Goal: Task Accomplishment & Management: Manage account settings

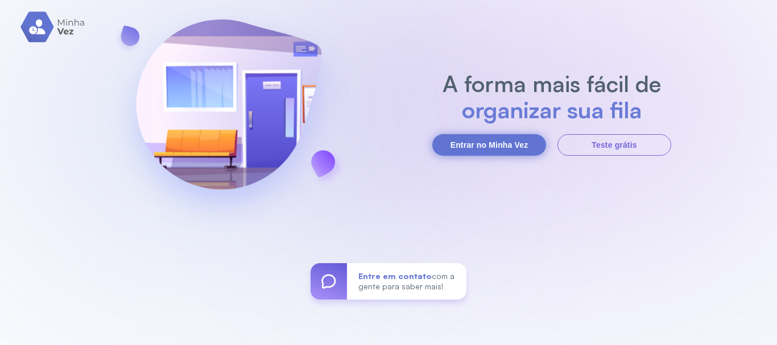
click at [465, 137] on button "Entrar no Minha Vez" at bounding box center [489, 145] width 114 height 22
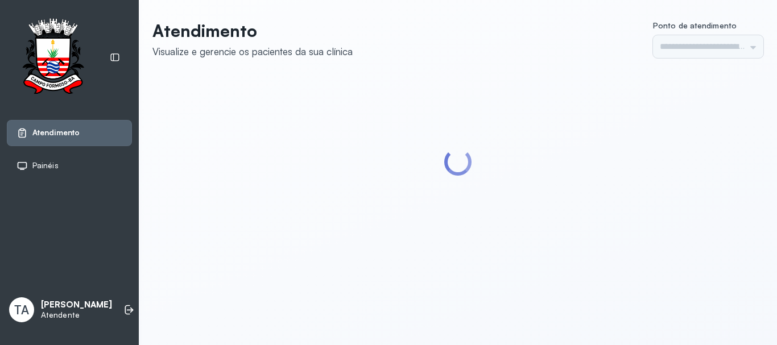
type input "******"
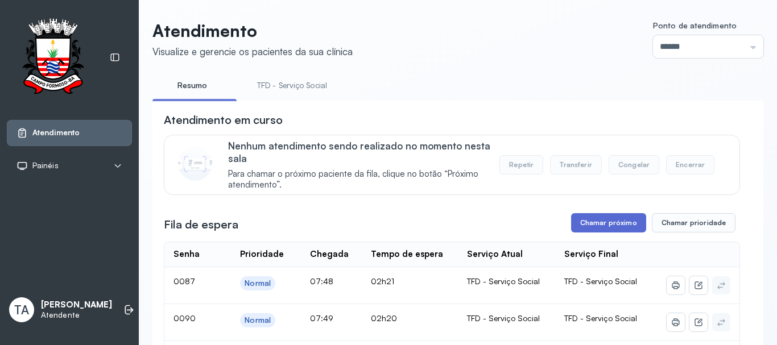
click at [588, 231] on button "Chamar próximo" at bounding box center [608, 222] width 75 height 19
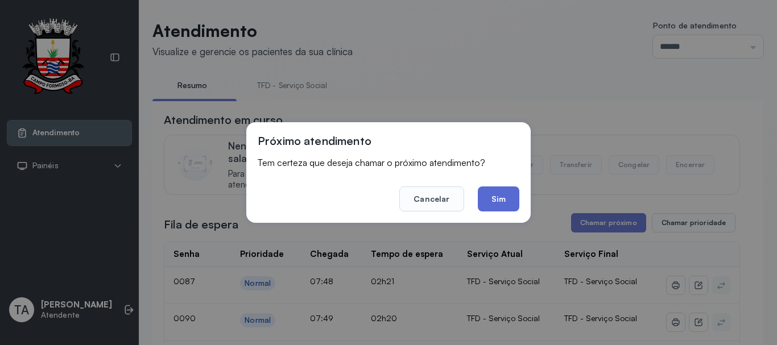
click at [498, 201] on button "Sim" at bounding box center [499, 199] width 42 height 25
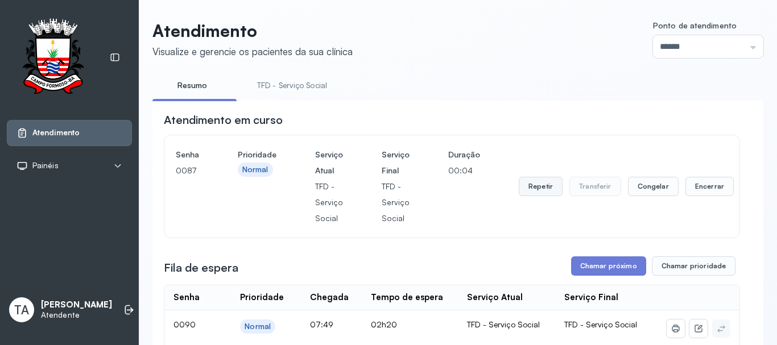
click at [541, 196] on button "Repetir" at bounding box center [541, 186] width 44 height 19
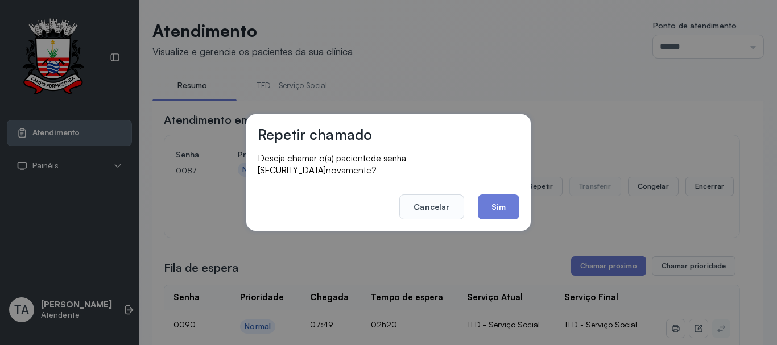
click at [505, 205] on button "Sim" at bounding box center [499, 207] width 42 height 25
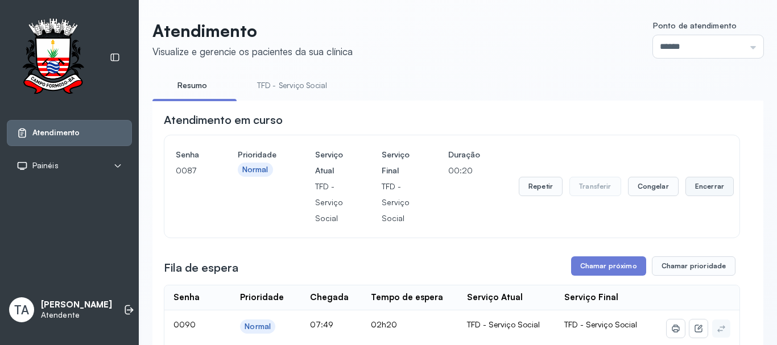
click at [694, 196] on button "Encerrar" at bounding box center [710, 186] width 48 height 19
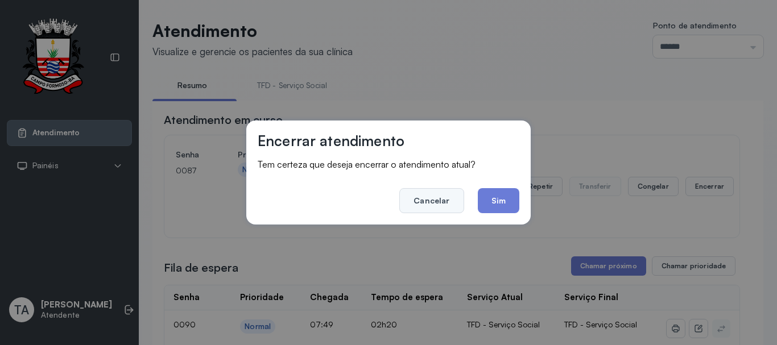
click at [426, 205] on button "Cancelar" at bounding box center [431, 200] width 64 height 25
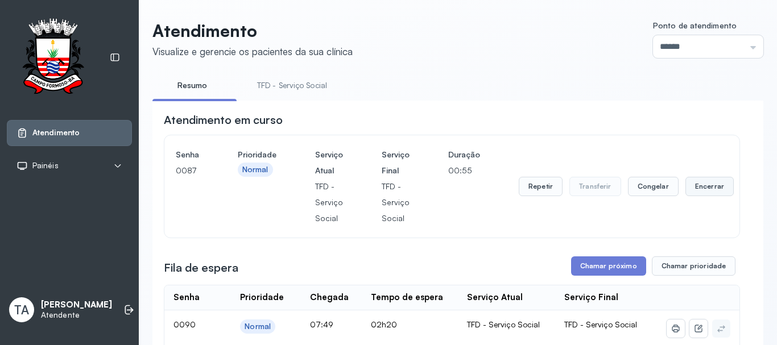
click at [692, 190] on button "Encerrar" at bounding box center [710, 186] width 48 height 19
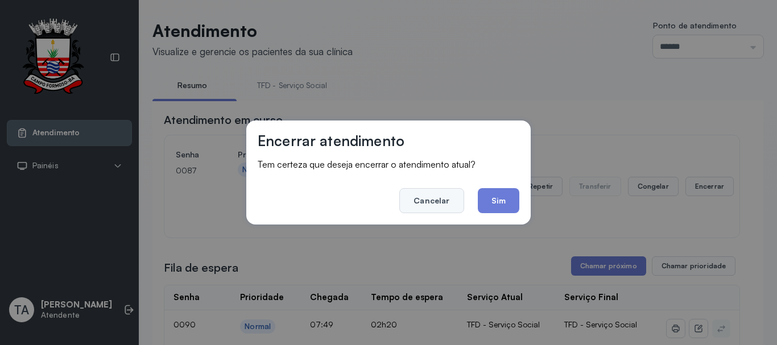
click at [424, 200] on button "Cancelar" at bounding box center [431, 200] width 64 height 25
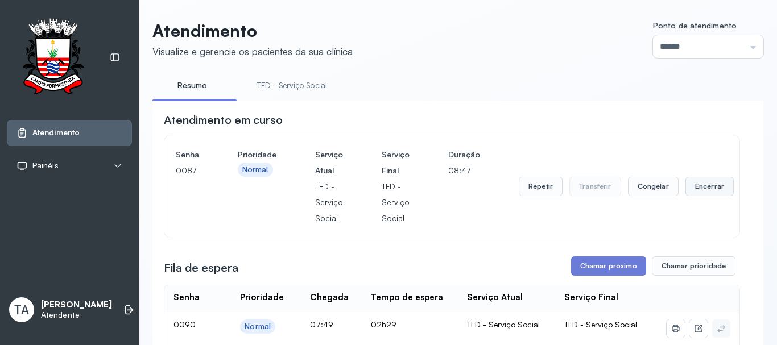
click at [686, 185] on button "Encerrar" at bounding box center [710, 186] width 48 height 19
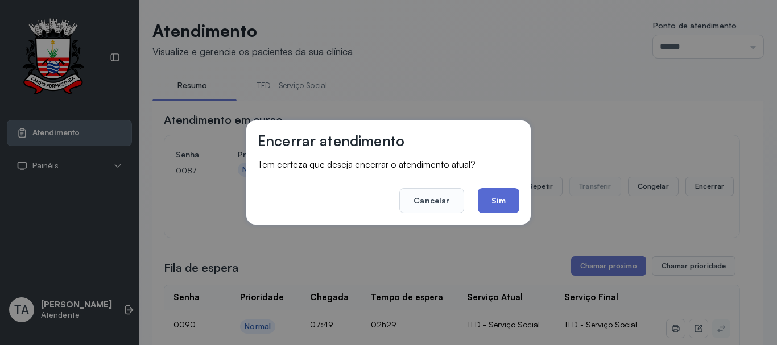
click at [514, 200] on button "Sim" at bounding box center [499, 200] width 42 height 25
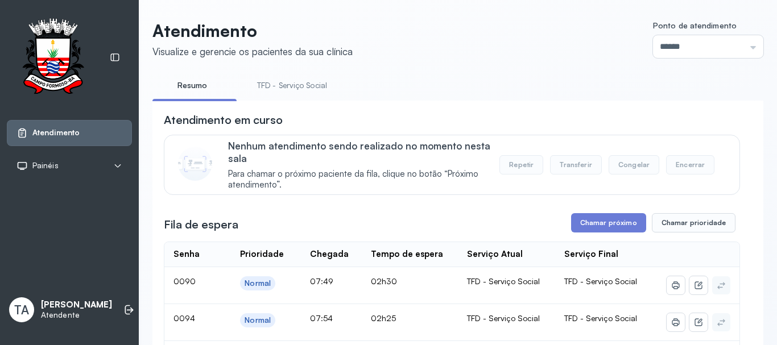
click at [260, 96] on li "TFD - Serviço Social" at bounding box center [294, 89] width 97 height 26
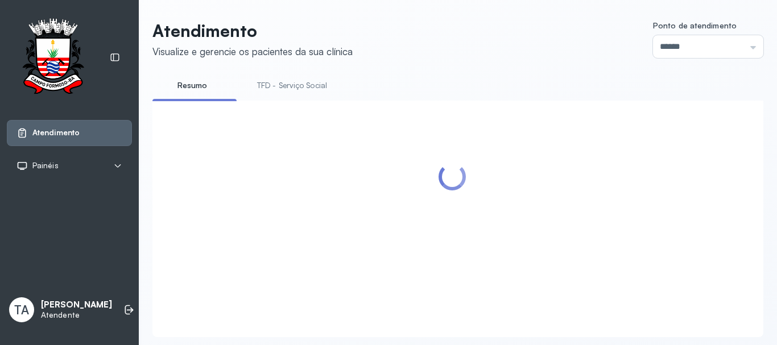
click at [266, 91] on link "TFD - Serviço Social" at bounding box center [292, 85] width 93 height 19
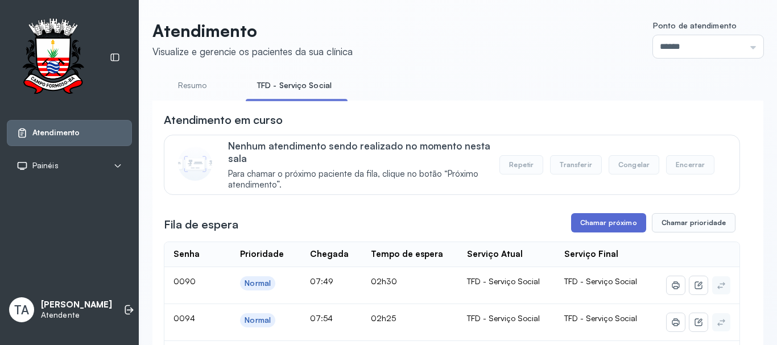
click at [589, 227] on button "Chamar próximo" at bounding box center [608, 222] width 75 height 19
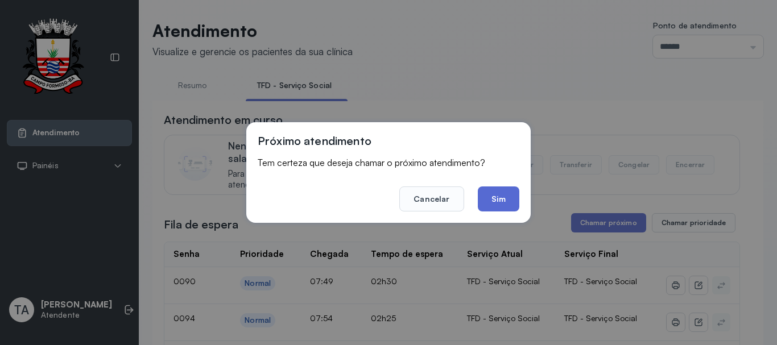
click at [516, 203] on button "Sim" at bounding box center [499, 199] width 42 height 25
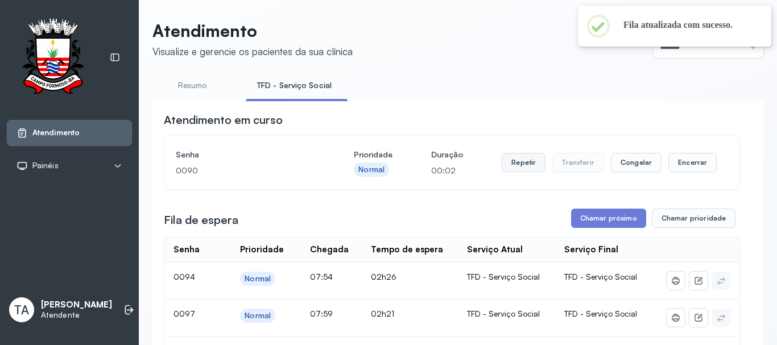
click at [516, 161] on button "Repetir" at bounding box center [524, 162] width 44 height 19
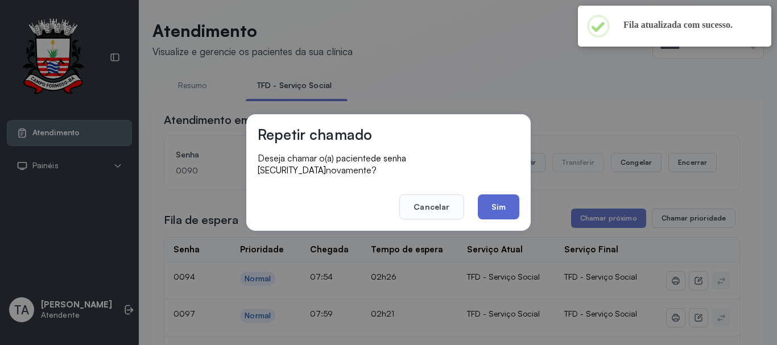
drag, startPoint x: 499, startPoint y: 205, endPoint x: 493, endPoint y: 199, distance: 8.9
click at [498, 205] on button "Sim" at bounding box center [499, 207] width 42 height 25
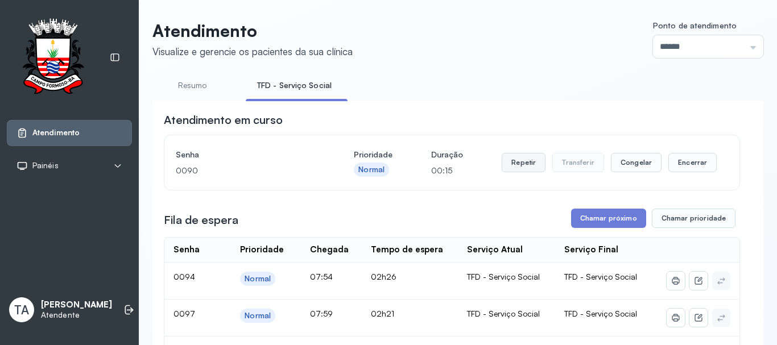
click at [513, 172] on button "Repetir" at bounding box center [524, 162] width 44 height 19
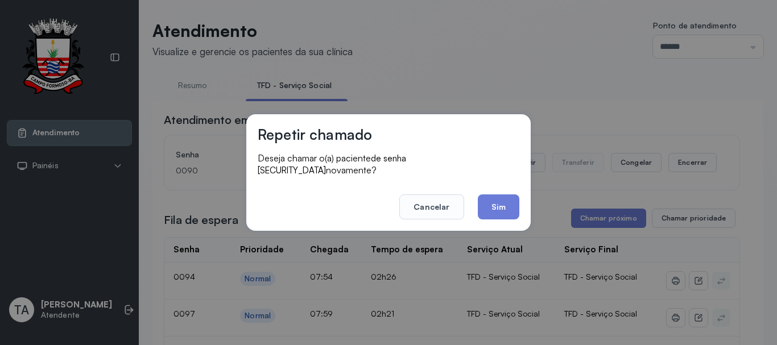
click at [498, 214] on div "Repetir chamado Deseja chamar o(a) paciente de senha 0090 novamente? Cancelar S…" at bounding box center [388, 172] width 284 height 117
click at [500, 209] on button "Sim" at bounding box center [499, 207] width 42 height 25
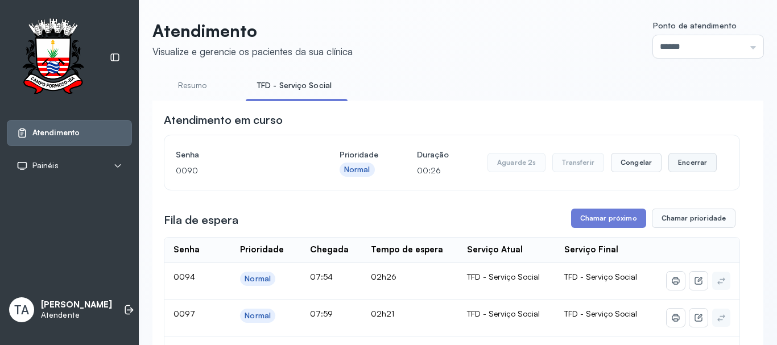
click at [675, 168] on button "Encerrar" at bounding box center [693, 162] width 48 height 19
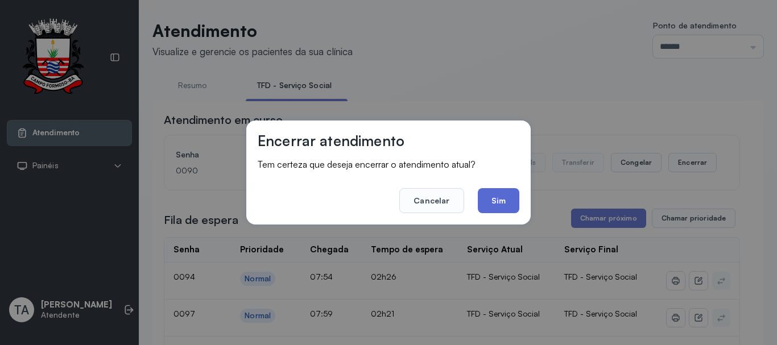
click at [502, 205] on button "Sim" at bounding box center [499, 200] width 42 height 25
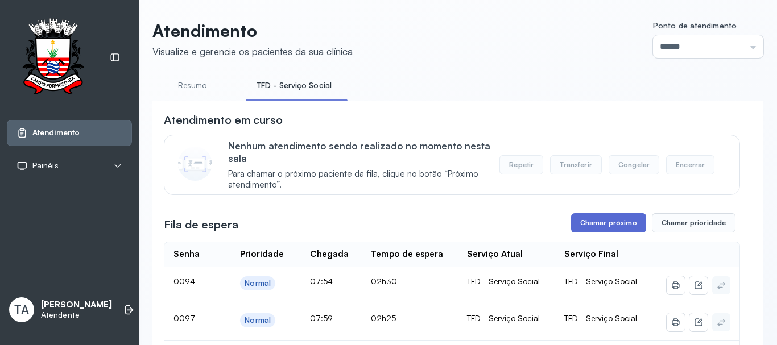
click at [624, 223] on button "Chamar próximo" at bounding box center [608, 222] width 75 height 19
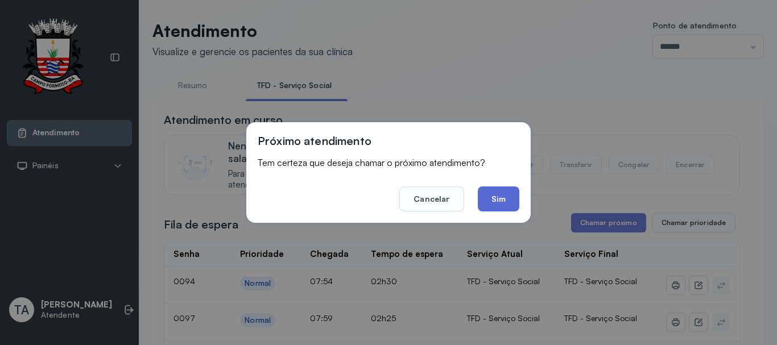
click at [501, 206] on button "Sim" at bounding box center [499, 199] width 42 height 25
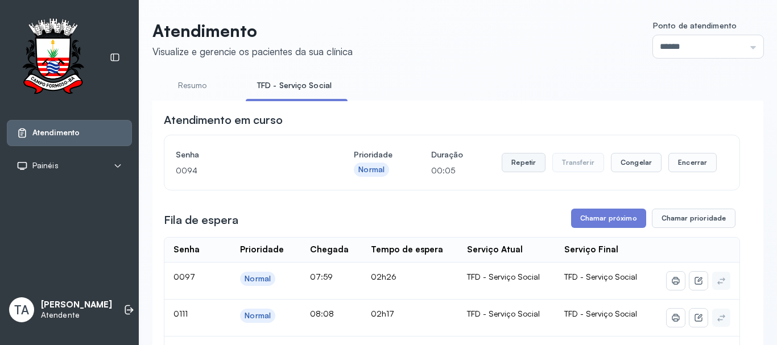
click at [512, 166] on button "Repetir" at bounding box center [524, 162] width 44 height 19
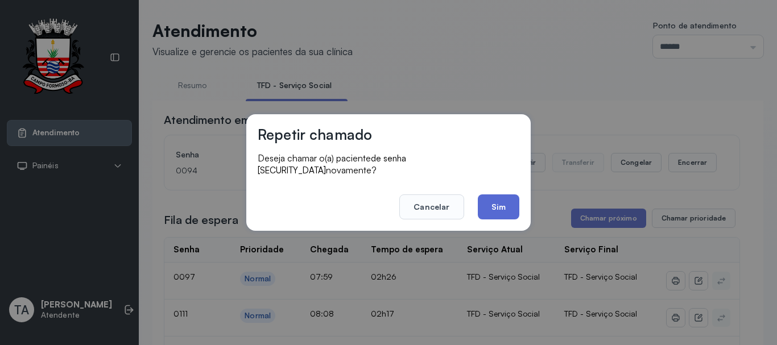
drag, startPoint x: 501, startPoint y: 219, endPoint x: 501, endPoint y: 209, distance: 10.2
click at [501, 211] on div "Repetir chamado Deseja chamar o(a) paciente de senha 0094 novamente? Cancelar S…" at bounding box center [388, 172] width 284 height 117
click at [501, 208] on button "Sim" at bounding box center [499, 207] width 42 height 25
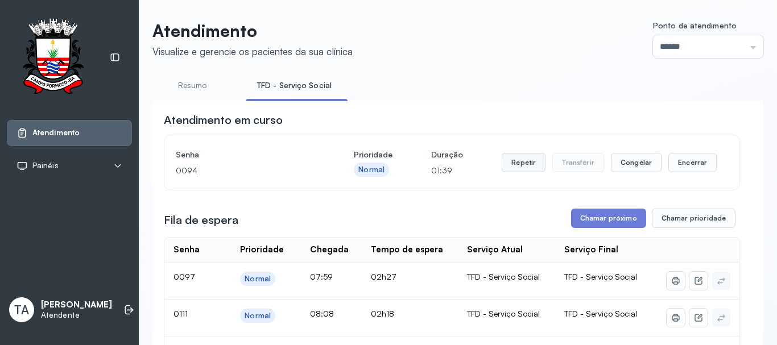
click at [531, 159] on button "Repetir" at bounding box center [524, 162] width 44 height 19
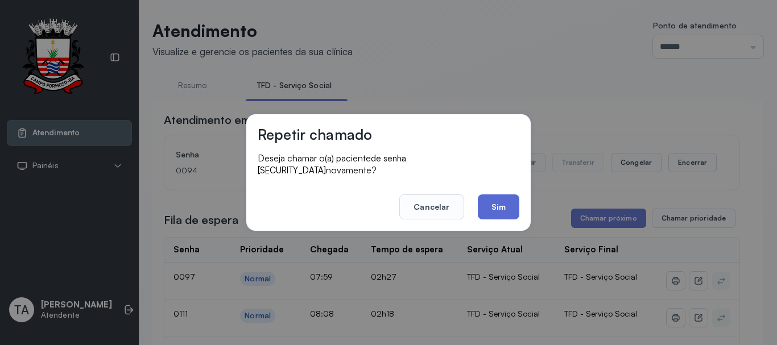
click at [498, 205] on button "Sim" at bounding box center [499, 207] width 42 height 25
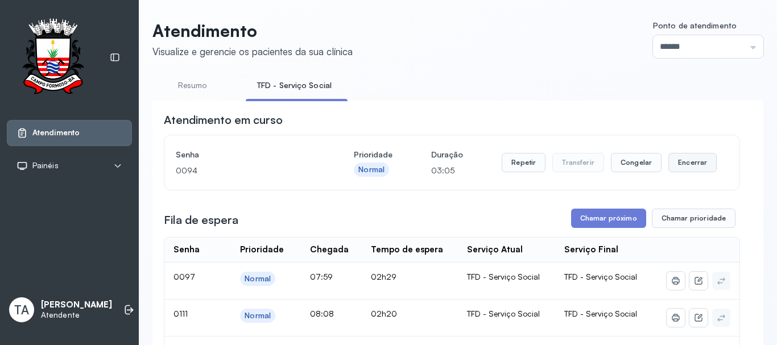
click at [672, 160] on button "Encerrar" at bounding box center [693, 162] width 48 height 19
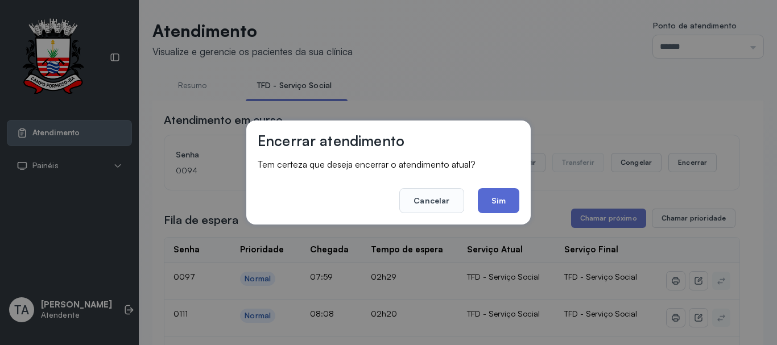
click at [505, 196] on button "Sim" at bounding box center [499, 200] width 42 height 25
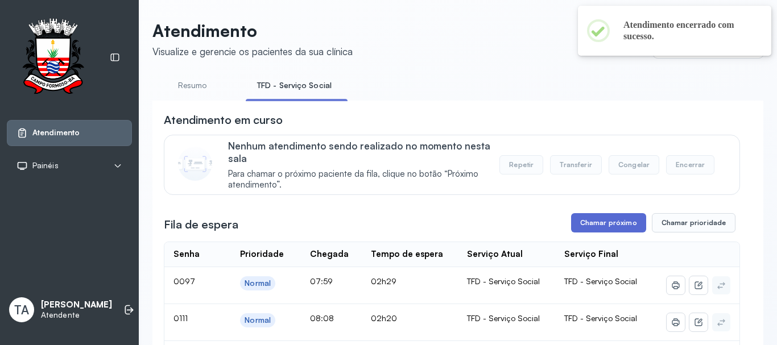
click at [595, 220] on button "Chamar próximo" at bounding box center [608, 222] width 75 height 19
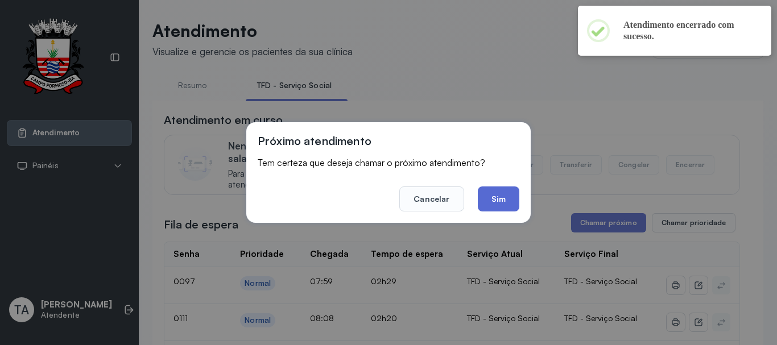
click at [498, 201] on button "Sim" at bounding box center [499, 199] width 42 height 25
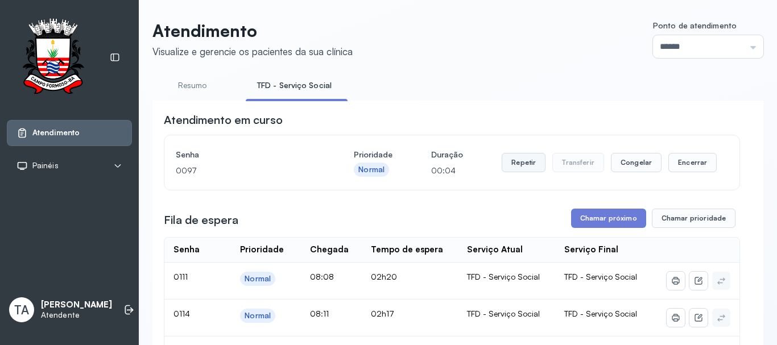
click at [516, 167] on button "Repetir" at bounding box center [524, 162] width 44 height 19
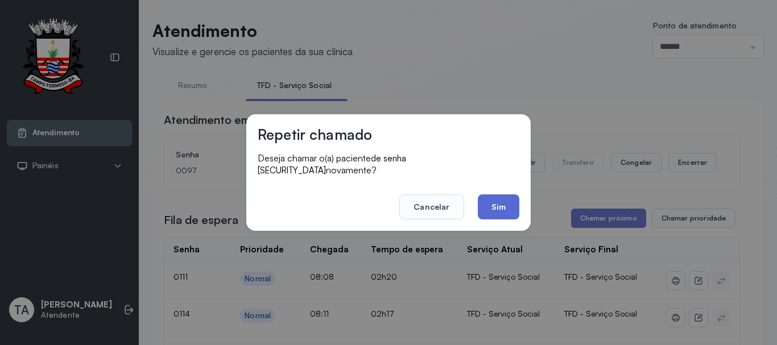
click at [484, 195] on button "Sim" at bounding box center [499, 207] width 42 height 25
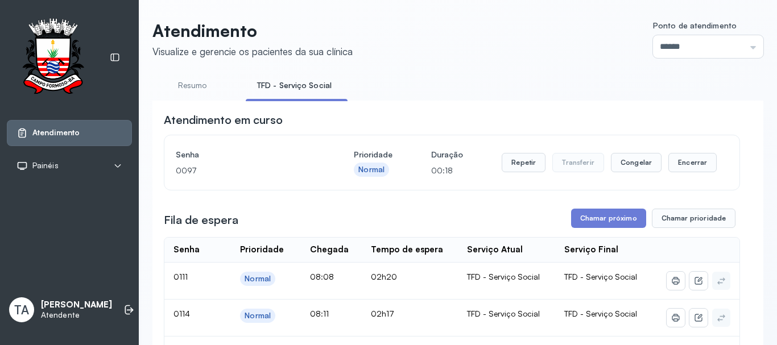
click at [511, 169] on button "Repetir" at bounding box center [524, 162] width 44 height 19
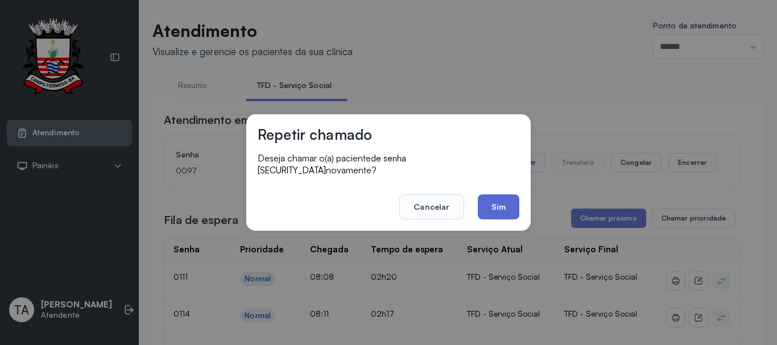
click at [490, 195] on button "Sim" at bounding box center [499, 207] width 42 height 25
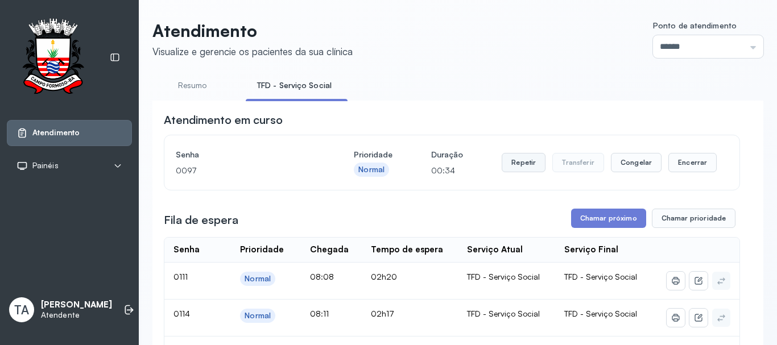
click at [516, 161] on button "Repetir" at bounding box center [524, 162] width 44 height 19
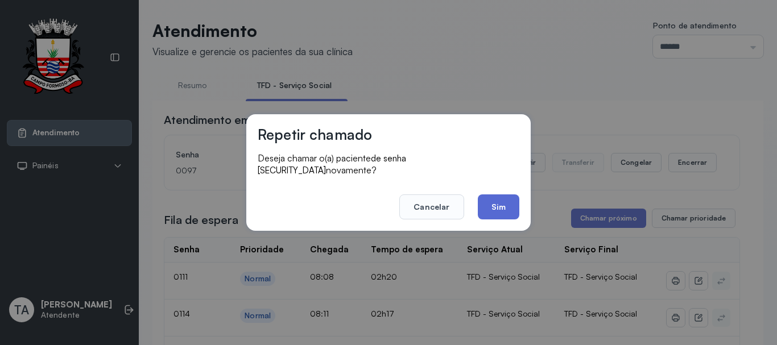
click at [502, 213] on button "Sim" at bounding box center [499, 207] width 42 height 25
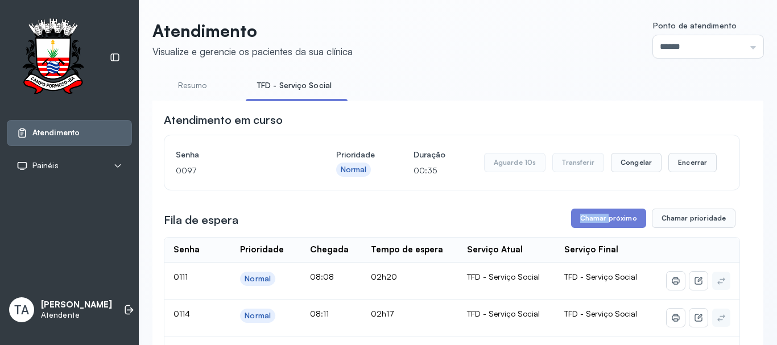
click at [502, 212] on div "Fila de espera Chamar próximo Chamar prioridade" at bounding box center [452, 218] width 576 height 19
click at [518, 168] on button "Repetir" at bounding box center [524, 162] width 44 height 19
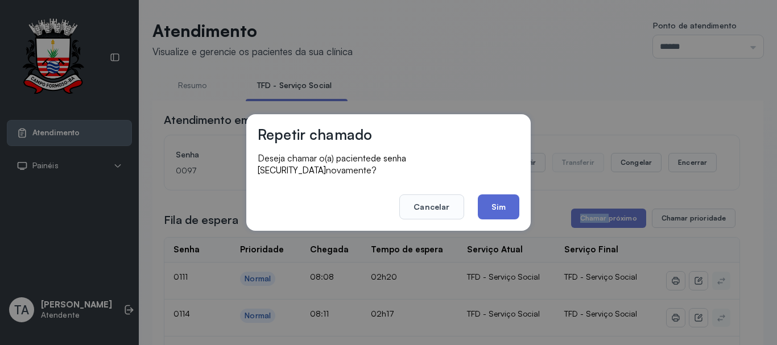
click at [488, 195] on button "Sim" at bounding box center [499, 207] width 42 height 25
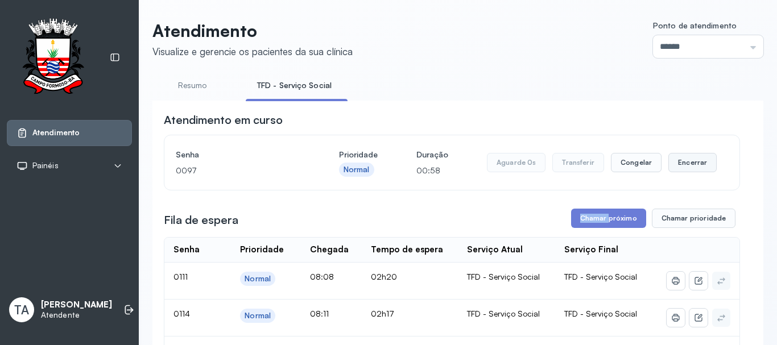
click at [670, 171] on button "Encerrar" at bounding box center [693, 162] width 48 height 19
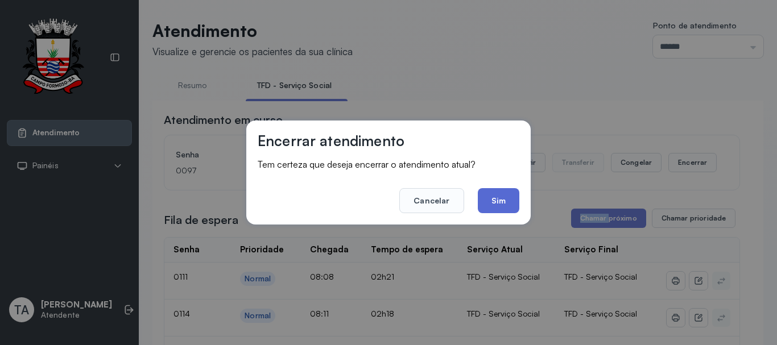
click at [506, 203] on button "Sim" at bounding box center [499, 200] width 42 height 25
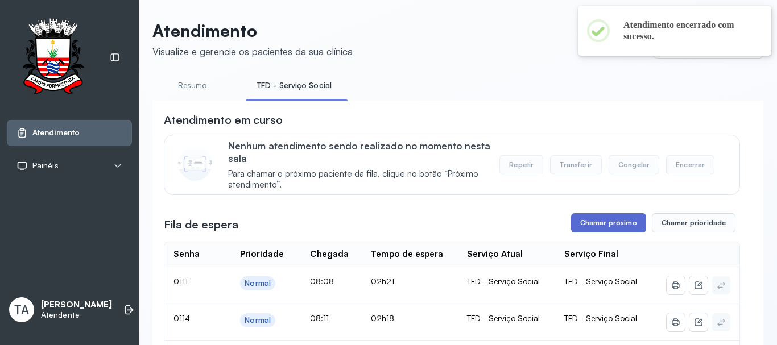
click at [571, 221] on button "Chamar próximo" at bounding box center [608, 222] width 75 height 19
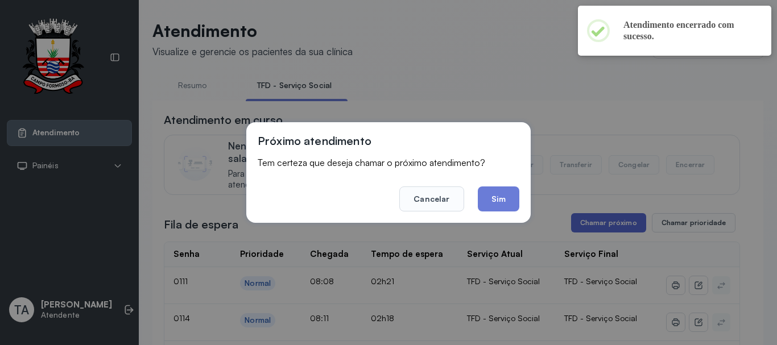
click at [566, 224] on div "Próximo atendimento Tem certeza que deseja chamar o próximo atendimento? Cancel…" at bounding box center [388, 172] width 777 height 345
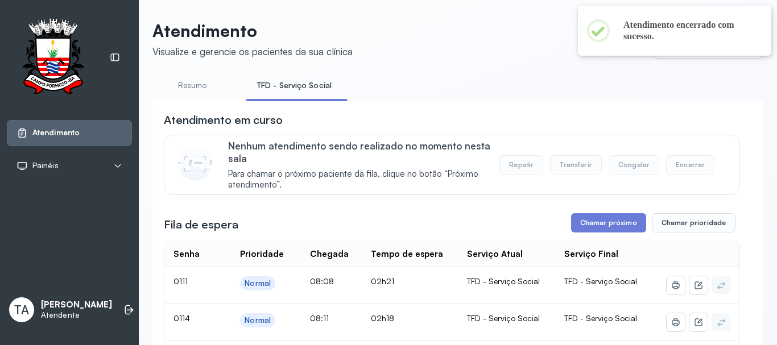
click at [587, 231] on button "Chamar próximo" at bounding box center [608, 222] width 75 height 19
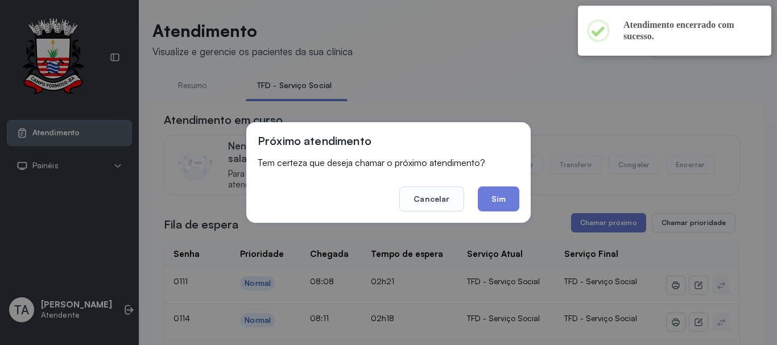
click at [519, 204] on div "Próximo atendimento Tem certeza que deseja chamar o próximo atendimento? Cancel…" at bounding box center [388, 172] width 284 height 101
click at [496, 202] on button "Sim" at bounding box center [499, 199] width 42 height 25
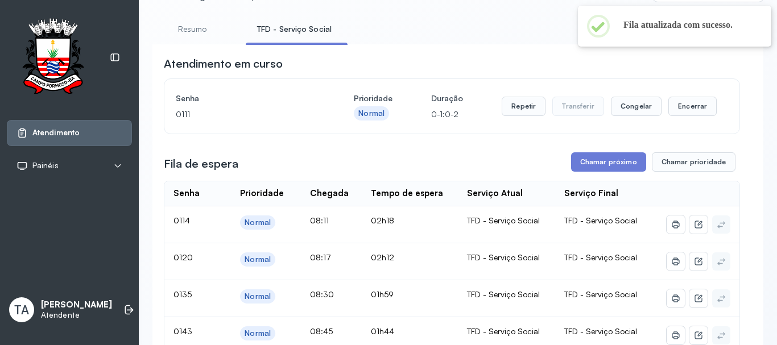
scroll to position [57, 0]
click at [519, 116] on button "Repetir" at bounding box center [524, 105] width 44 height 19
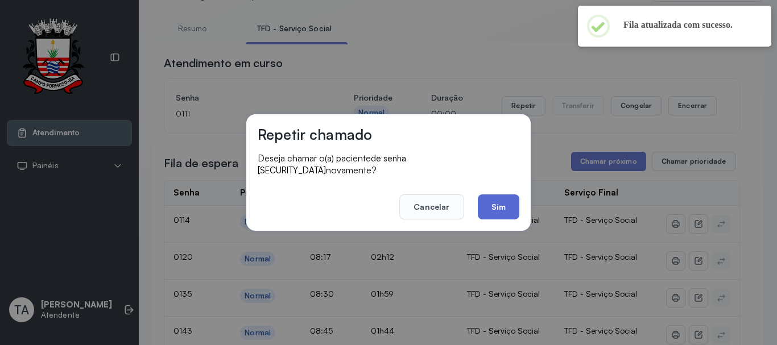
click at [505, 195] on button "Sim" at bounding box center [499, 207] width 42 height 25
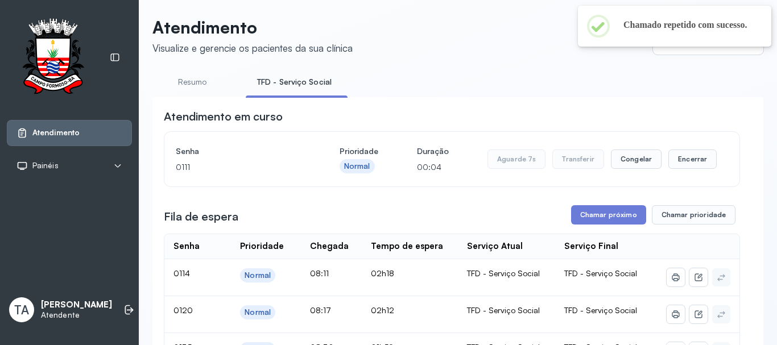
scroll to position [0, 0]
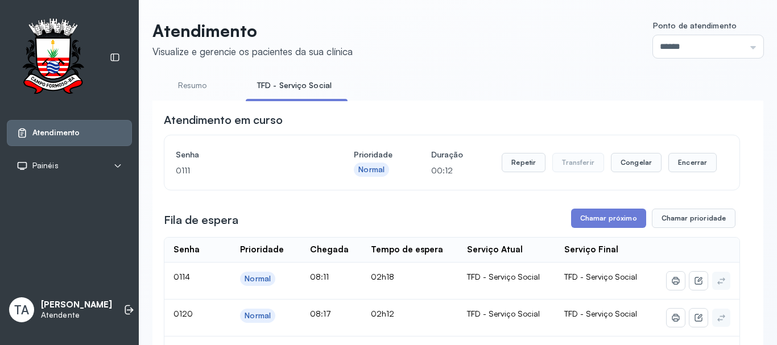
click at [514, 168] on button "Repetir" at bounding box center [524, 162] width 44 height 19
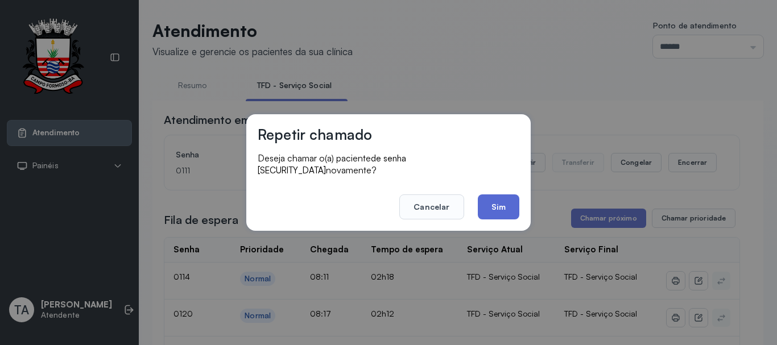
click at [508, 197] on button "Sim" at bounding box center [499, 207] width 42 height 25
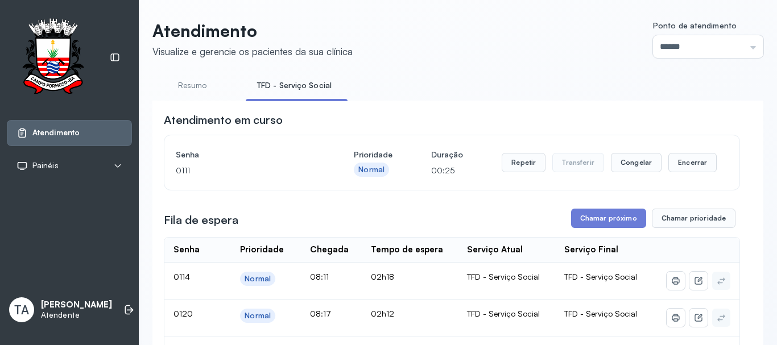
click at [501, 183] on div "Senha 0111 Prioridade Normal Duração 00:25 Repetir Transferir Congelar Encerrar" at bounding box center [451, 162] width 575 height 55
click at [507, 167] on button "Repetir" at bounding box center [524, 162] width 44 height 19
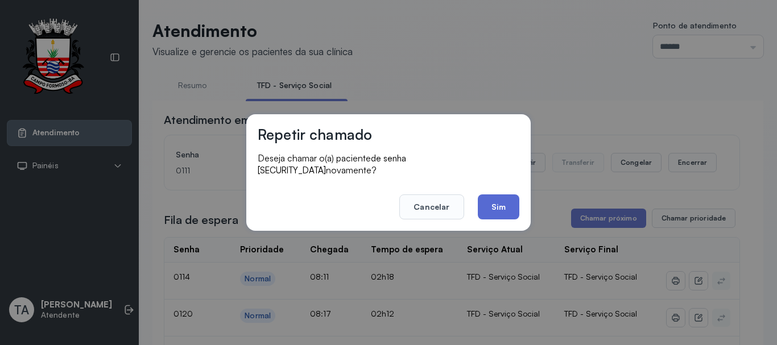
click at [499, 197] on button "Sim" at bounding box center [499, 207] width 42 height 25
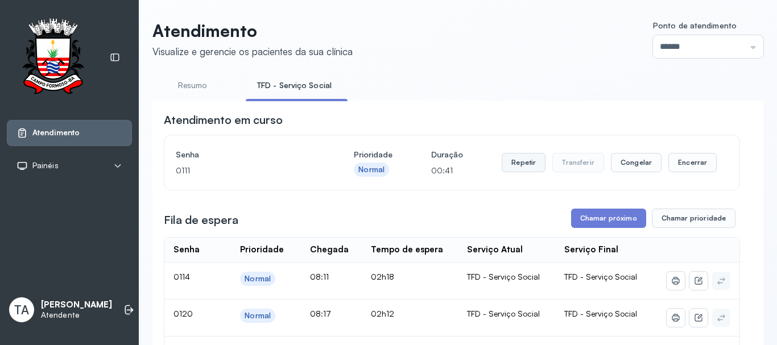
click at [511, 166] on button "Repetir" at bounding box center [524, 162] width 44 height 19
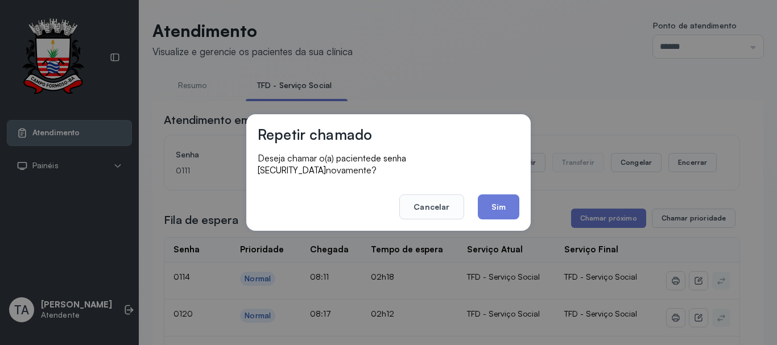
click at [497, 207] on button "Sim" at bounding box center [499, 207] width 42 height 25
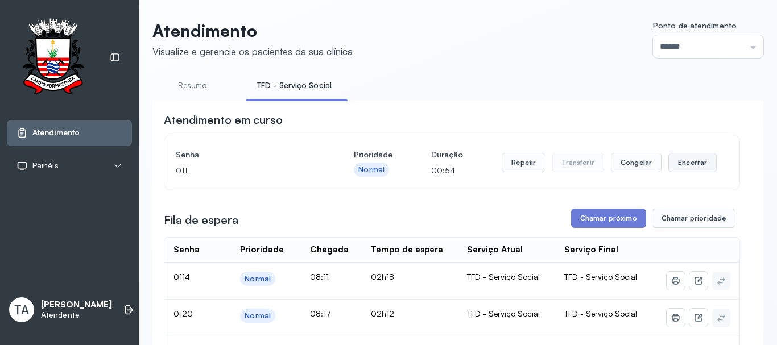
click at [672, 167] on button "Encerrar" at bounding box center [693, 162] width 48 height 19
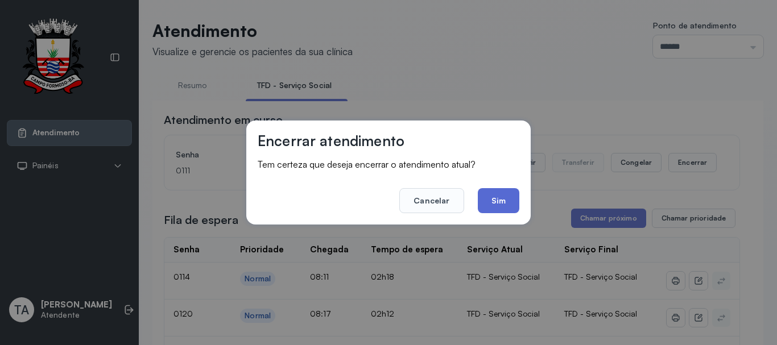
click at [485, 208] on button "Sim" at bounding box center [499, 200] width 42 height 25
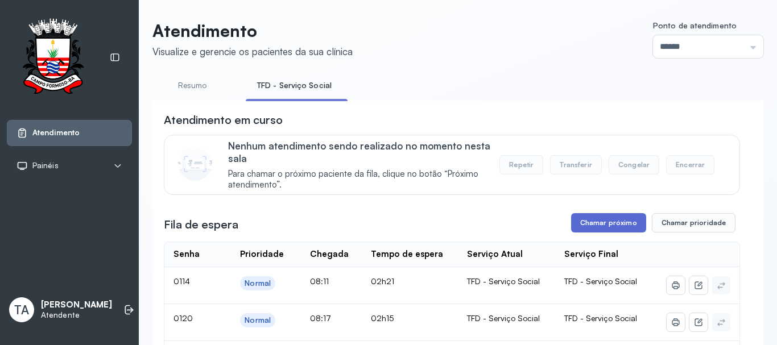
click at [607, 226] on button "Chamar próximo" at bounding box center [608, 222] width 75 height 19
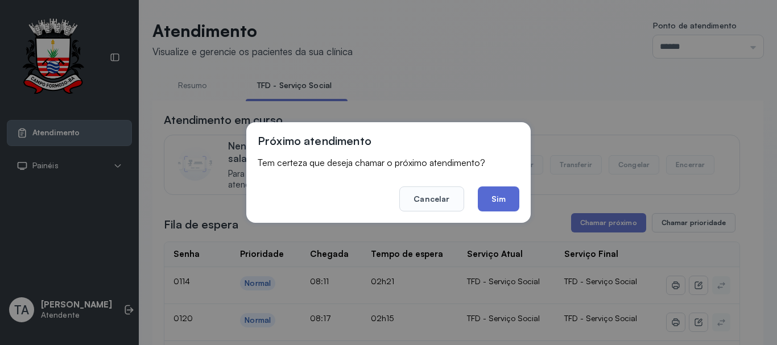
click at [503, 199] on button "Sim" at bounding box center [499, 199] width 42 height 25
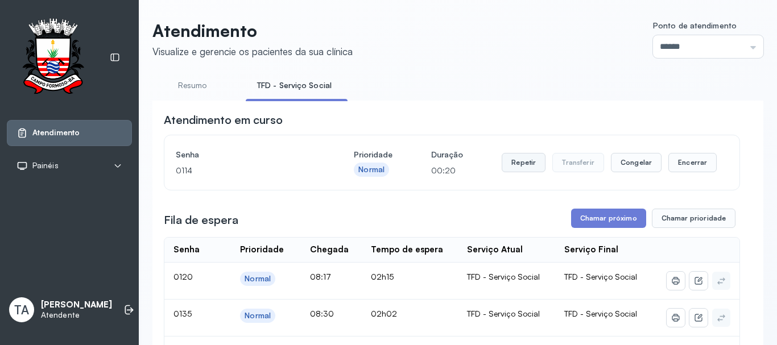
click at [510, 162] on button "Repetir" at bounding box center [524, 162] width 44 height 19
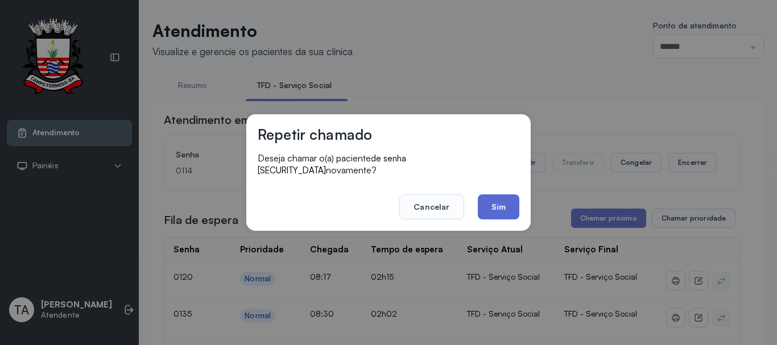
drag, startPoint x: 488, startPoint y: 199, endPoint x: 461, endPoint y: 216, distance: 31.7
click at [486, 199] on button "Sim" at bounding box center [499, 207] width 42 height 25
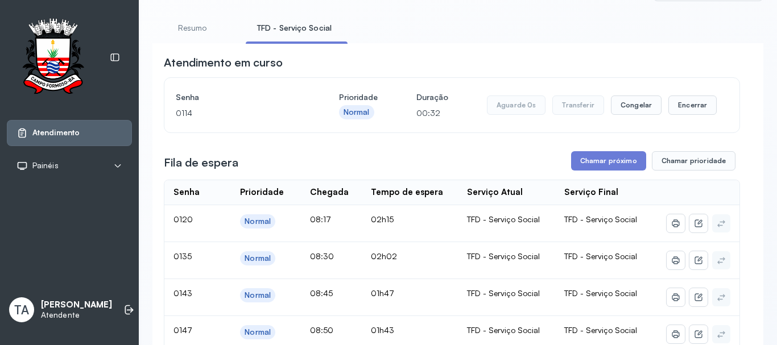
scroll to position [57, 0]
click at [508, 113] on button "Repetir" at bounding box center [524, 105] width 44 height 19
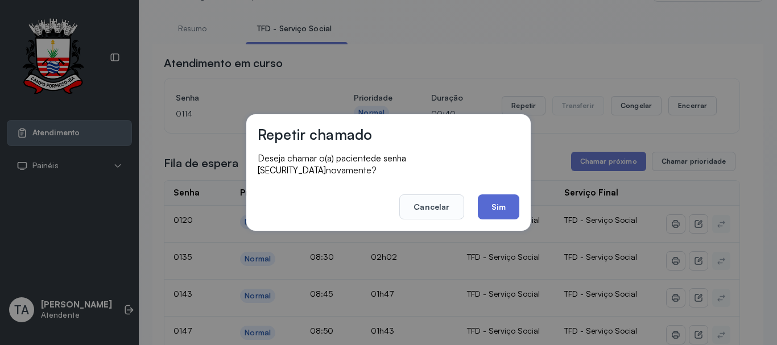
click at [504, 204] on button "Sim" at bounding box center [499, 207] width 42 height 25
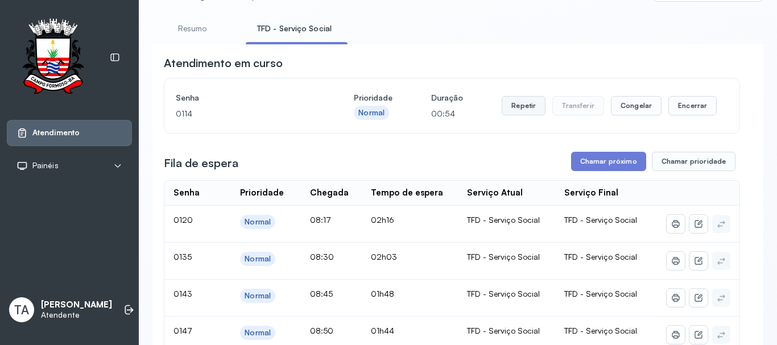
click at [518, 112] on button "Repetir" at bounding box center [524, 105] width 44 height 19
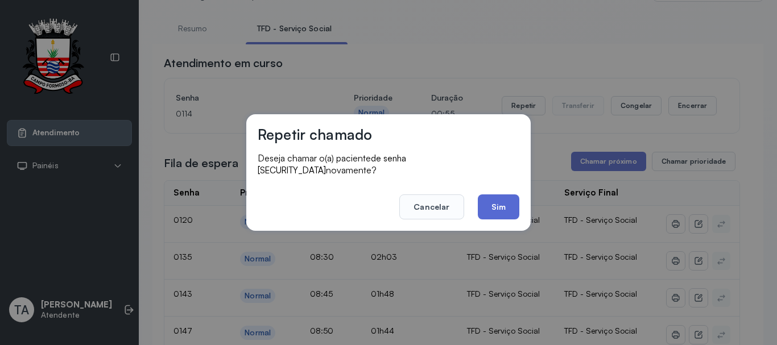
click at [500, 196] on button "Sim" at bounding box center [499, 207] width 42 height 25
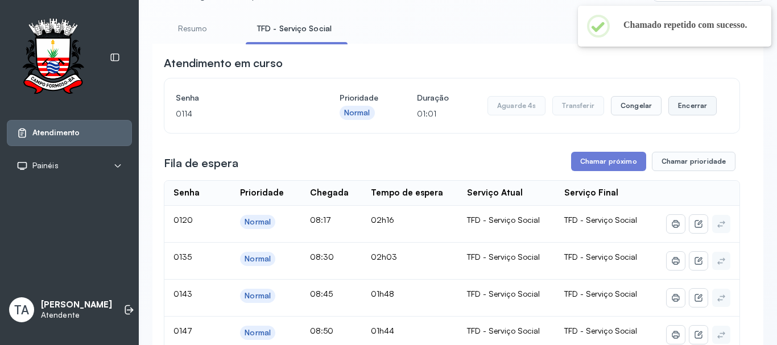
click at [694, 108] on button "Encerrar" at bounding box center [693, 105] width 48 height 19
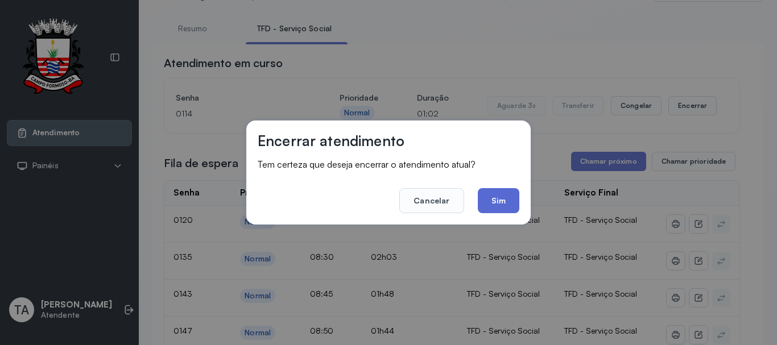
click at [504, 197] on button "Sim" at bounding box center [499, 200] width 42 height 25
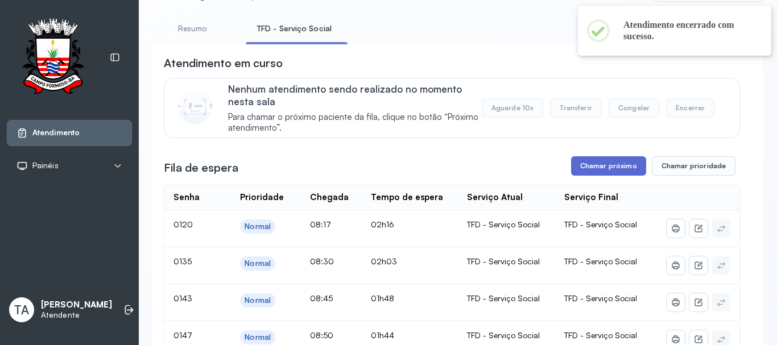
click at [573, 167] on button "Chamar próximo" at bounding box center [608, 165] width 75 height 19
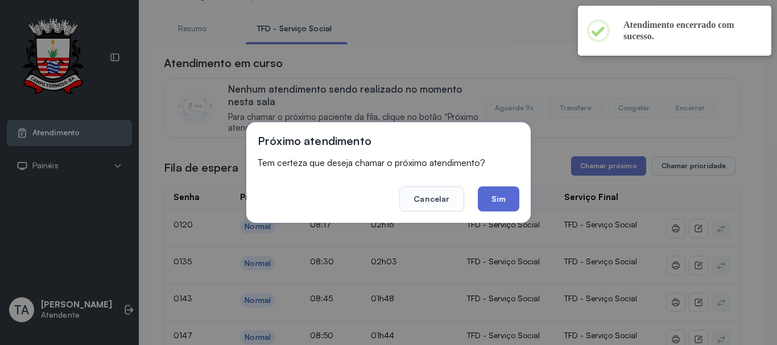
click at [508, 201] on button "Sim" at bounding box center [499, 199] width 42 height 25
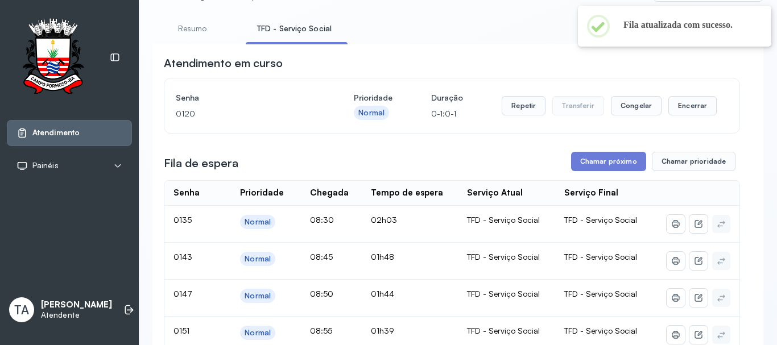
click at [526, 119] on div "Repetir Transferir Congelar Encerrar" at bounding box center [609, 106] width 215 height 32
click at [522, 114] on button "Repetir" at bounding box center [524, 105] width 44 height 19
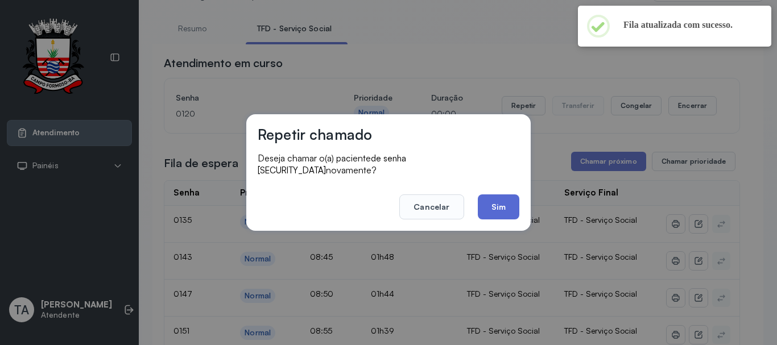
click at [503, 195] on button "Sim" at bounding box center [499, 207] width 42 height 25
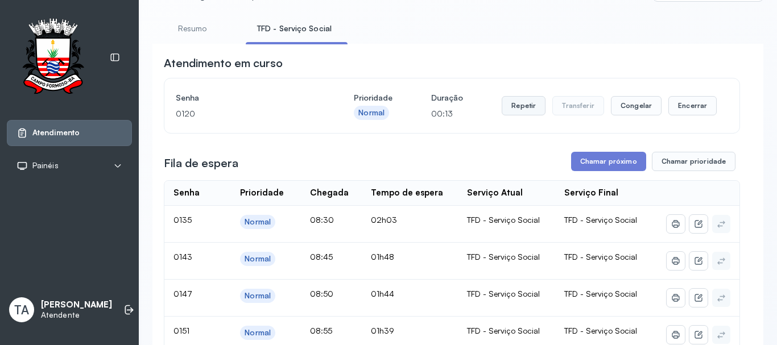
click at [517, 116] on button "Repetir" at bounding box center [524, 105] width 44 height 19
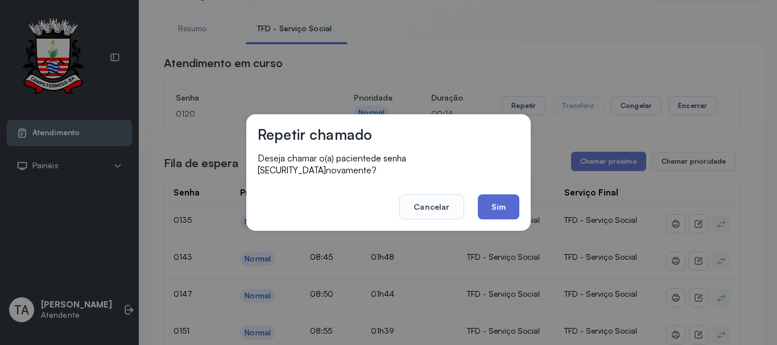
click at [506, 207] on button "Sim" at bounding box center [499, 207] width 42 height 25
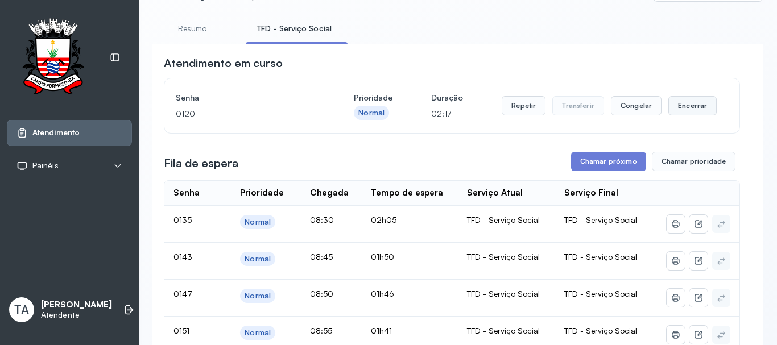
click at [678, 112] on button "Encerrar" at bounding box center [693, 105] width 48 height 19
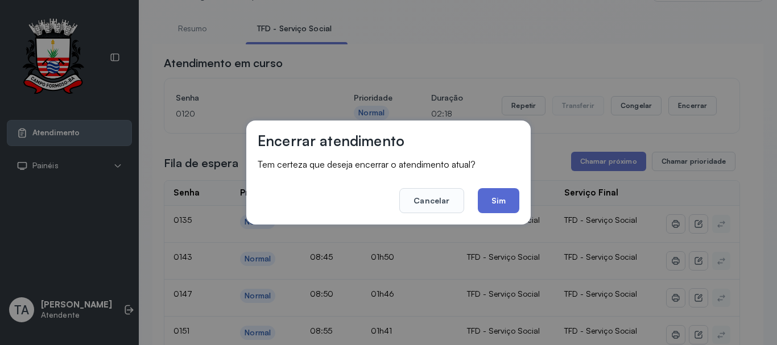
click at [508, 207] on button "Sim" at bounding box center [499, 200] width 42 height 25
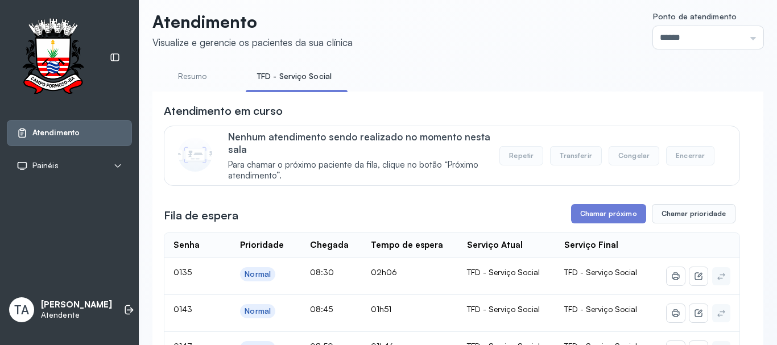
scroll to position [0, 0]
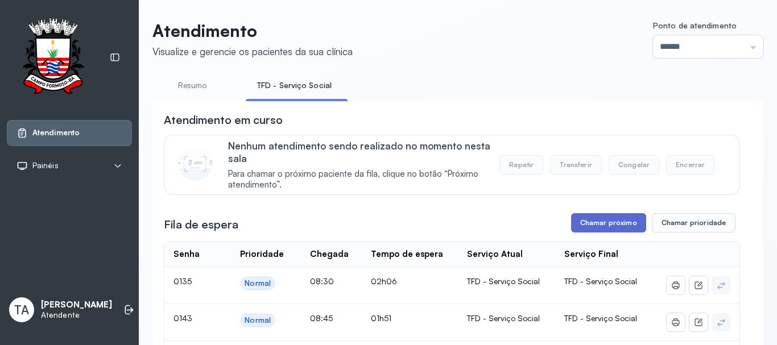
click at [585, 223] on button "Chamar próximo" at bounding box center [608, 222] width 75 height 19
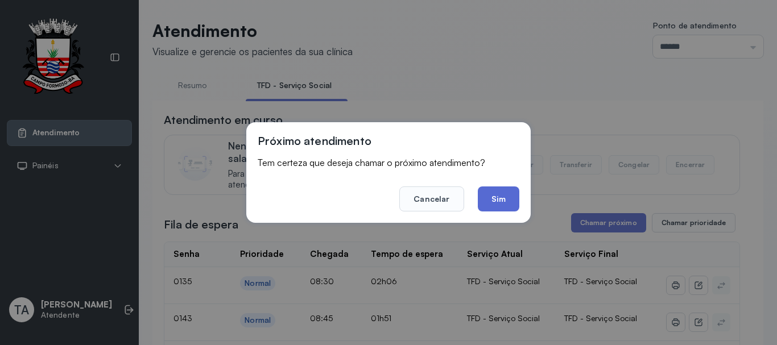
click at [502, 202] on button "Sim" at bounding box center [499, 199] width 42 height 25
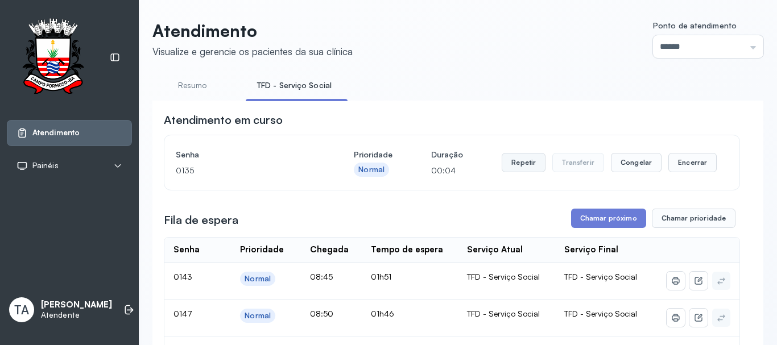
click at [510, 165] on button "Repetir" at bounding box center [524, 162] width 44 height 19
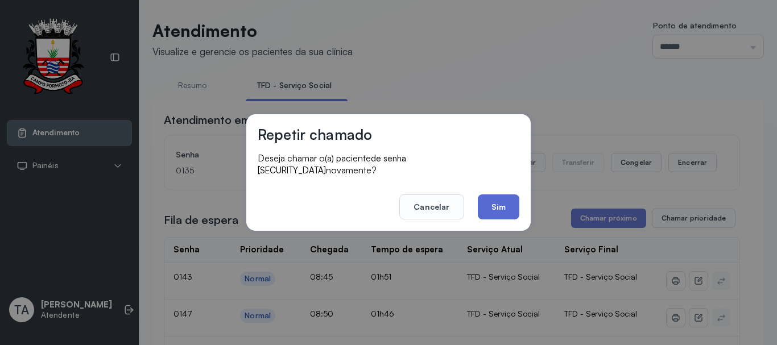
click at [481, 203] on button "Sim" at bounding box center [499, 207] width 42 height 25
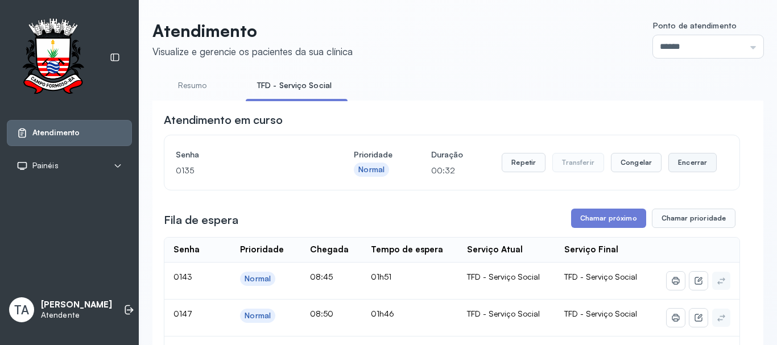
click at [669, 171] on button "Encerrar" at bounding box center [693, 162] width 48 height 19
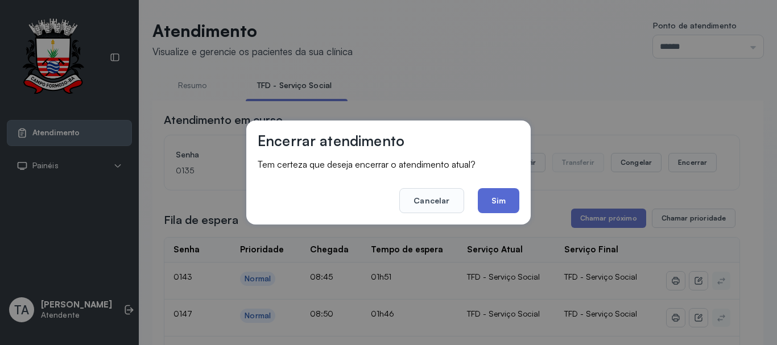
click at [504, 202] on button "Sim" at bounding box center [499, 200] width 42 height 25
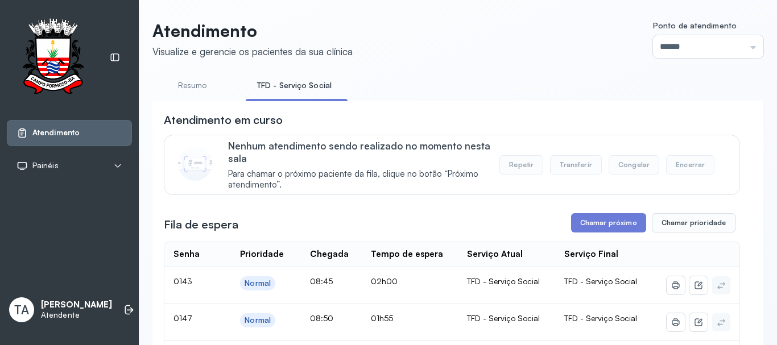
click at [182, 81] on link "Resumo" at bounding box center [192, 85] width 80 height 19
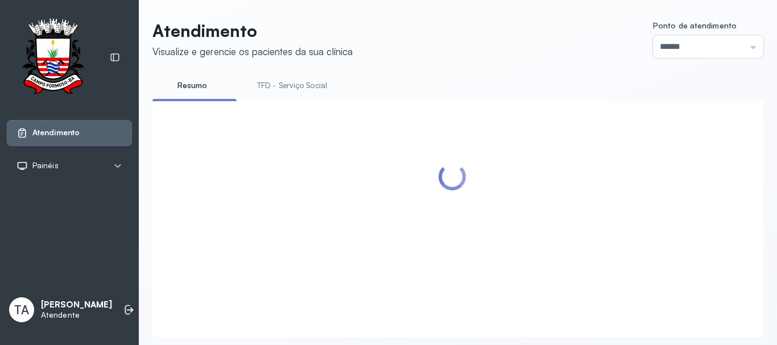
click at [268, 89] on link "TFD - Serviço Social" at bounding box center [292, 85] width 93 height 19
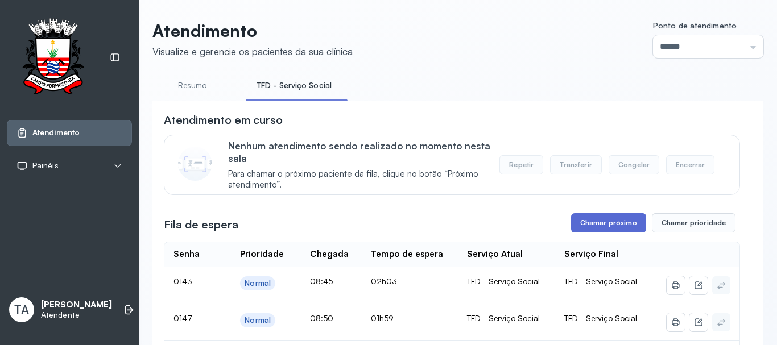
click at [587, 217] on button "Chamar próximo" at bounding box center [608, 222] width 75 height 19
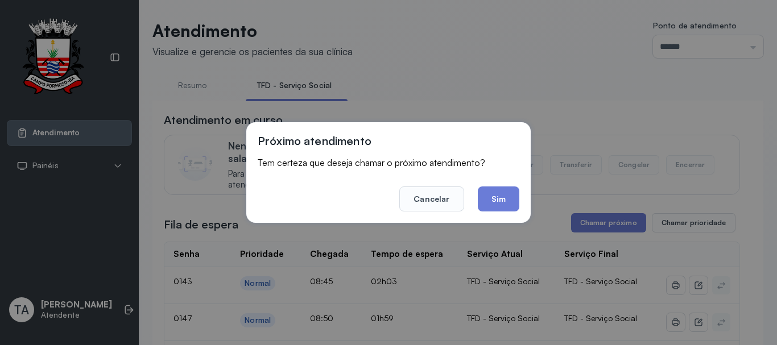
click at [492, 204] on button "Sim" at bounding box center [499, 199] width 42 height 25
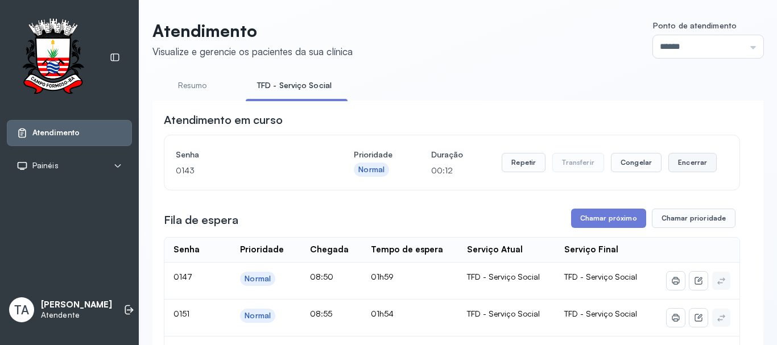
click at [669, 162] on button "Encerrar" at bounding box center [693, 162] width 48 height 19
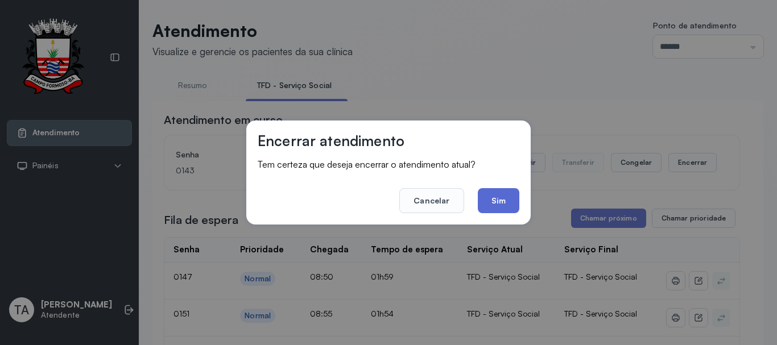
click at [505, 196] on button "Sim" at bounding box center [499, 200] width 42 height 25
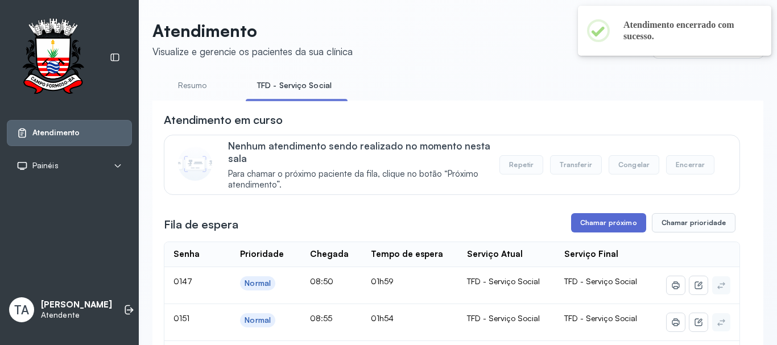
click at [598, 219] on button "Chamar próximo" at bounding box center [608, 222] width 75 height 19
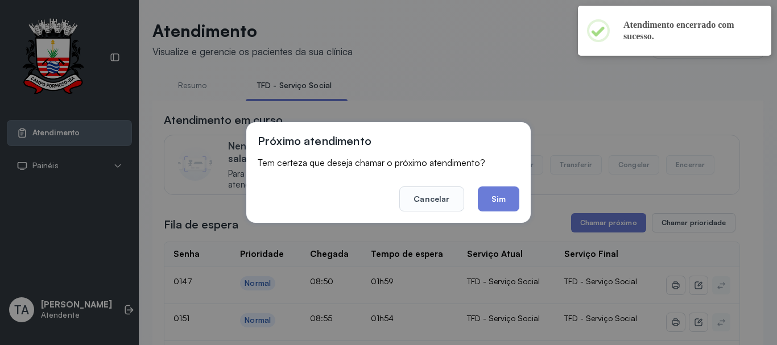
drag, startPoint x: 522, startPoint y: 200, endPoint x: 481, endPoint y: 201, distance: 40.4
click at [521, 200] on div "Próximo atendimento Tem certeza que deseja chamar o próximo atendimento? Cancel…" at bounding box center [388, 172] width 284 height 101
click at [481, 201] on button "Sim" at bounding box center [499, 199] width 42 height 25
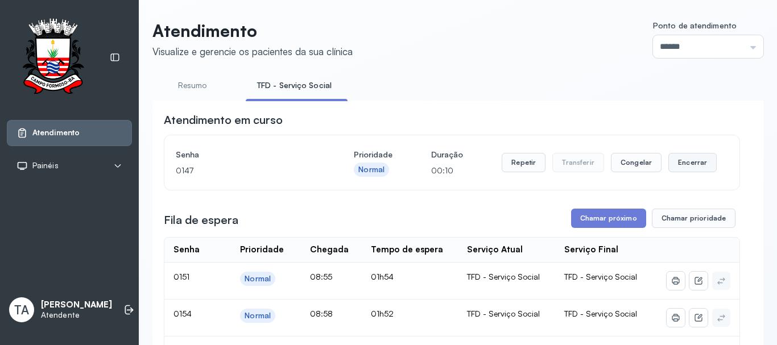
click at [677, 159] on button "Encerrar" at bounding box center [693, 162] width 48 height 19
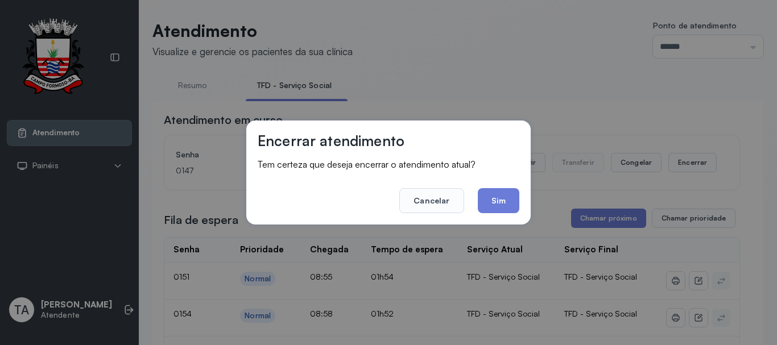
click at [501, 187] on footer "Cancelar Sim" at bounding box center [389, 192] width 262 height 41
click at [498, 192] on button "Sim" at bounding box center [499, 200] width 42 height 25
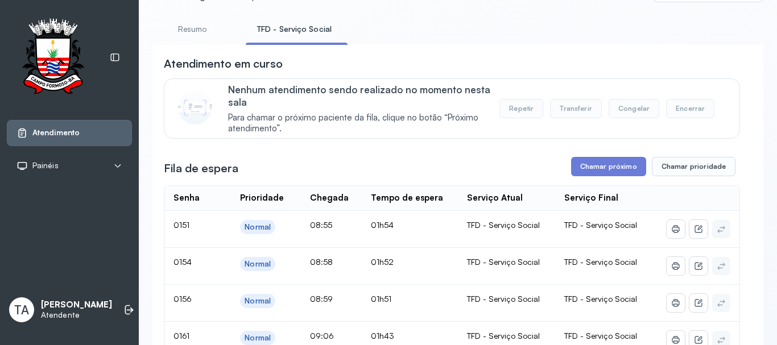
scroll to position [35, 0]
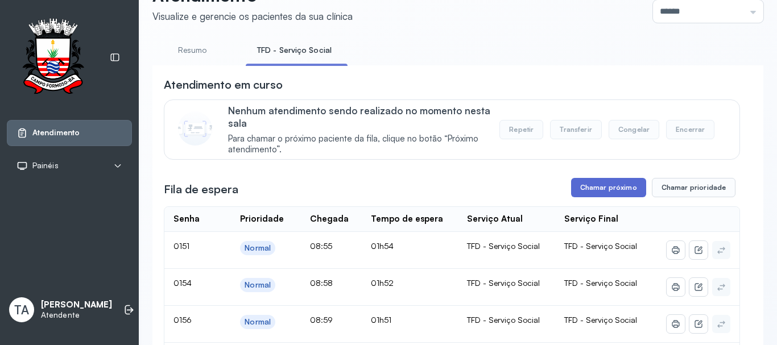
click at [586, 188] on button "Chamar próximo" at bounding box center [608, 187] width 75 height 19
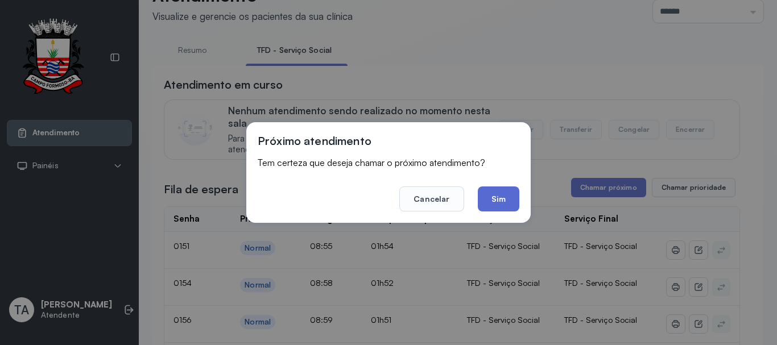
click at [508, 199] on button "Sim" at bounding box center [499, 199] width 42 height 25
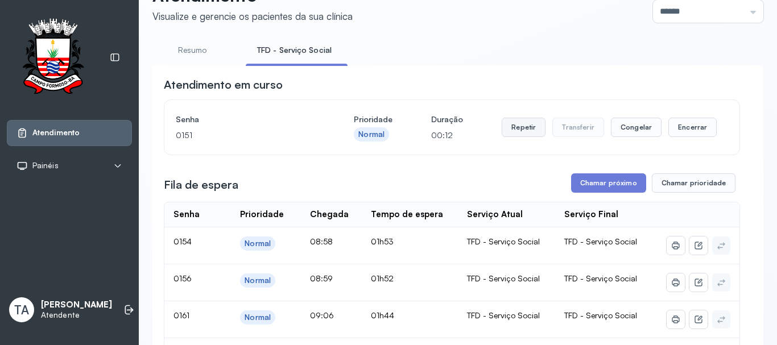
click at [510, 136] on button "Repetir" at bounding box center [524, 127] width 44 height 19
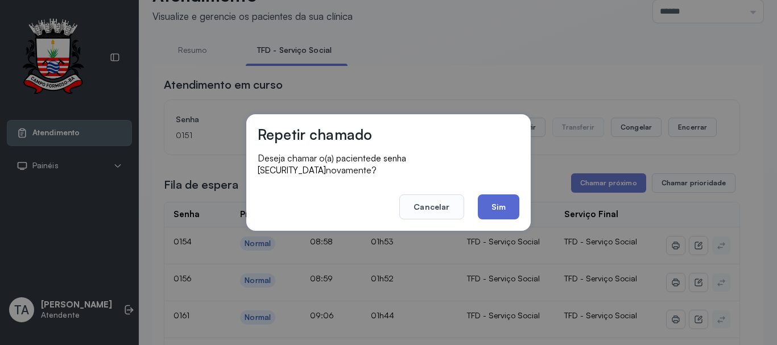
click at [485, 200] on button "Sim" at bounding box center [499, 207] width 42 height 25
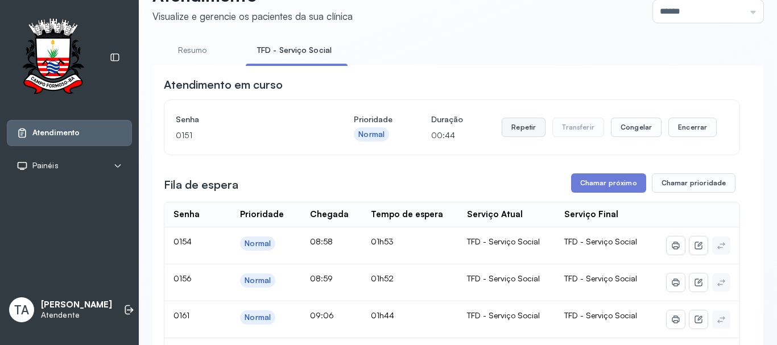
click at [520, 134] on button "Repetir" at bounding box center [524, 127] width 44 height 19
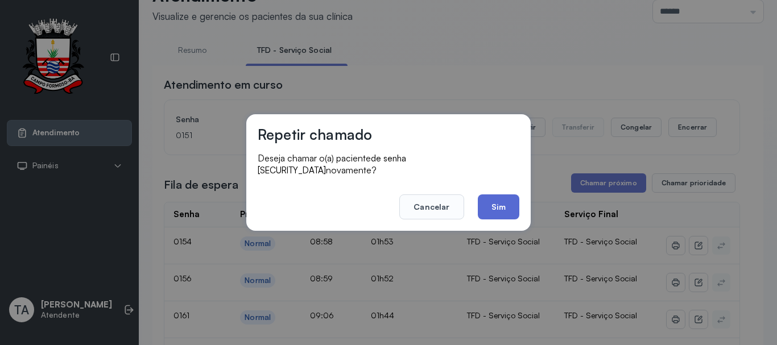
click at [500, 202] on button "Sim" at bounding box center [499, 207] width 42 height 25
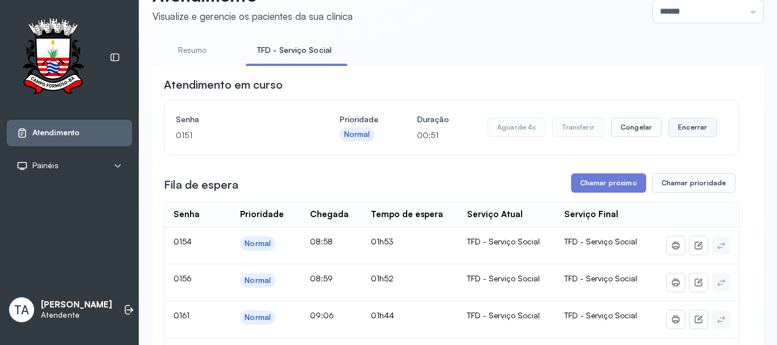
click at [669, 130] on button "Encerrar" at bounding box center [693, 127] width 48 height 19
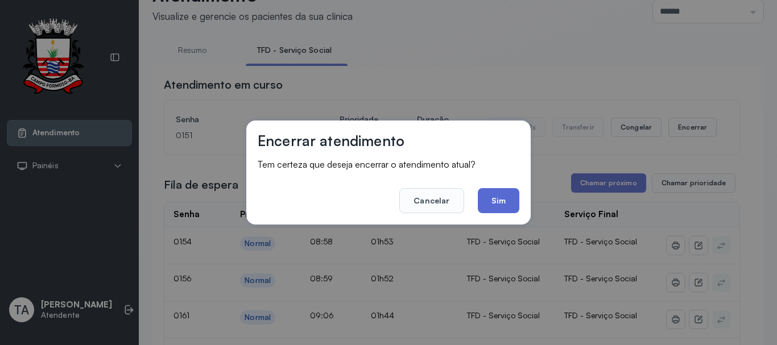
click at [507, 203] on button "Sim" at bounding box center [499, 200] width 42 height 25
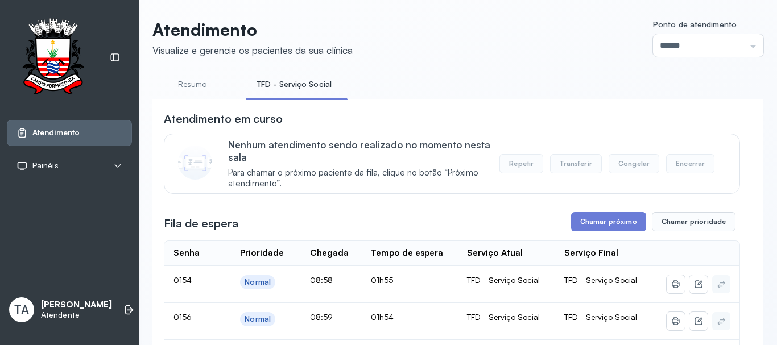
scroll to position [0, 0]
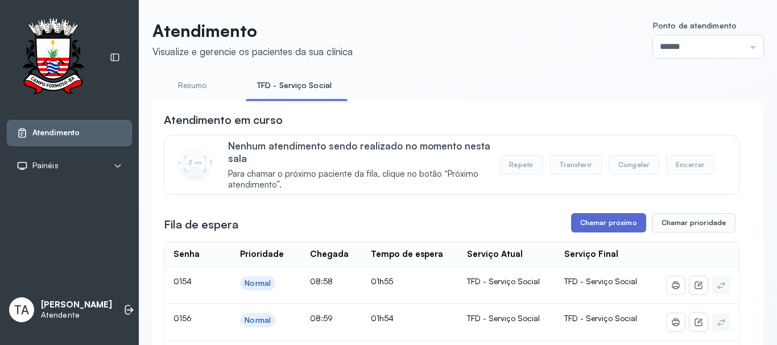
click at [604, 221] on button "Chamar próximo" at bounding box center [608, 222] width 75 height 19
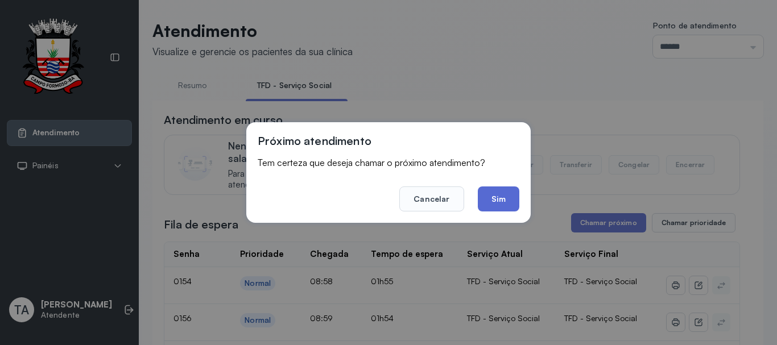
click at [498, 207] on button "Sim" at bounding box center [499, 199] width 42 height 25
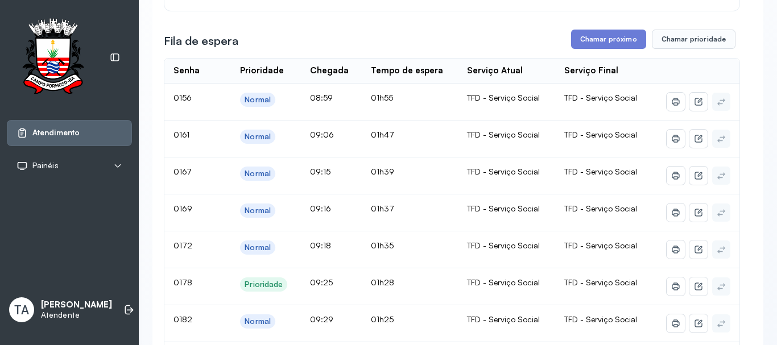
scroll to position [57, 0]
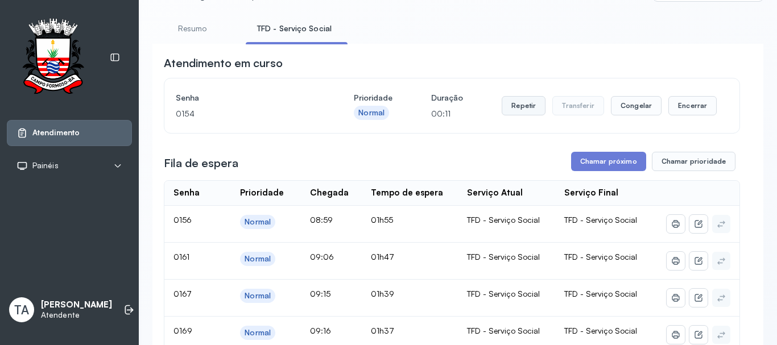
click at [531, 114] on button "Repetir" at bounding box center [524, 105] width 44 height 19
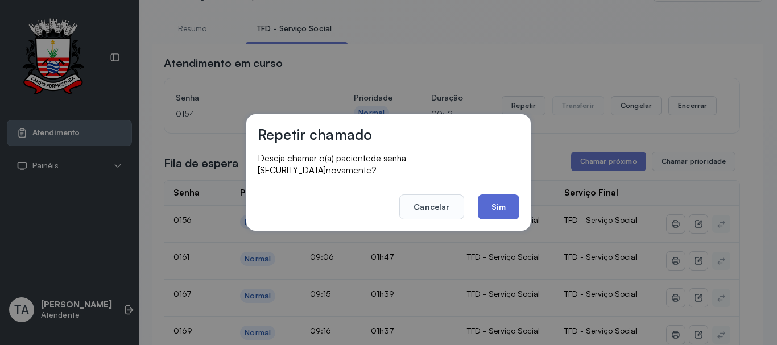
click at [505, 206] on button "Sim" at bounding box center [499, 207] width 42 height 25
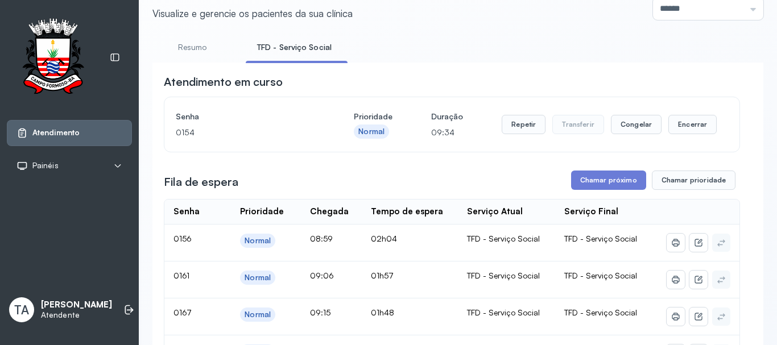
scroll to position [0, 0]
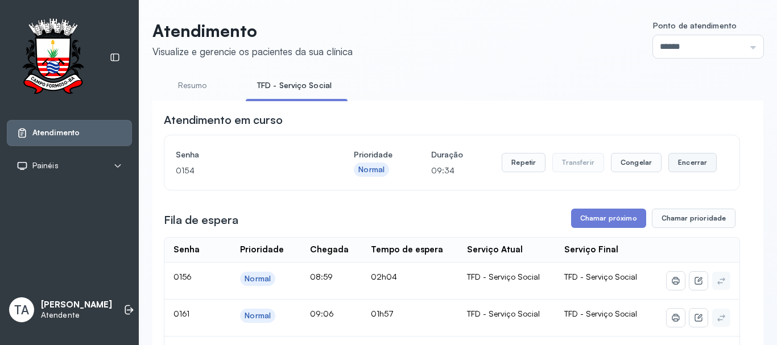
click at [672, 172] on button "Encerrar" at bounding box center [693, 162] width 48 height 19
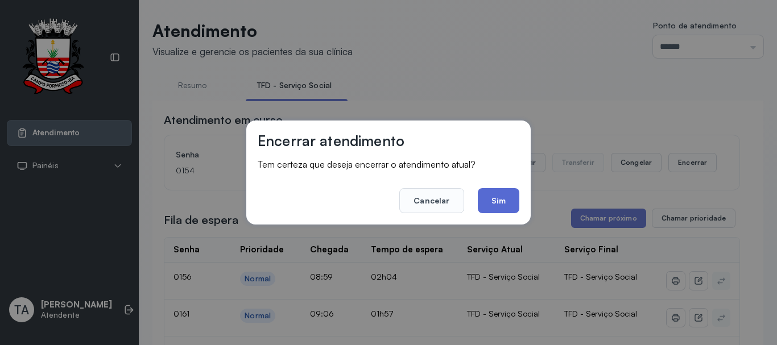
drag, startPoint x: 469, startPoint y: 205, endPoint x: 489, endPoint y: 203, distance: 20.0
click at [481, 204] on footer "Cancelar Sim" at bounding box center [389, 192] width 262 height 41
click at [489, 204] on button "Sim" at bounding box center [499, 200] width 42 height 25
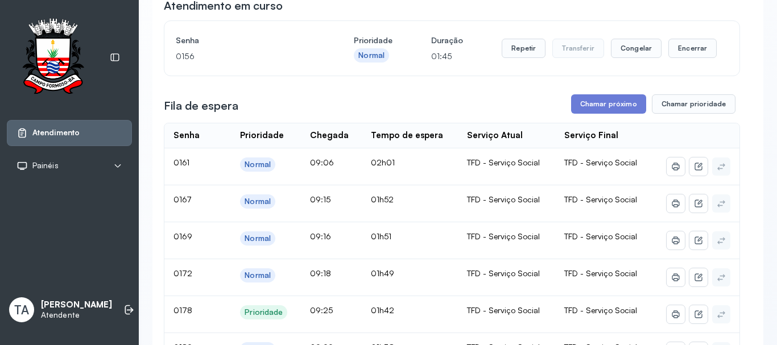
scroll to position [114, 0]
click at [687, 55] on button "Encerrar" at bounding box center [693, 48] width 48 height 19
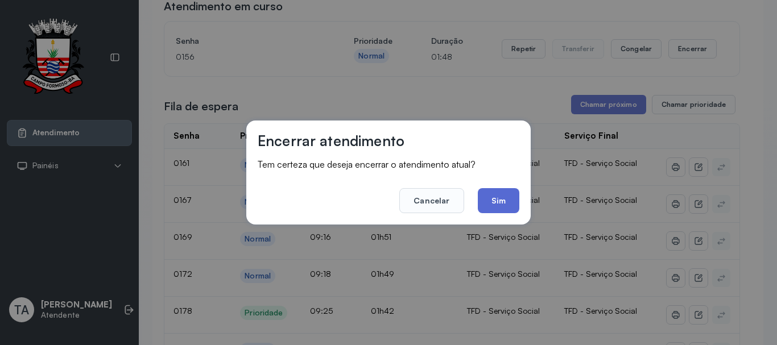
click at [498, 203] on button "Sim" at bounding box center [499, 200] width 42 height 25
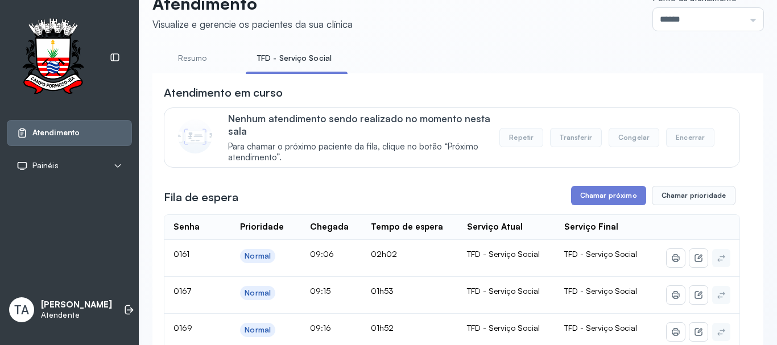
scroll to position [0, 0]
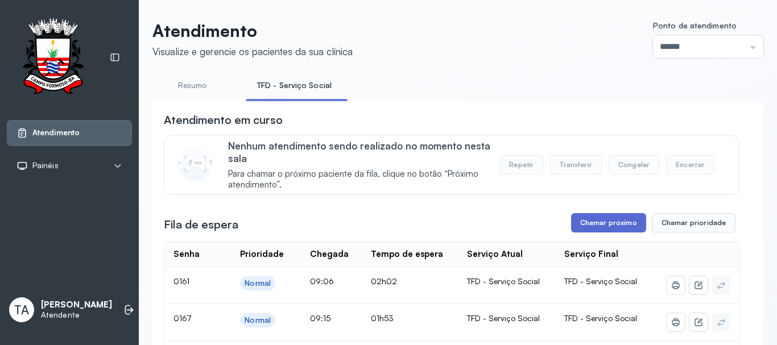
click at [583, 228] on button "Chamar próximo" at bounding box center [608, 222] width 75 height 19
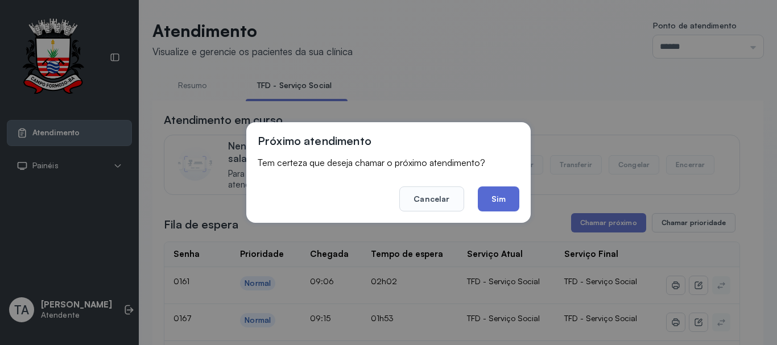
click at [496, 203] on button "Sim" at bounding box center [499, 199] width 42 height 25
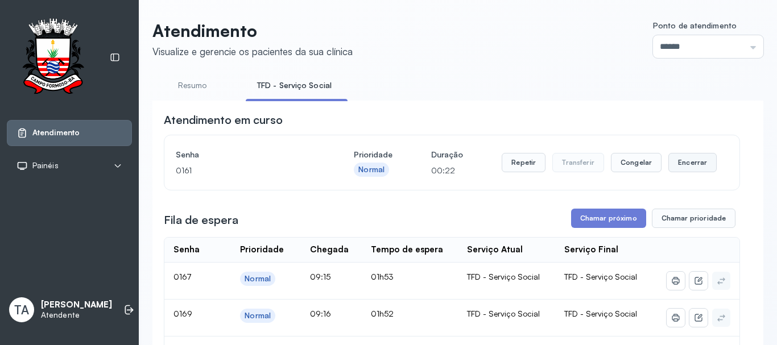
click at [685, 166] on button "Encerrar" at bounding box center [693, 162] width 48 height 19
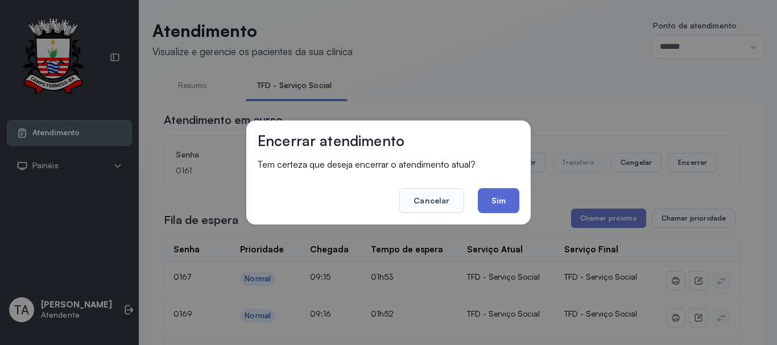
click at [495, 206] on button "Sim" at bounding box center [499, 200] width 42 height 25
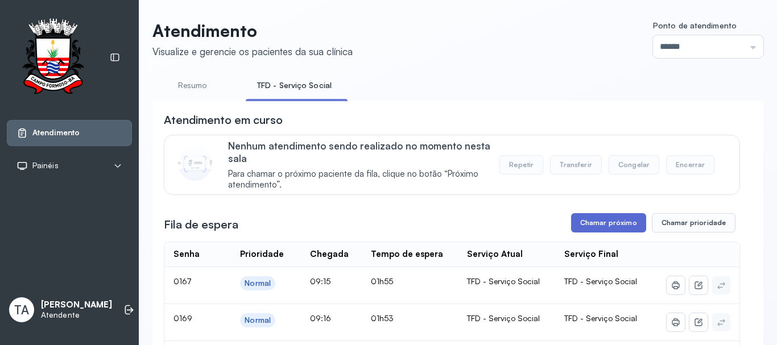
click at [621, 226] on button "Chamar próximo" at bounding box center [608, 222] width 75 height 19
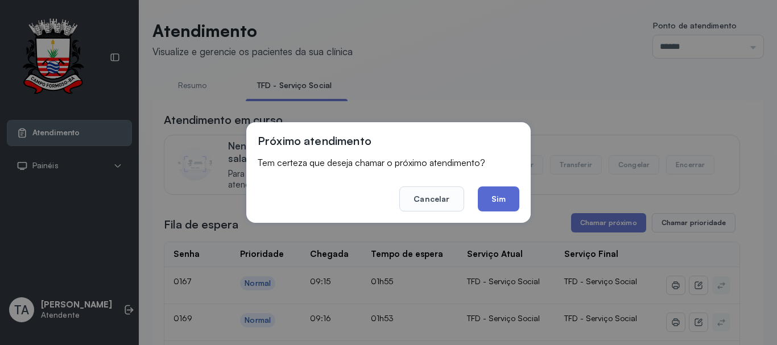
click at [496, 199] on button "Sim" at bounding box center [499, 199] width 42 height 25
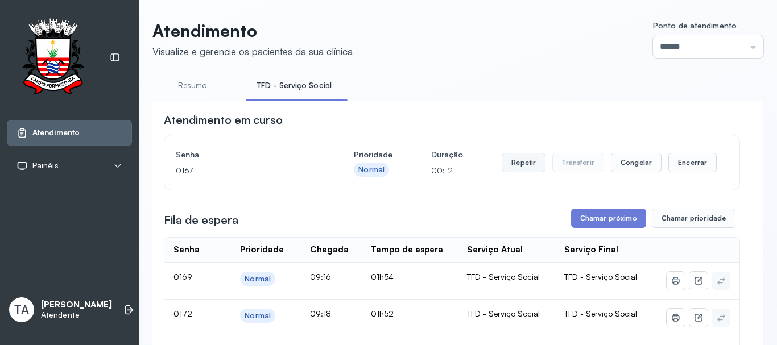
click at [515, 161] on button "Repetir" at bounding box center [524, 162] width 44 height 19
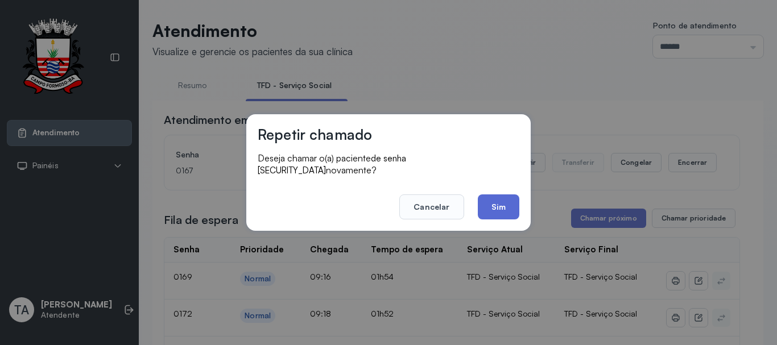
click at [486, 208] on button "Sim" at bounding box center [499, 207] width 42 height 25
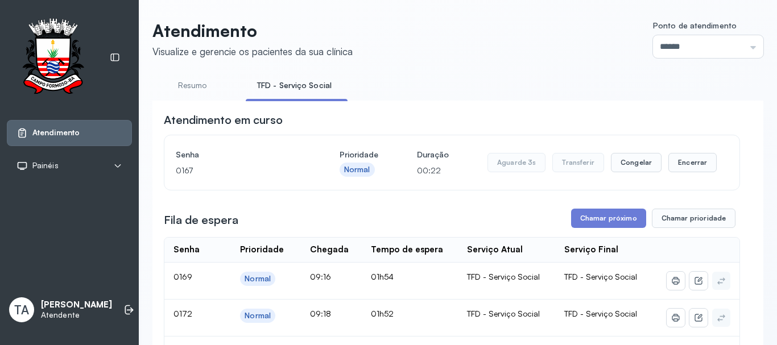
click at [660, 167] on div "Aguarde 3s Transferir Congelar Encerrar" at bounding box center [602, 162] width 229 height 19
click at [669, 164] on button "Encerrar" at bounding box center [693, 162] width 48 height 19
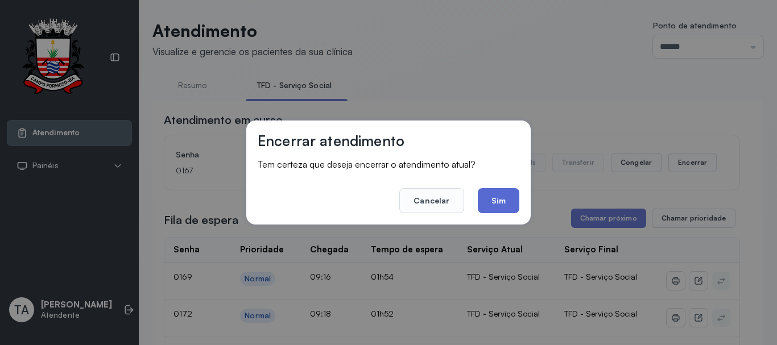
click at [510, 197] on button "Sim" at bounding box center [499, 200] width 42 height 25
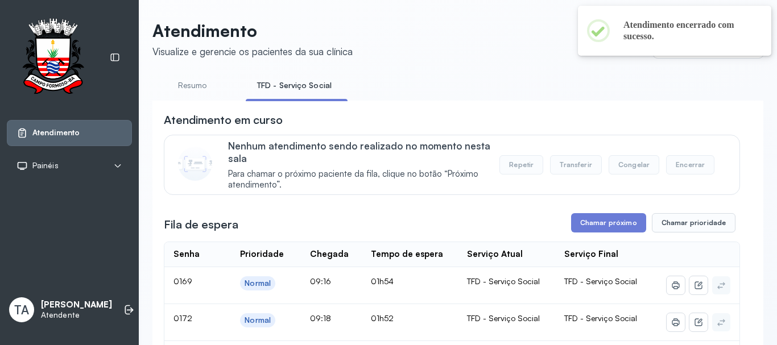
click at [592, 221] on button "Chamar próximo" at bounding box center [608, 222] width 75 height 19
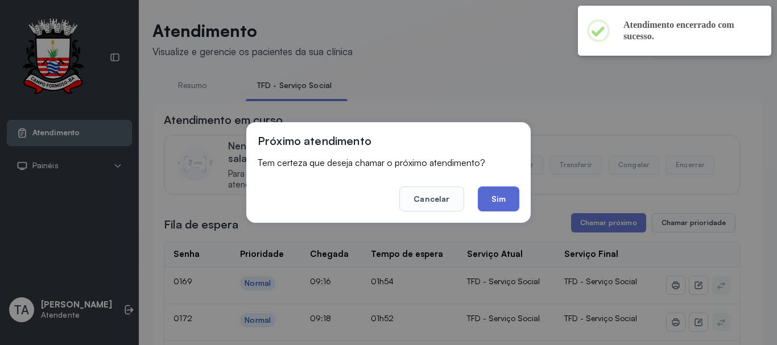
click at [501, 207] on button "Sim" at bounding box center [499, 199] width 42 height 25
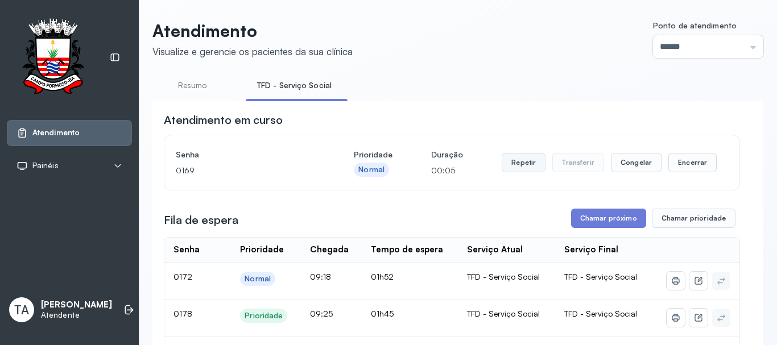
click at [505, 171] on button "Repetir" at bounding box center [524, 162] width 44 height 19
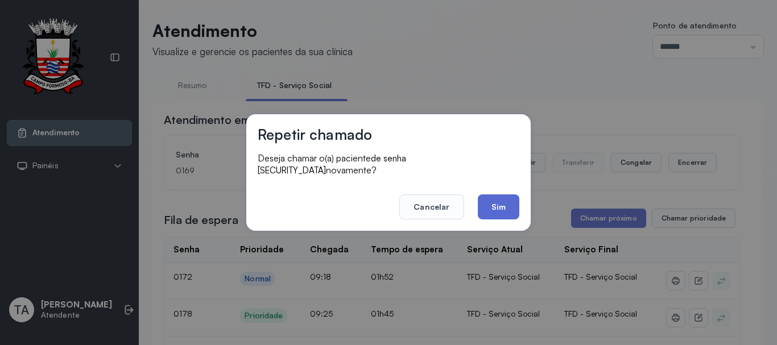
click at [481, 209] on button "Sim" at bounding box center [499, 207] width 42 height 25
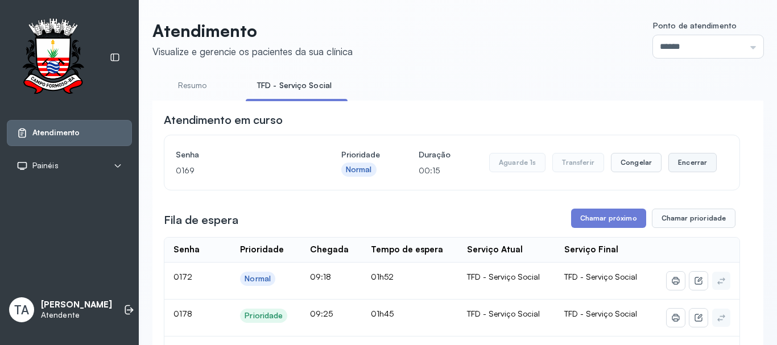
click at [678, 167] on button "Encerrar" at bounding box center [693, 162] width 48 height 19
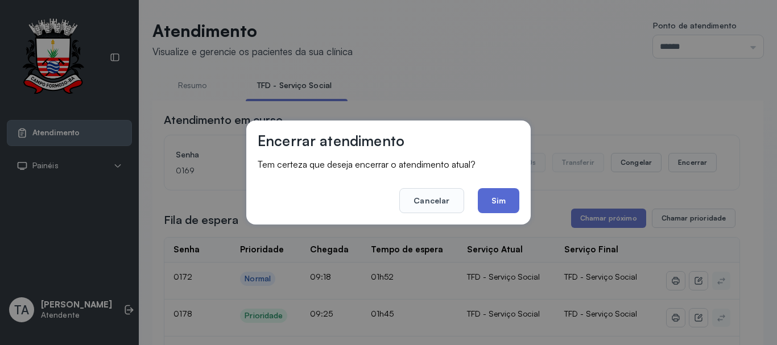
click at [501, 204] on button "Sim" at bounding box center [499, 200] width 42 height 25
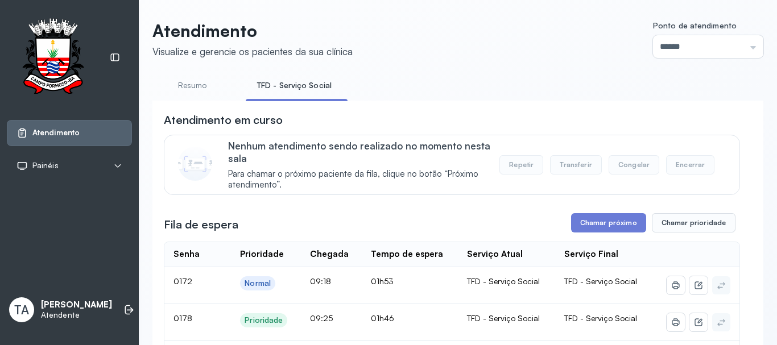
click at [182, 93] on link "Resumo" at bounding box center [192, 85] width 80 height 19
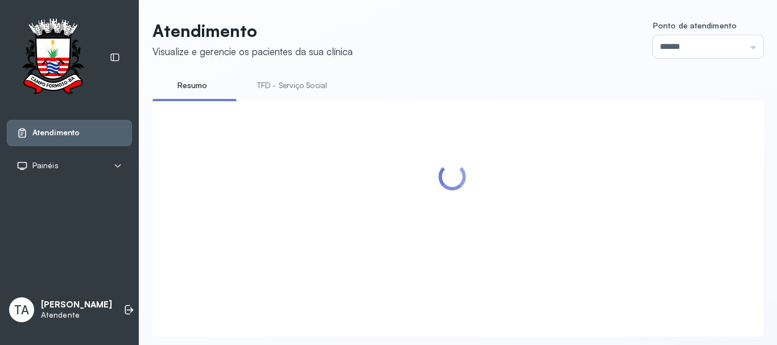
click at [271, 94] on link "TFD - Serviço Social" at bounding box center [292, 85] width 93 height 19
click at [271, 94] on link "TFD - Serviço Social" at bounding box center [294, 85] width 97 height 19
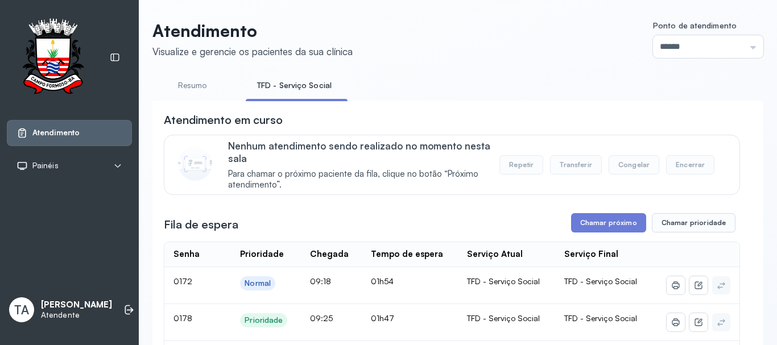
click at [180, 86] on link "Resumo" at bounding box center [192, 85] width 80 height 19
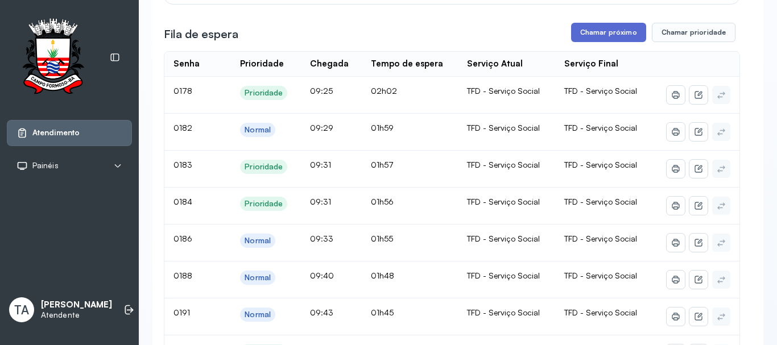
scroll to position [171, 0]
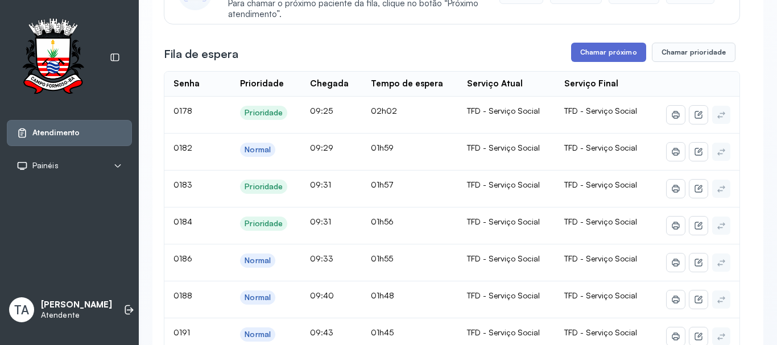
click at [616, 50] on button "Chamar próximo" at bounding box center [608, 52] width 75 height 19
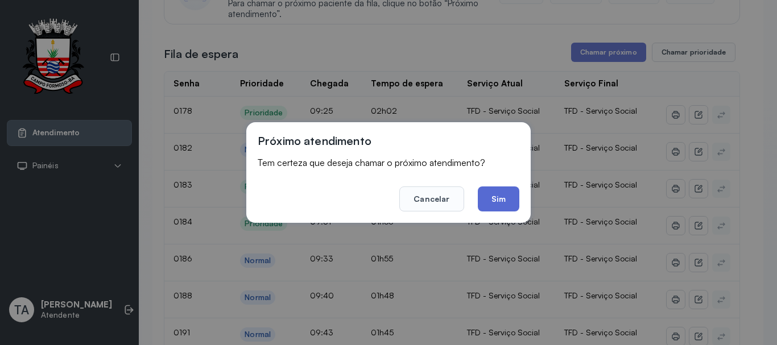
click at [502, 201] on button "Sim" at bounding box center [499, 199] width 42 height 25
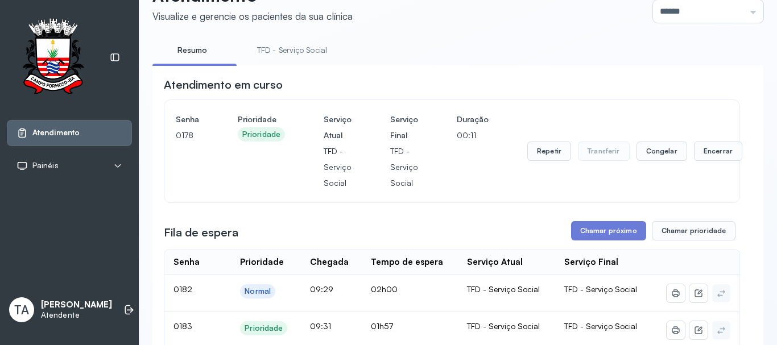
scroll to position [114, 0]
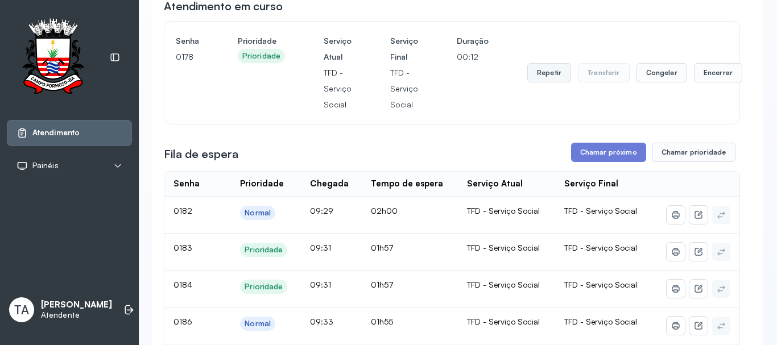
click at [533, 73] on button "Repetir" at bounding box center [549, 72] width 44 height 19
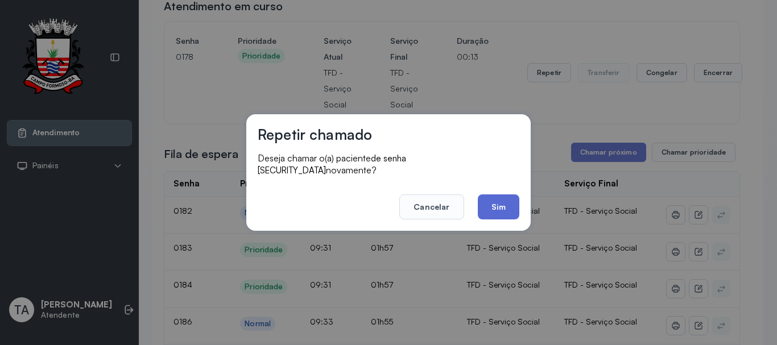
click at [501, 199] on button "Sim" at bounding box center [499, 207] width 42 height 25
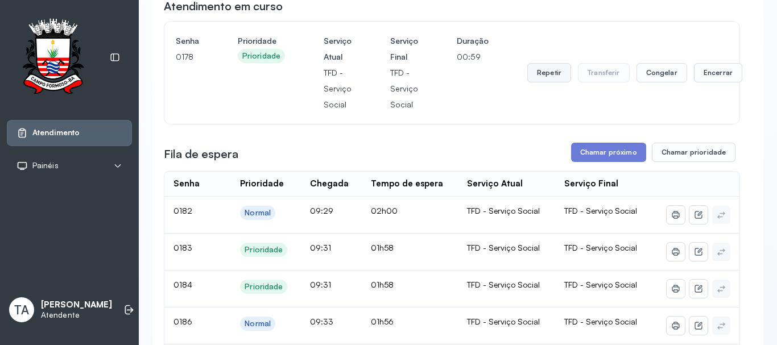
click at [537, 71] on button "Repetir" at bounding box center [549, 72] width 44 height 19
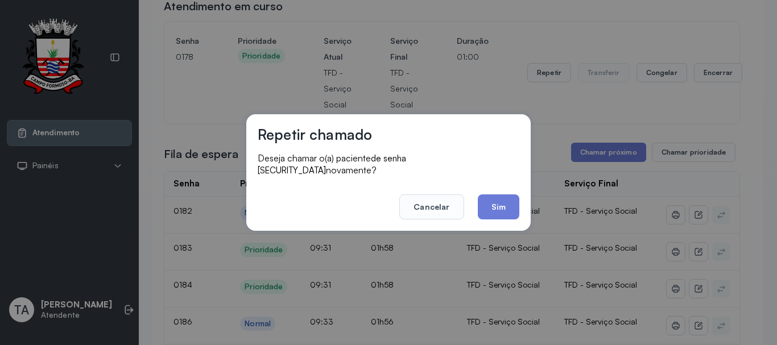
click at [483, 216] on div "Repetir chamado Deseja chamar o(a) paciente de senha 0178 novamente? Cancelar S…" at bounding box center [388, 172] width 284 height 117
click at [501, 195] on button "Sim" at bounding box center [499, 207] width 42 height 25
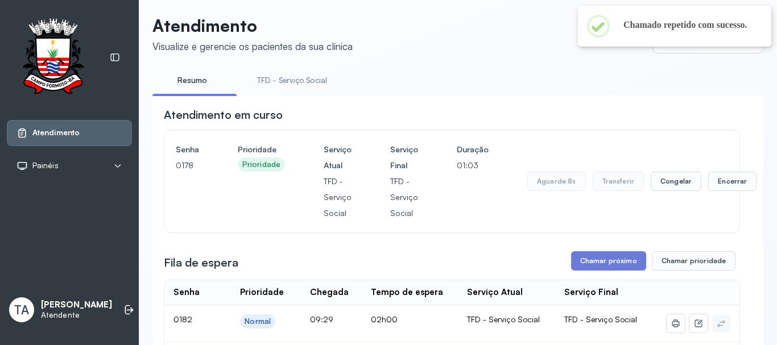
scroll to position [0, 0]
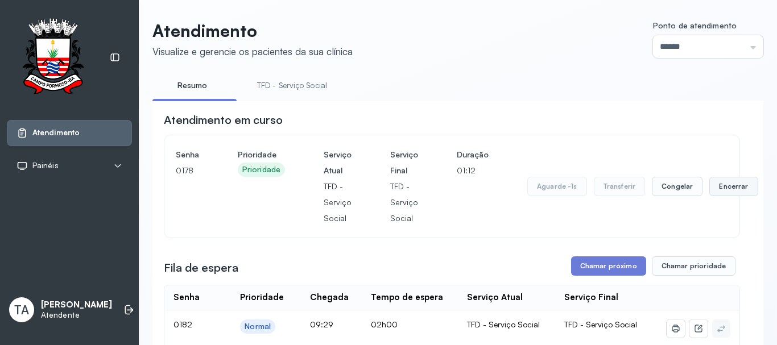
click at [718, 190] on button "Encerrar" at bounding box center [734, 186] width 48 height 19
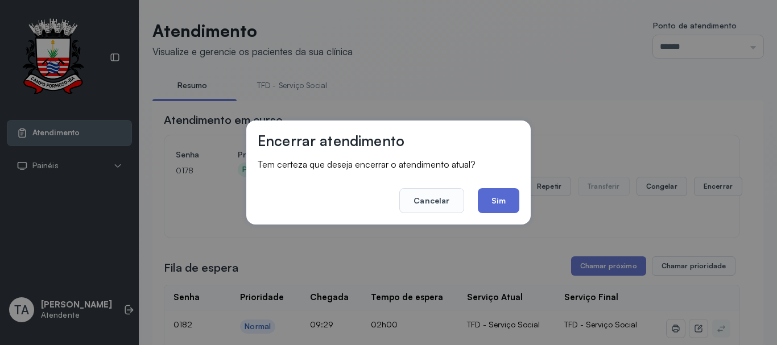
click at [498, 204] on button "Sim" at bounding box center [499, 200] width 42 height 25
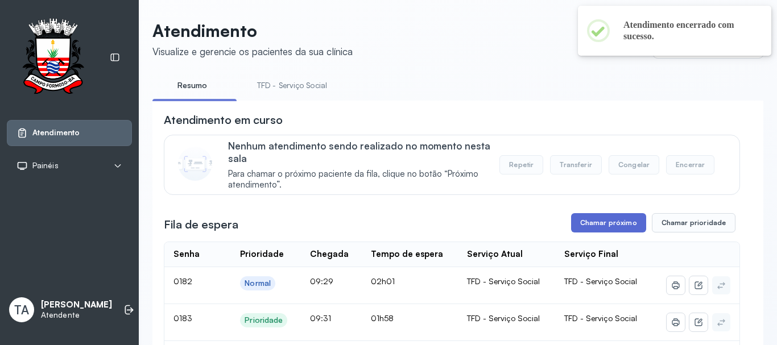
click at [576, 218] on button "Chamar próximo" at bounding box center [608, 222] width 75 height 19
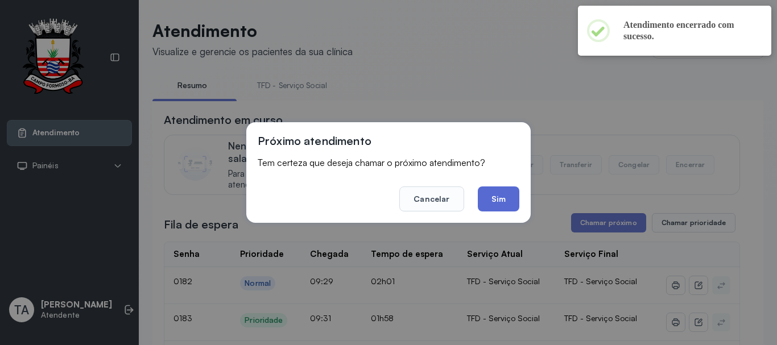
click at [497, 200] on button "Sim" at bounding box center [499, 199] width 42 height 25
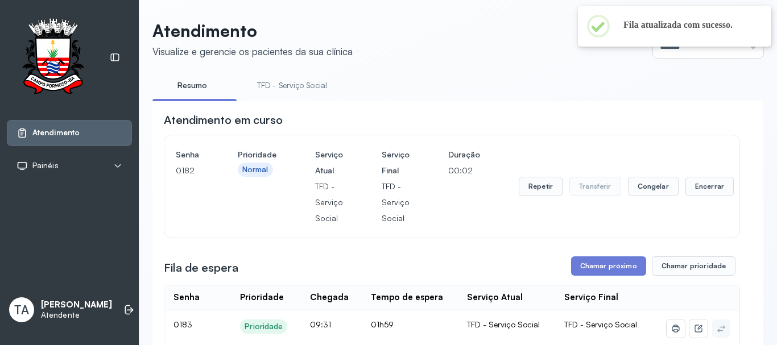
click at [274, 84] on link "TFD - Serviço Social" at bounding box center [292, 85] width 93 height 19
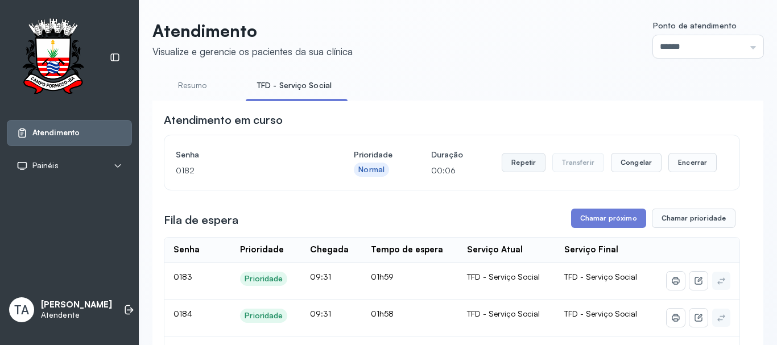
click at [506, 172] on button "Repetir" at bounding box center [524, 162] width 44 height 19
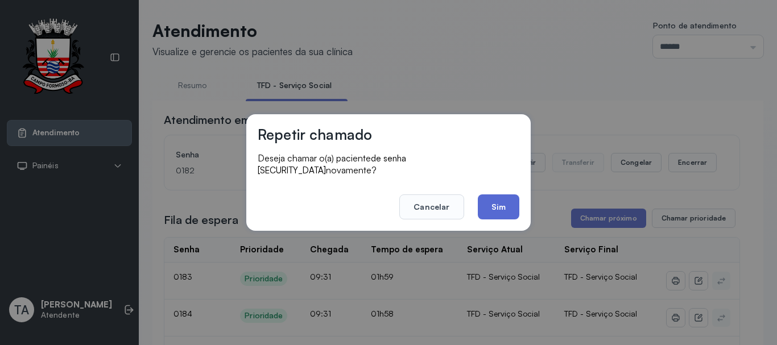
click at [484, 204] on button "Sim" at bounding box center [499, 207] width 42 height 25
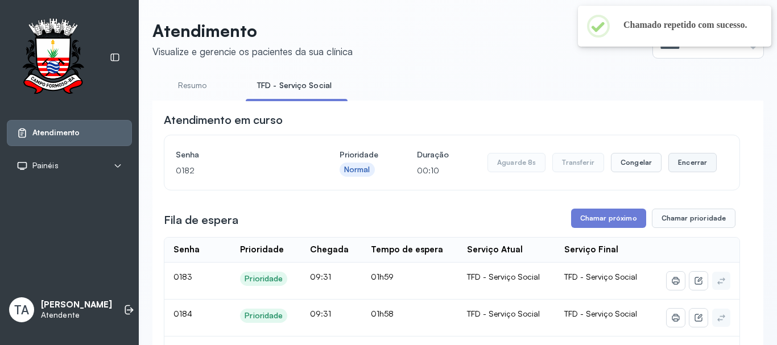
click at [699, 158] on button "Encerrar" at bounding box center [693, 162] width 48 height 19
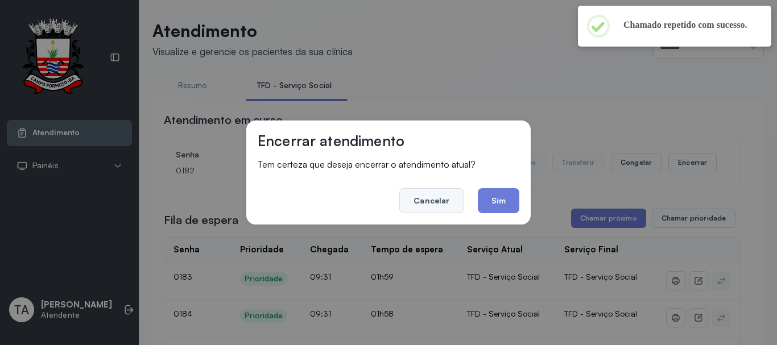
click at [429, 203] on button "Cancelar" at bounding box center [431, 200] width 64 height 25
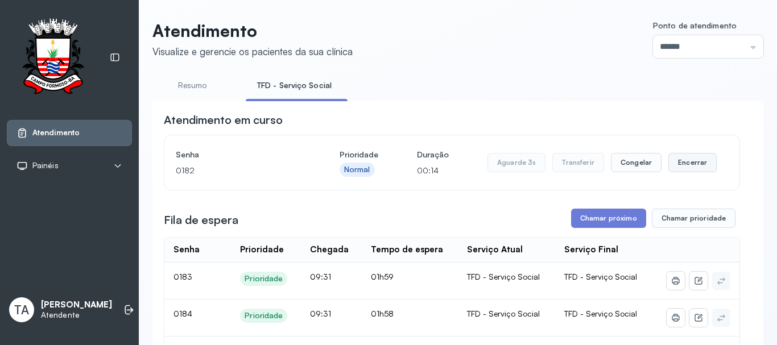
click at [694, 172] on button "Encerrar" at bounding box center [693, 162] width 48 height 19
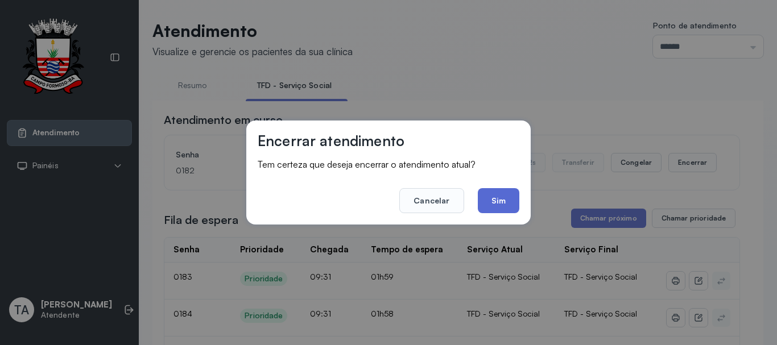
click at [502, 202] on button "Sim" at bounding box center [499, 200] width 42 height 25
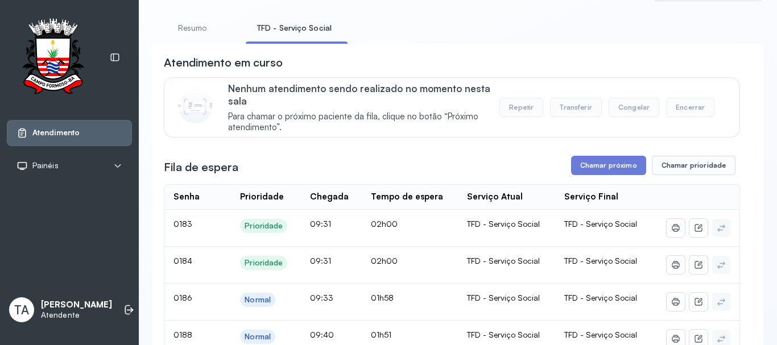
scroll to position [57, 0]
click at [584, 166] on button "Chamar próximo" at bounding box center [608, 165] width 75 height 19
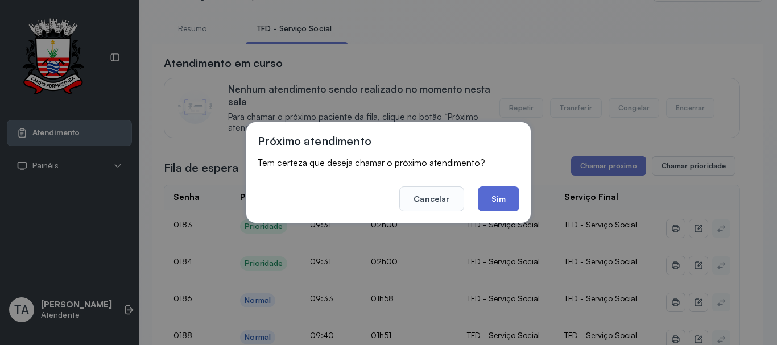
click at [494, 194] on button "Sim" at bounding box center [499, 199] width 42 height 25
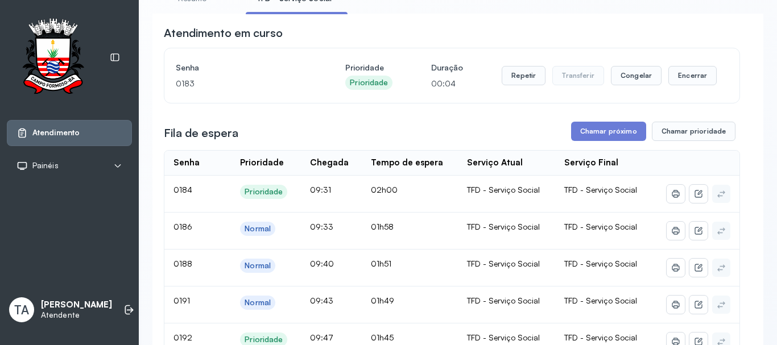
scroll to position [0, 0]
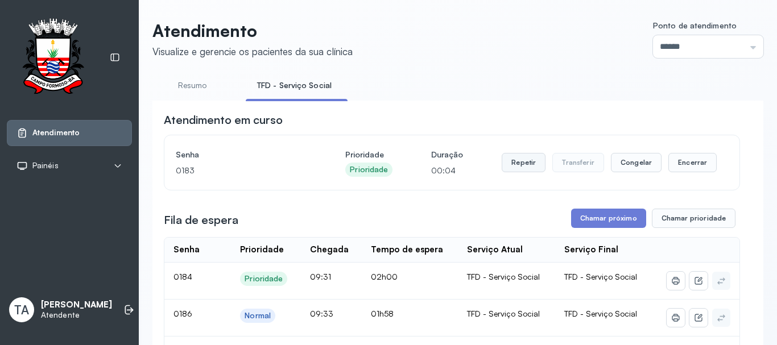
click at [511, 167] on button "Repetir" at bounding box center [524, 162] width 44 height 19
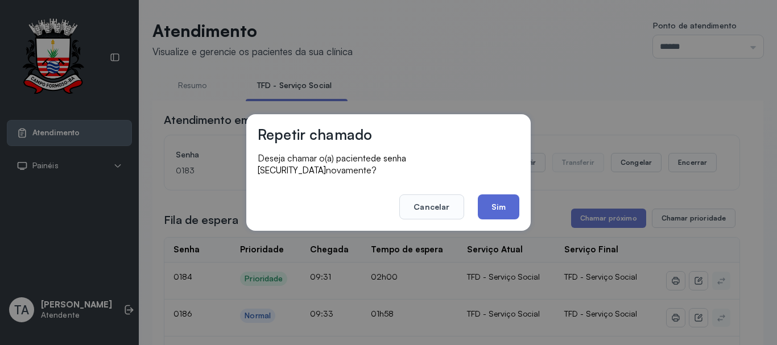
click at [489, 201] on button "Sim" at bounding box center [499, 207] width 42 height 25
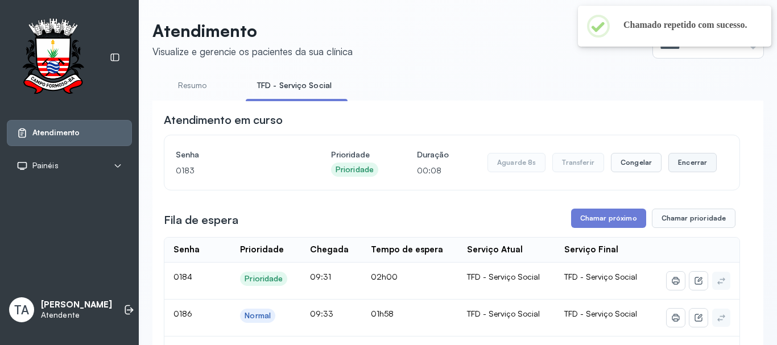
click at [672, 162] on button "Encerrar" at bounding box center [693, 162] width 48 height 19
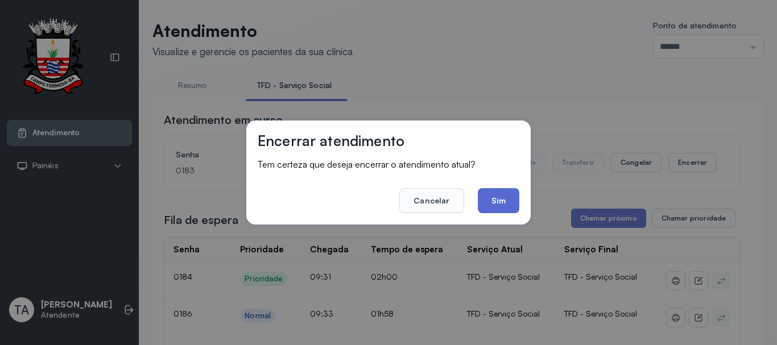
click at [513, 203] on button "Sim" at bounding box center [499, 200] width 42 height 25
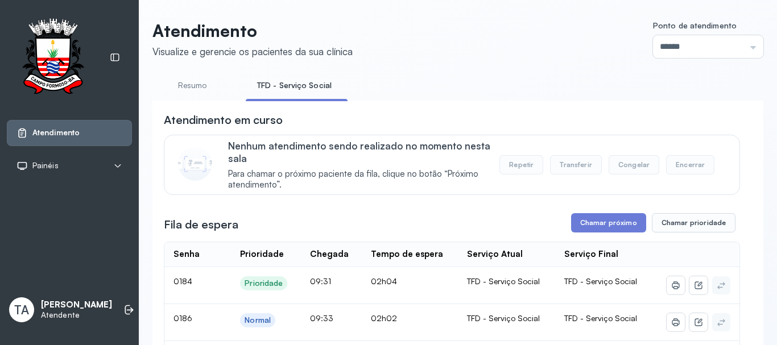
click at [187, 91] on link "Resumo" at bounding box center [192, 85] width 80 height 19
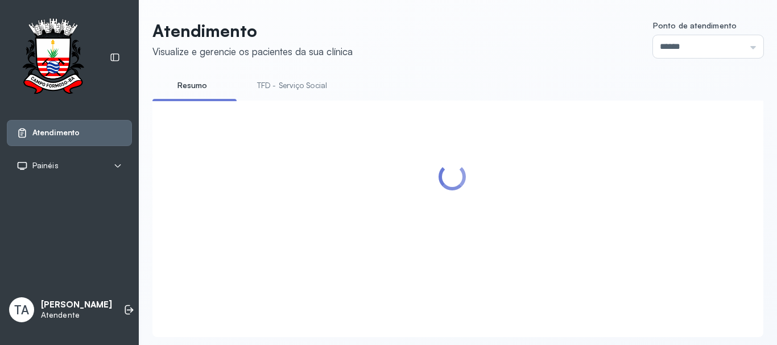
click at [276, 85] on link "TFD - Serviço Social" at bounding box center [292, 85] width 93 height 19
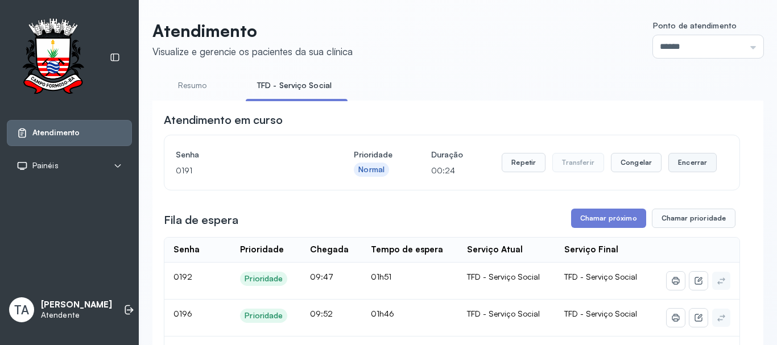
click at [679, 172] on button "Encerrar" at bounding box center [693, 162] width 48 height 19
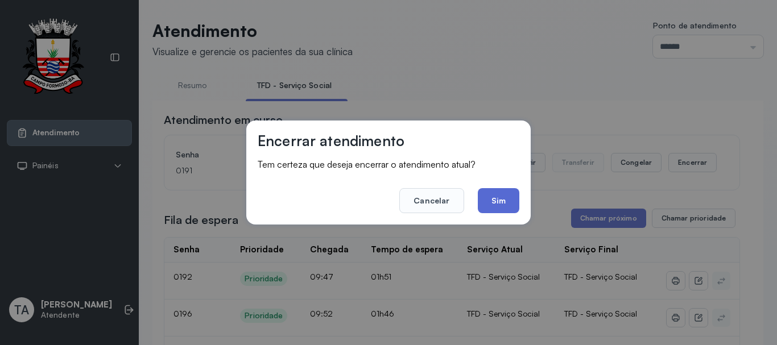
click at [501, 203] on button "Sim" at bounding box center [499, 200] width 42 height 25
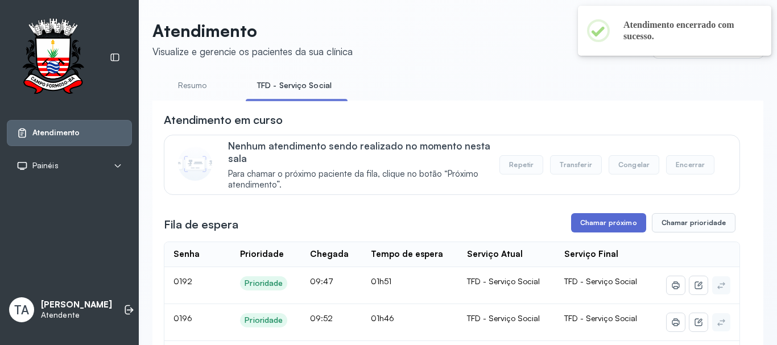
click at [589, 221] on button "Chamar próximo" at bounding box center [608, 222] width 75 height 19
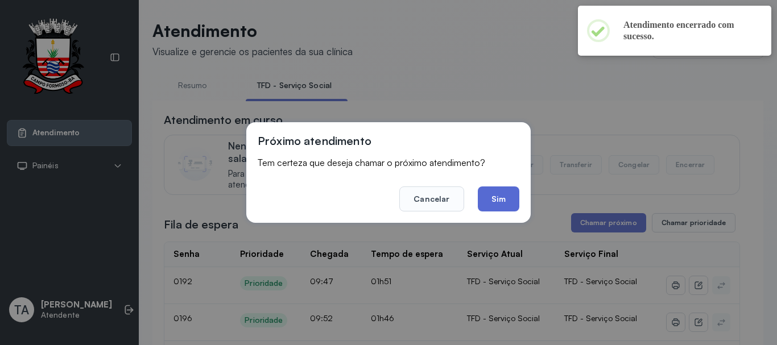
click at [506, 207] on button "Sim" at bounding box center [499, 199] width 42 height 25
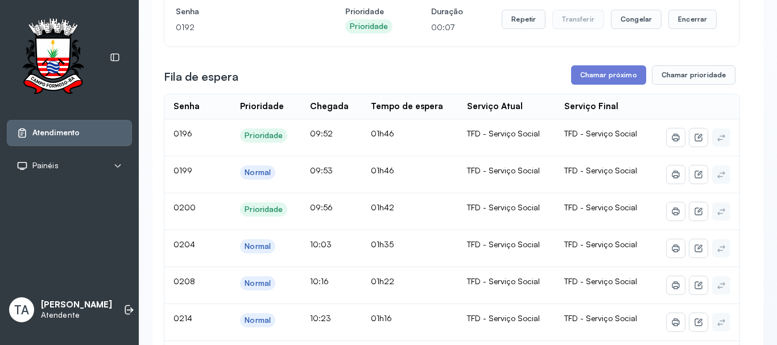
scroll to position [35, 0]
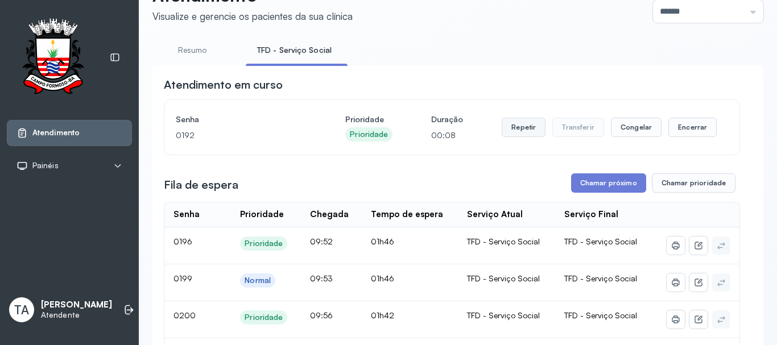
click at [508, 131] on button "Repetir" at bounding box center [524, 127] width 44 height 19
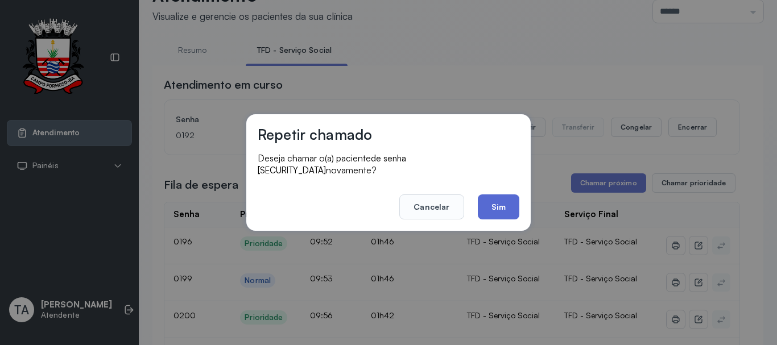
click at [509, 207] on button "Sim" at bounding box center [499, 207] width 42 height 25
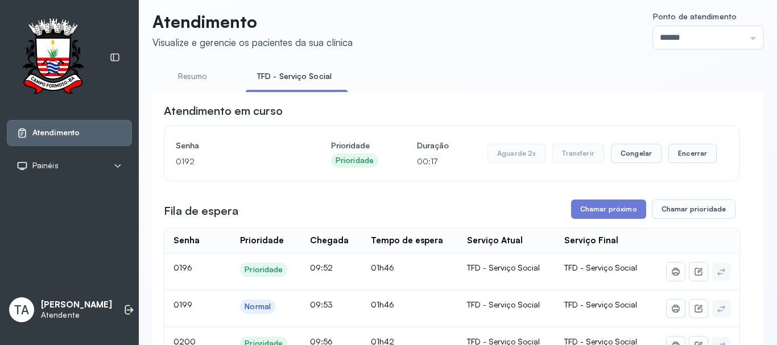
scroll to position [0, 0]
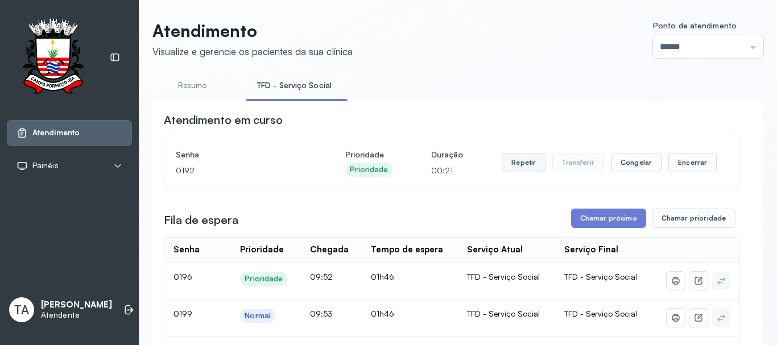
click at [514, 166] on button "Repetir" at bounding box center [524, 162] width 44 height 19
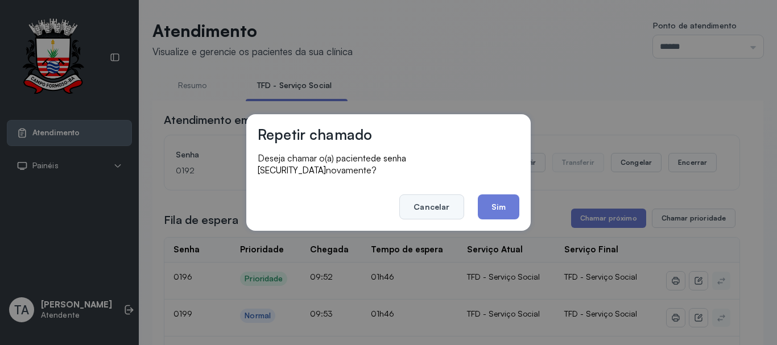
click at [460, 197] on button "Cancelar" at bounding box center [431, 207] width 64 height 25
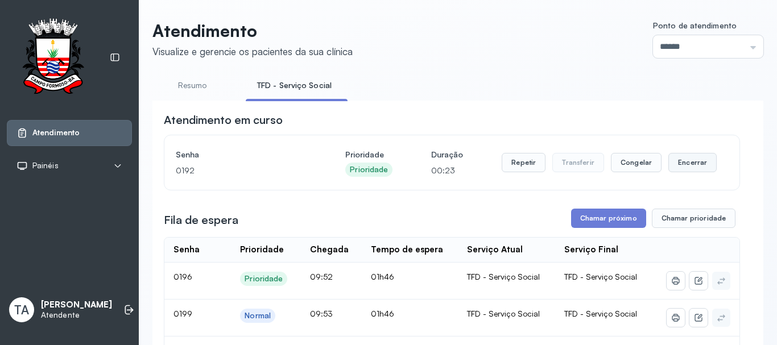
click at [678, 172] on button "Encerrar" at bounding box center [693, 162] width 48 height 19
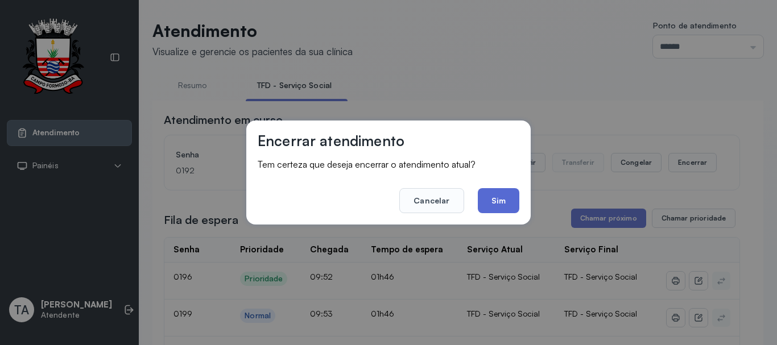
click at [492, 208] on button "Sim" at bounding box center [499, 200] width 42 height 25
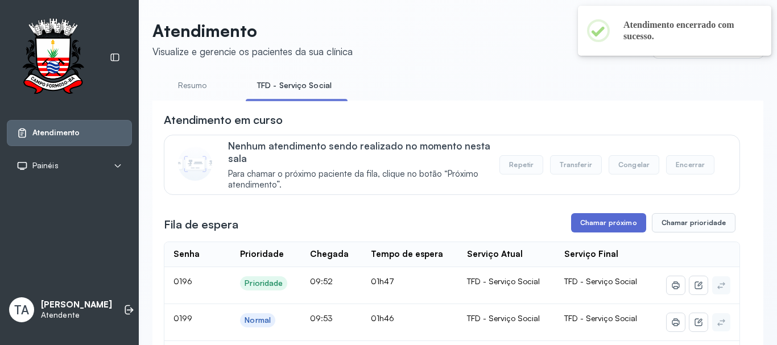
click at [577, 227] on button "Chamar próximo" at bounding box center [608, 222] width 75 height 19
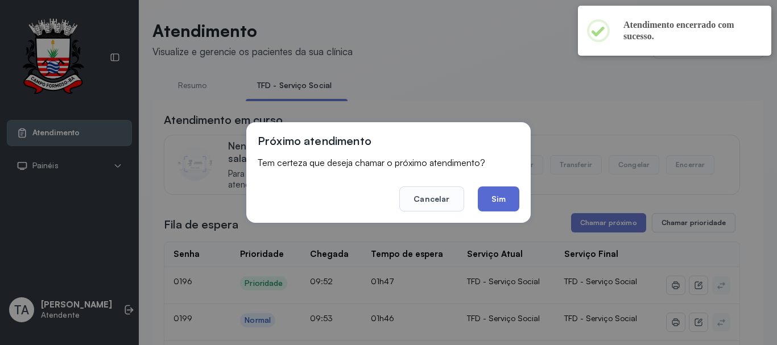
click at [487, 201] on button "Sim" at bounding box center [499, 199] width 42 height 25
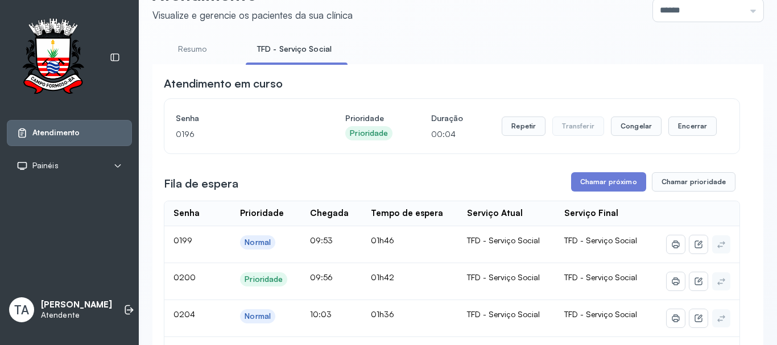
scroll to position [35, 0]
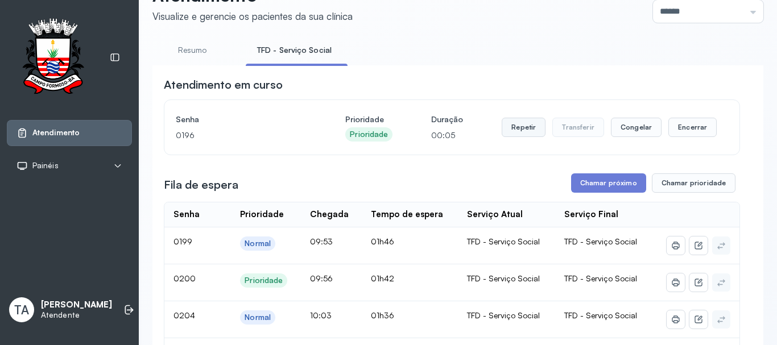
click at [531, 133] on button "Repetir" at bounding box center [524, 127] width 44 height 19
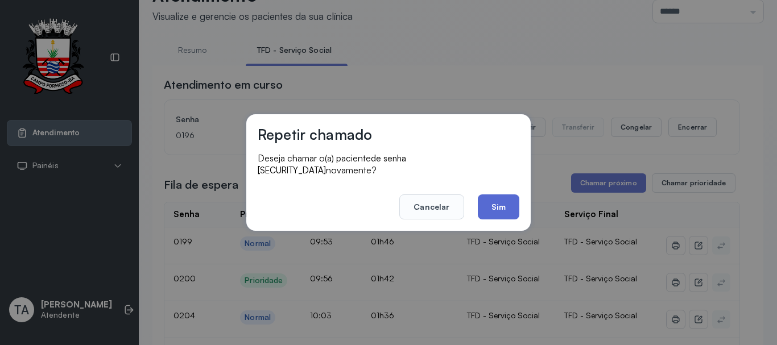
click at [501, 206] on button "Sim" at bounding box center [499, 207] width 42 height 25
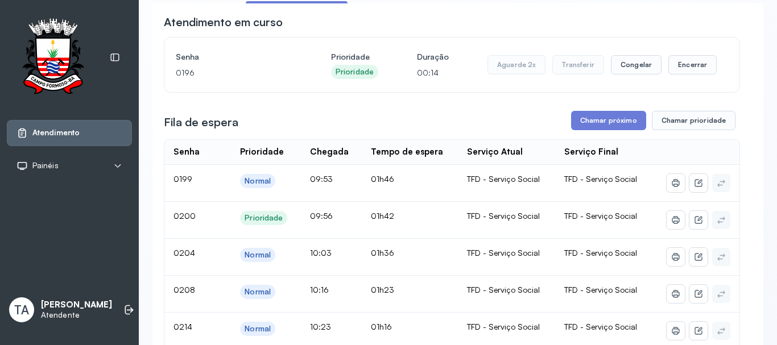
scroll to position [92, 0]
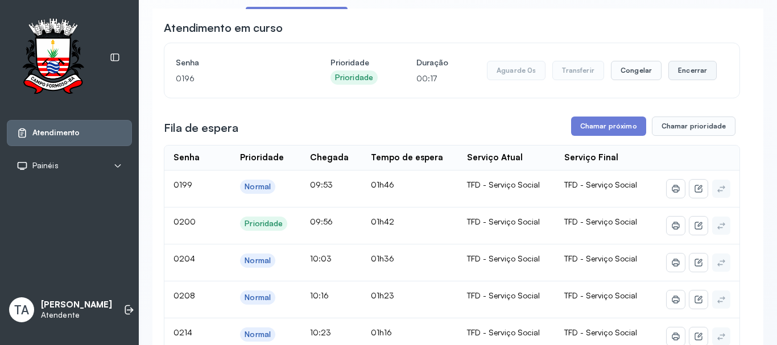
click at [679, 72] on button "Encerrar" at bounding box center [693, 70] width 48 height 19
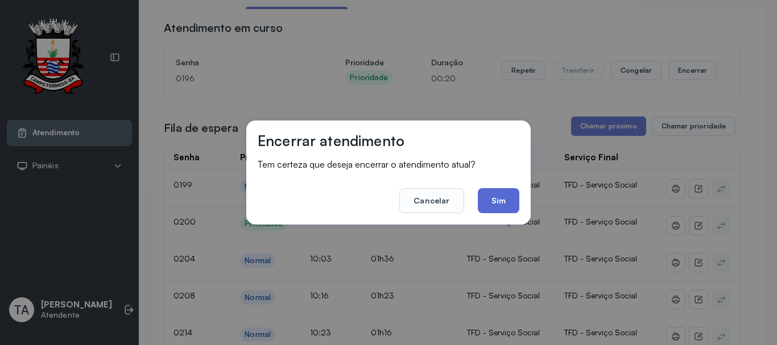
click at [497, 203] on button "Sim" at bounding box center [499, 200] width 42 height 25
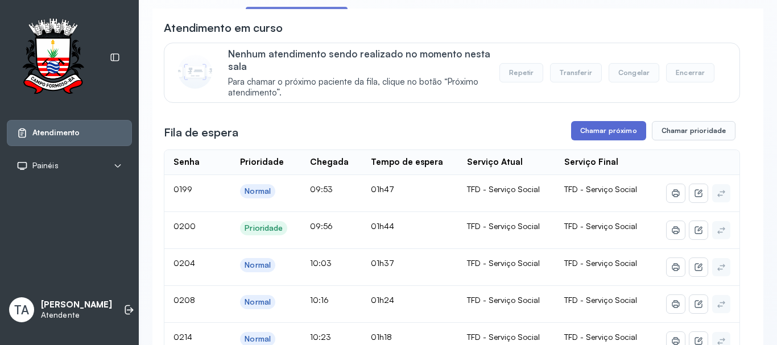
click at [588, 137] on button "Chamar próximo" at bounding box center [608, 130] width 75 height 19
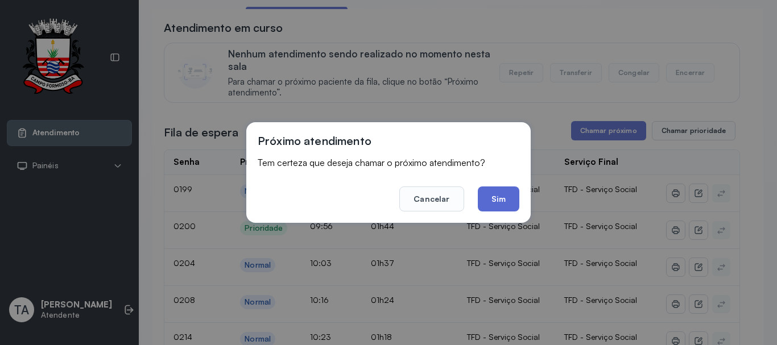
click at [492, 192] on button "Sim" at bounding box center [499, 199] width 42 height 25
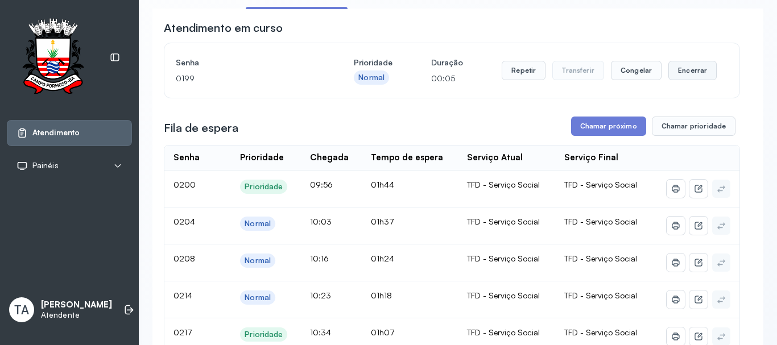
click at [674, 73] on button "Encerrar" at bounding box center [693, 70] width 48 height 19
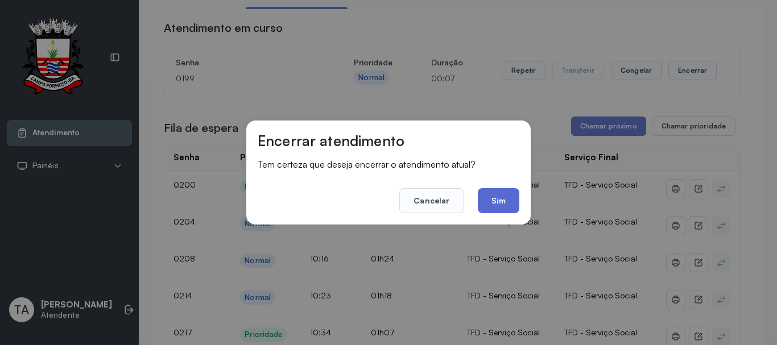
click at [500, 204] on button "Sim" at bounding box center [499, 200] width 42 height 25
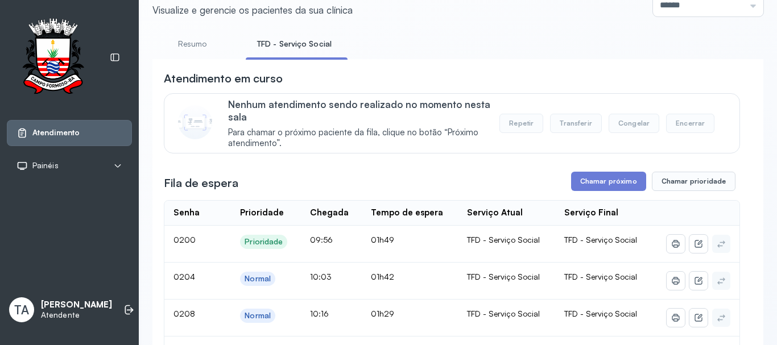
scroll to position [35, 0]
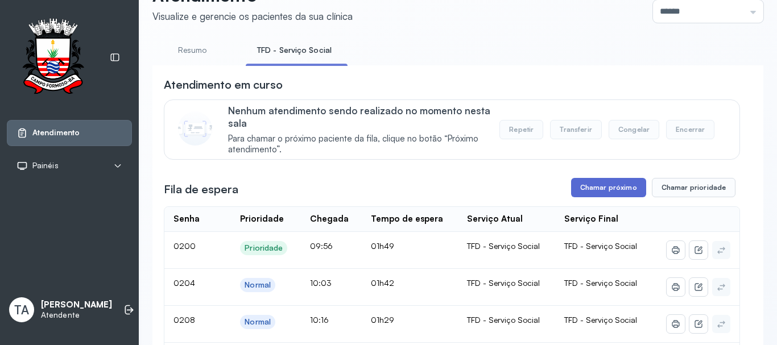
click at [612, 195] on button "Chamar próximo" at bounding box center [608, 187] width 75 height 19
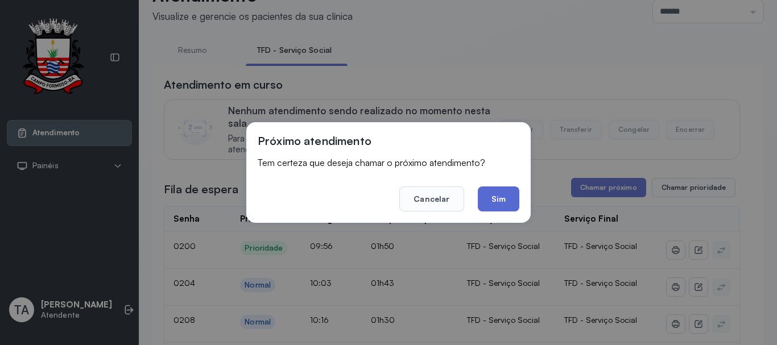
click at [484, 200] on button "Sim" at bounding box center [499, 199] width 42 height 25
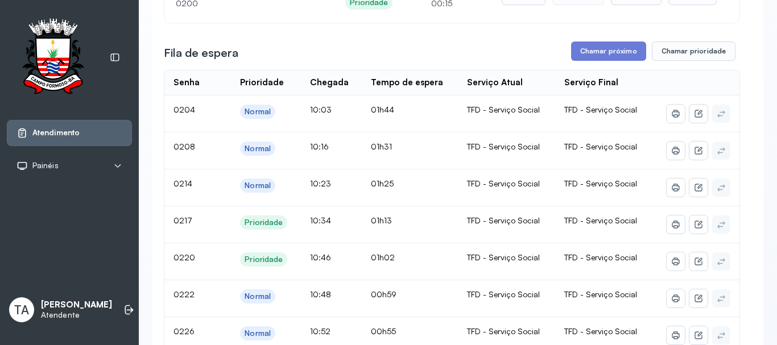
scroll to position [149, 0]
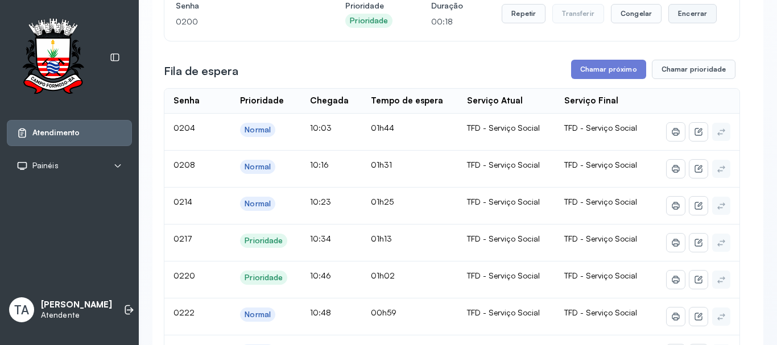
click at [694, 18] on button "Encerrar" at bounding box center [693, 13] width 48 height 19
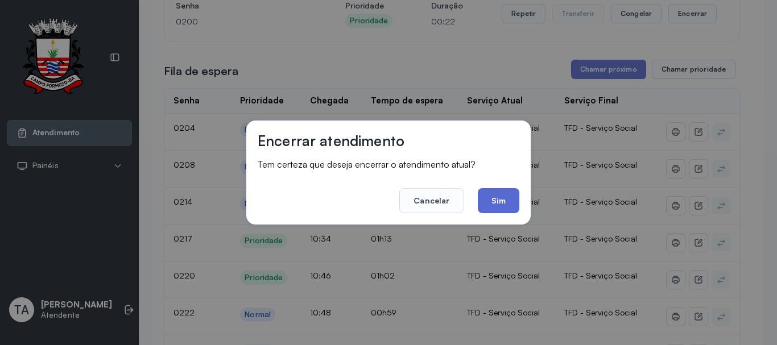
click at [483, 208] on button "Sim" at bounding box center [499, 200] width 42 height 25
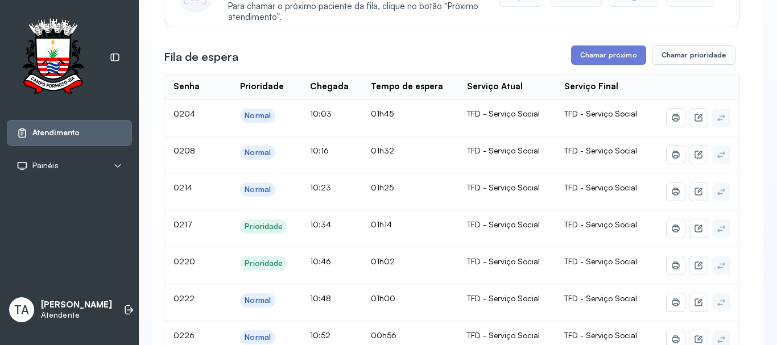
scroll to position [0, 0]
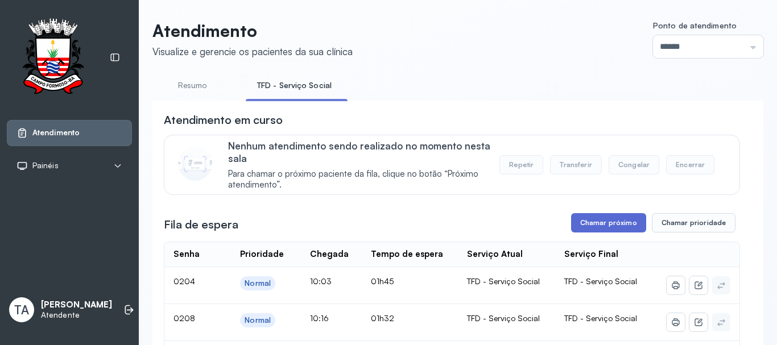
click at [613, 225] on button "Chamar próximo" at bounding box center [608, 222] width 75 height 19
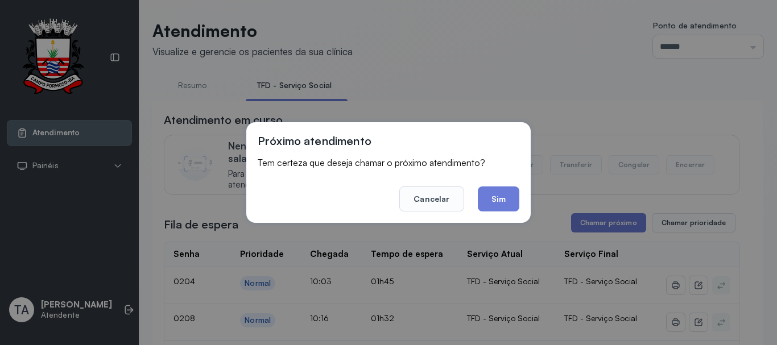
drag, startPoint x: 498, startPoint y: 205, endPoint x: 498, endPoint y: 184, distance: 21.1
click at [498, 197] on button "Sim" at bounding box center [499, 199] width 42 height 25
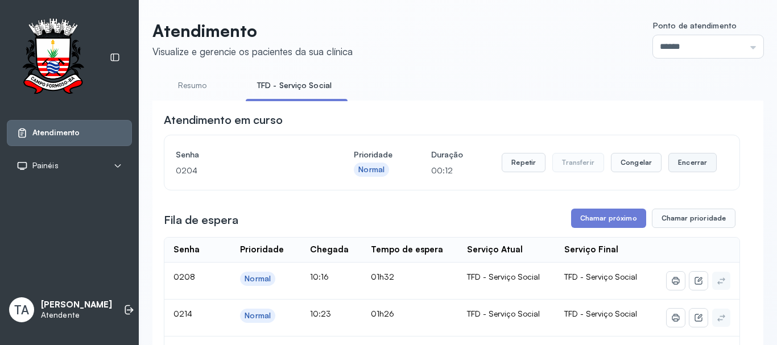
click at [671, 162] on button "Encerrar" at bounding box center [693, 162] width 48 height 19
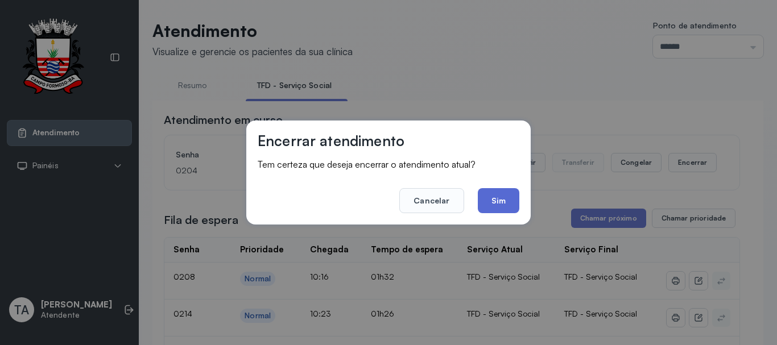
click at [513, 197] on button "Sim" at bounding box center [499, 200] width 42 height 25
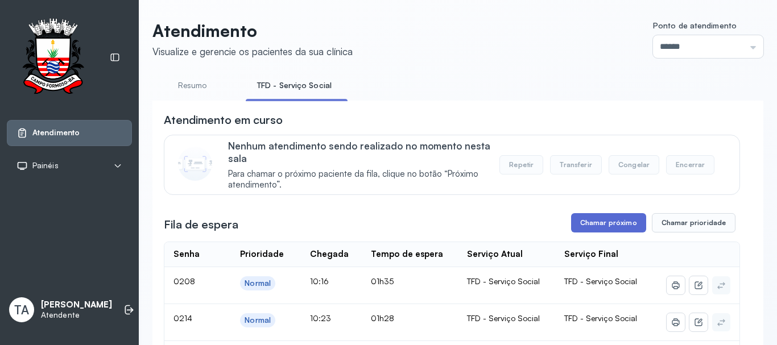
click at [571, 219] on button "Chamar próximo" at bounding box center [608, 222] width 75 height 19
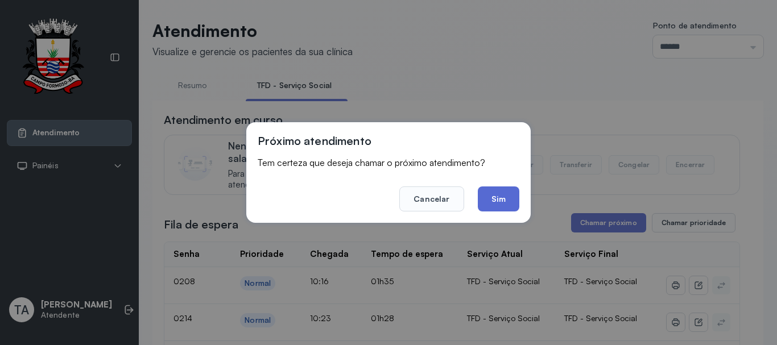
click at [510, 198] on button "Sim" at bounding box center [499, 199] width 42 height 25
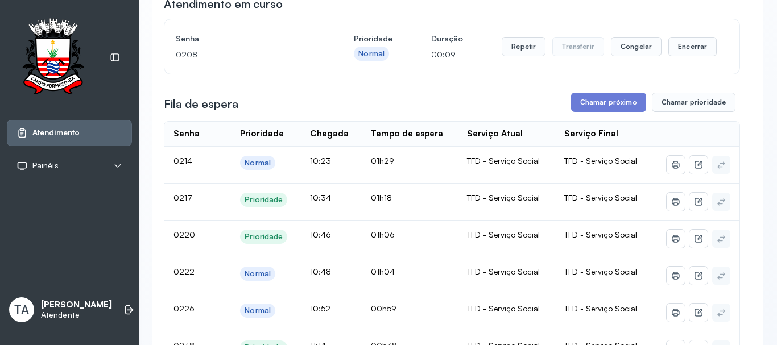
scroll to position [92, 0]
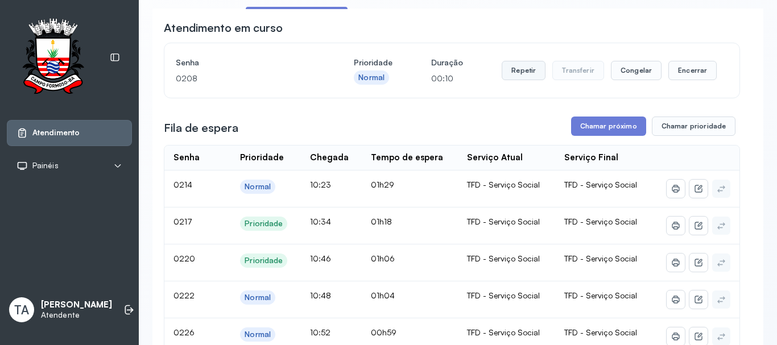
click at [522, 76] on button "Repetir" at bounding box center [524, 70] width 44 height 19
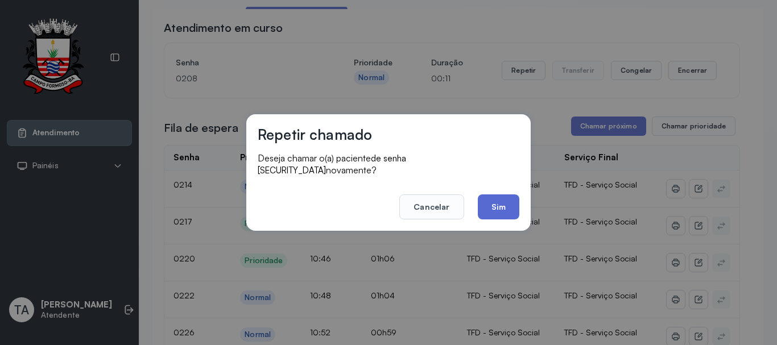
click at [491, 195] on button "Sim" at bounding box center [499, 207] width 42 height 25
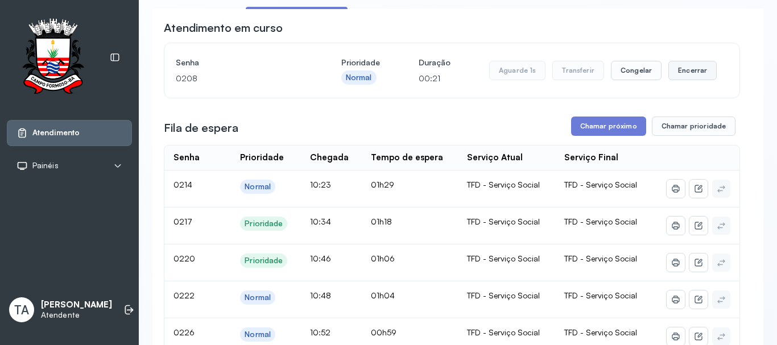
click at [686, 74] on button "Encerrar" at bounding box center [693, 70] width 48 height 19
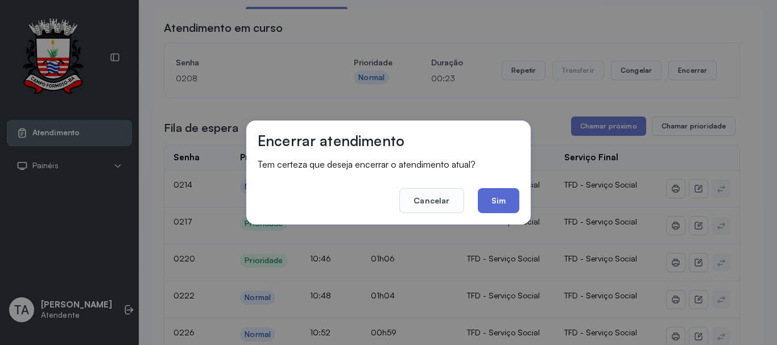
click at [504, 192] on button "Sim" at bounding box center [499, 200] width 42 height 25
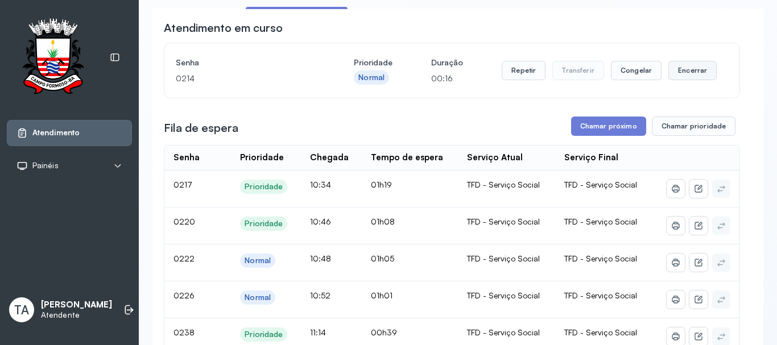
click at [683, 72] on button "Encerrar" at bounding box center [693, 70] width 48 height 19
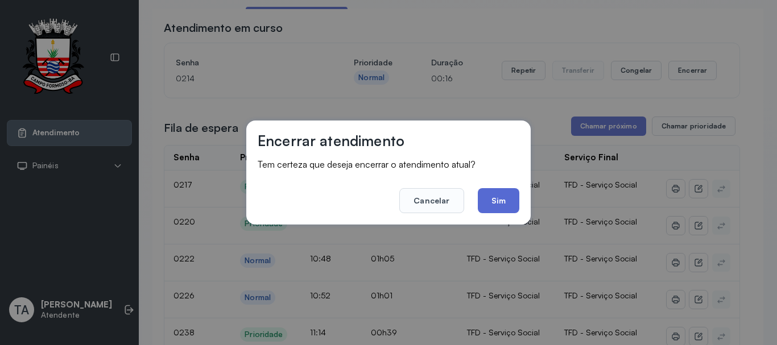
click at [504, 200] on button "Sim" at bounding box center [499, 200] width 42 height 25
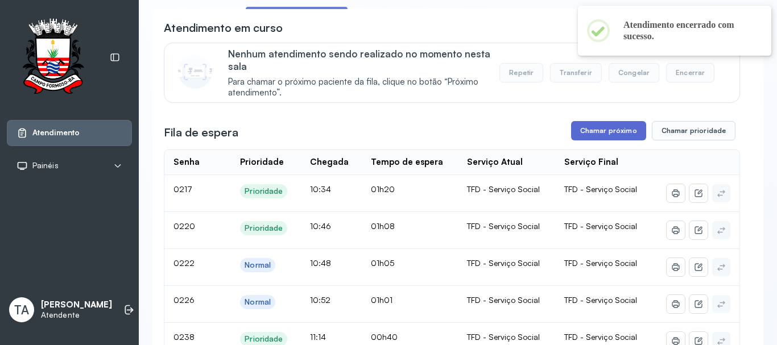
click at [584, 131] on button "Chamar próximo" at bounding box center [608, 130] width 75 height 19
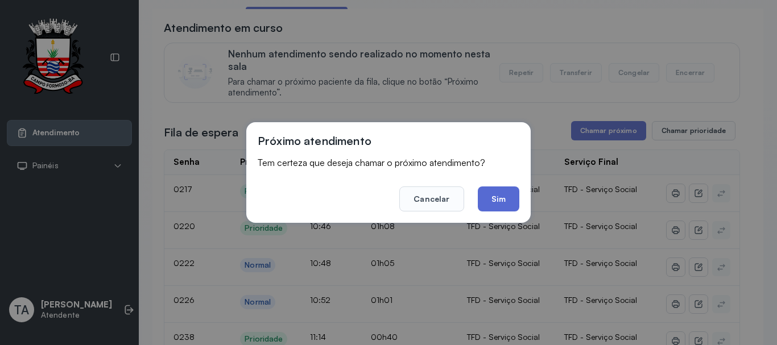
click at [497, 201] on button "Sim" at bounding box center [499, 199] width 42 height 25
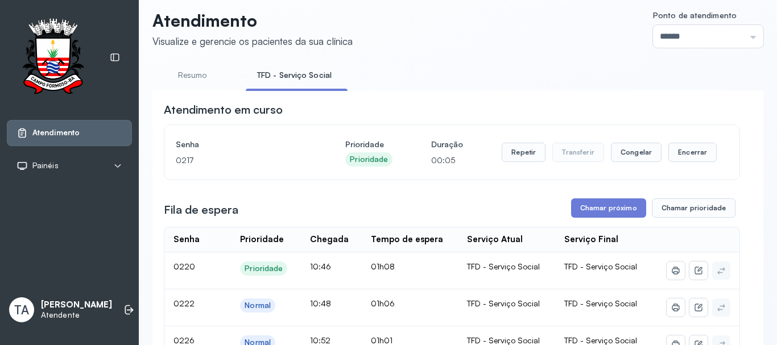
scroll to position [0, 0]
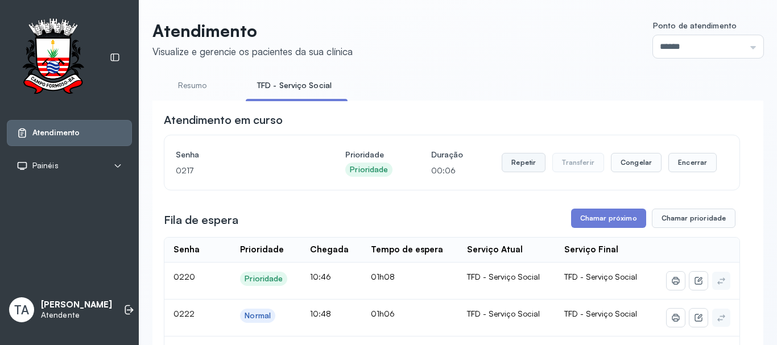
click at [512, 172] on button "Repetir" at bounding box center [524, 162] width 44 height 19
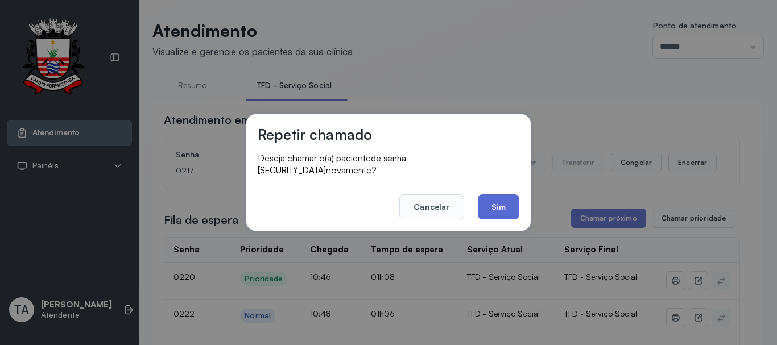
click at [491, 213] on button "Sim" at bounding box center [499, 207] width 42 height 25
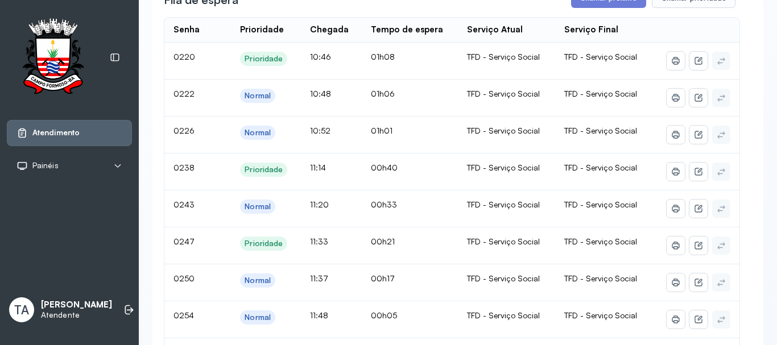
scroll to position [57, 0]
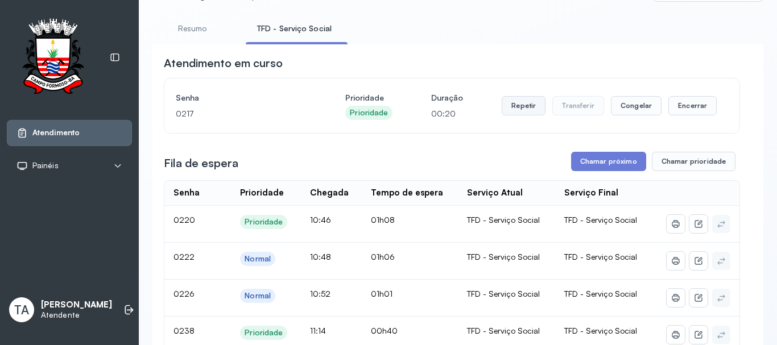
click at [518, 110] on button "Repetir" at bounding box center [524, 105] width 44 height 19
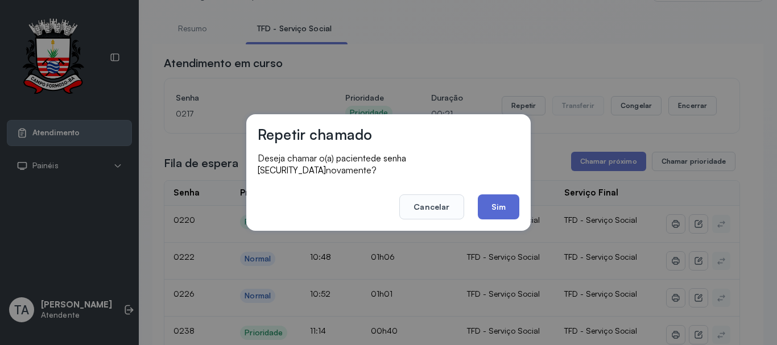
click at [490, 207] on button "Sim" at bounding box center [499, 207] width 42 height 25
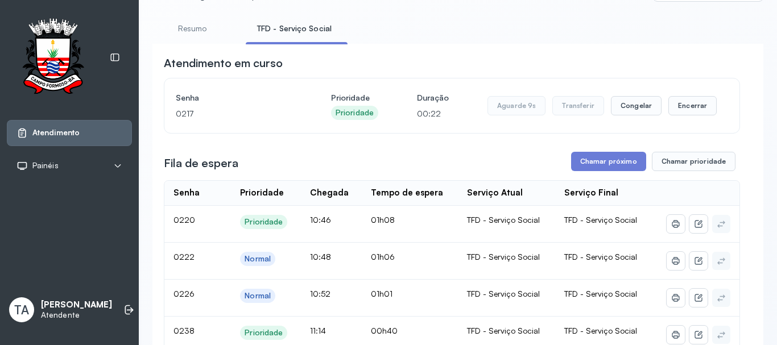
click at [686, 119] on div "Aguarde 9s Transferir Congelar Encerrar" at bounding box center [602, 106] width 229 height 32
click at [686, 114] on button "Encerrar" at bounding box center [693, 105] width 48 height 19
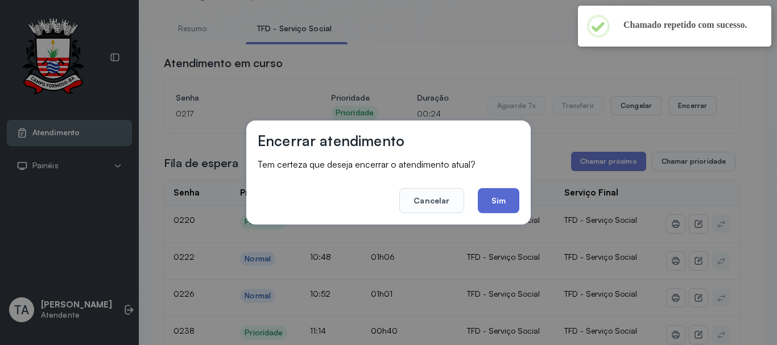
click at [483, 207] on button "Sim" at bounding box center [499, 200] width 42 height 25
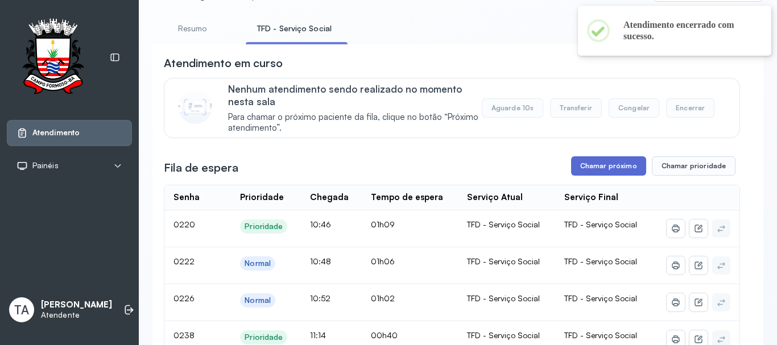
click at [600, 160] on button "Chamar próximo" at bounding box center [608, 165] width 75 height 19
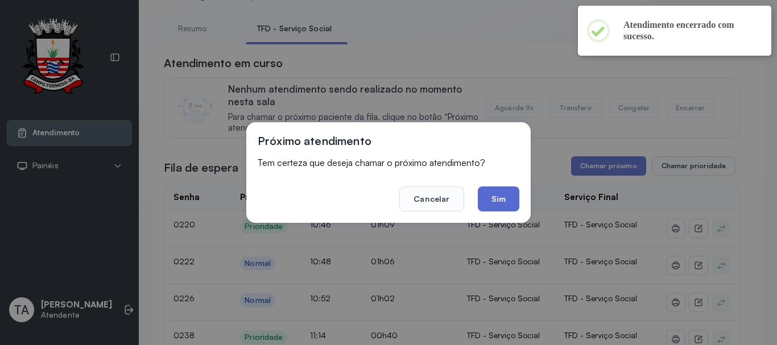
click at [496, 192] on button "Sim" at bounding box center [499, 199] width 42 height 25
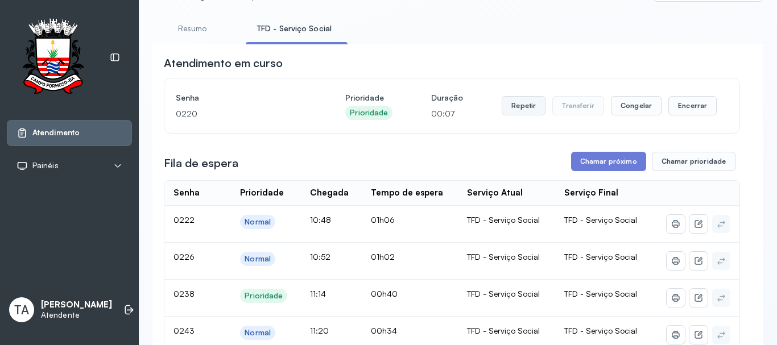
click at [526, 108] on button "Repetir" at bounding box center [524, 105] width 44 height 19
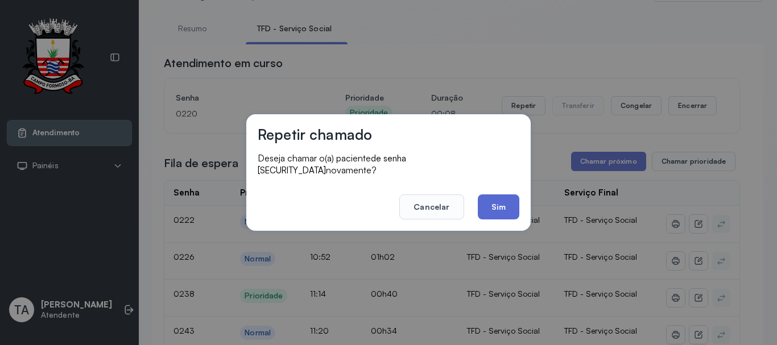
click at [492, 195] on button "Sim" at bounding box center [499, 207] width 42 height 25
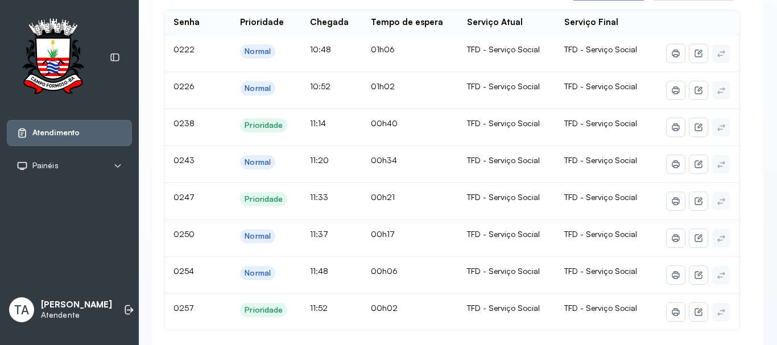
scroll to position [114, 0]
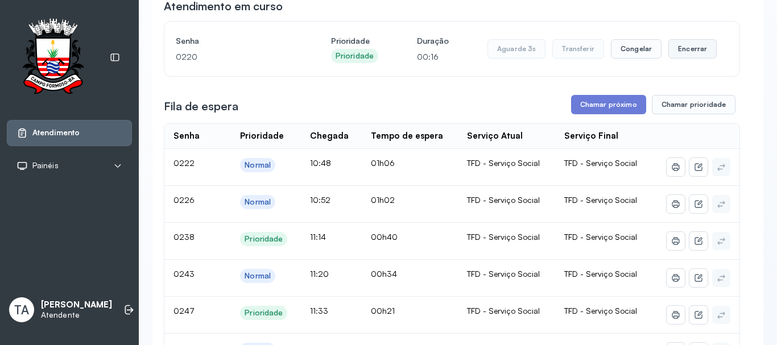
click at [672, 44] on button "Encerrar" at bounding box center [693, 48] width 48 height 19
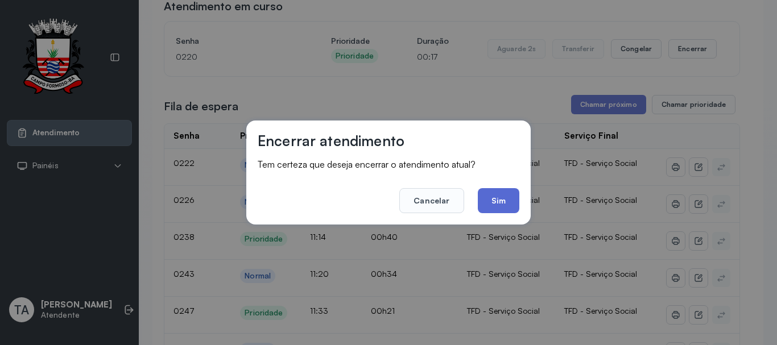
click at [503, 200] on button "Sim" at bounding box center [499, 200] width 42 height 25
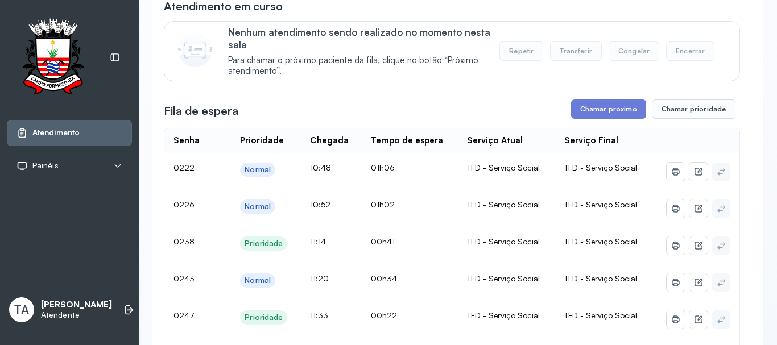
click at [585, 114] on button "Chamar próximo" at bounding box center [608, 109] width 75 height 19
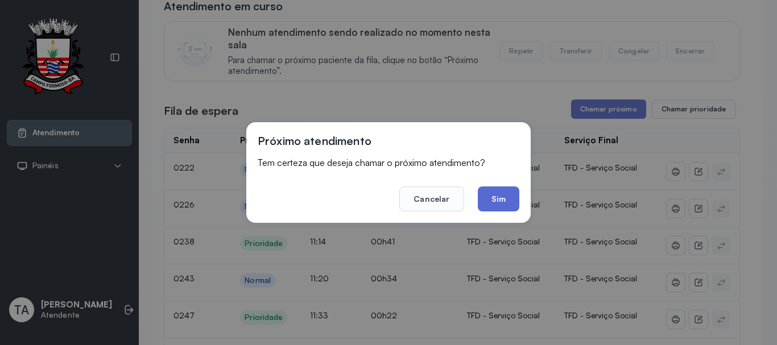
click at [495, 206] on button "Sim" at bounding box center [499, 199] width 42 height 25
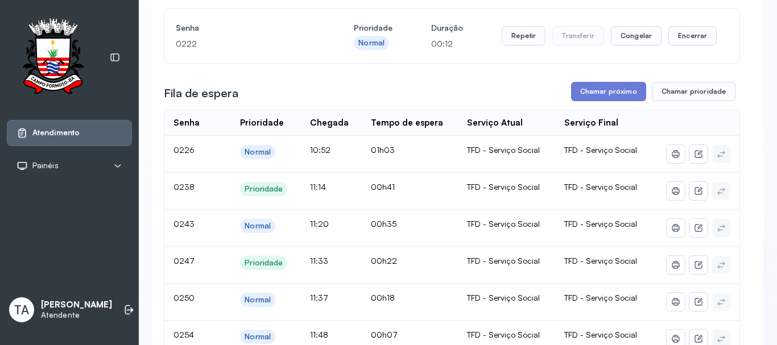
scroll to position [57, 0]
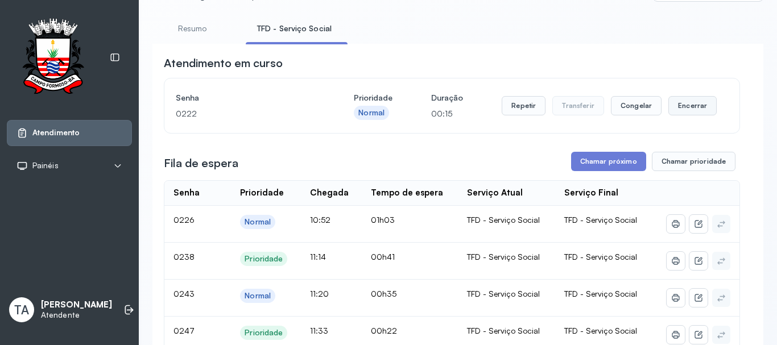
click at [678, 112] on button "Encerrar" at bounding box center [693, 105] width 48 height 19
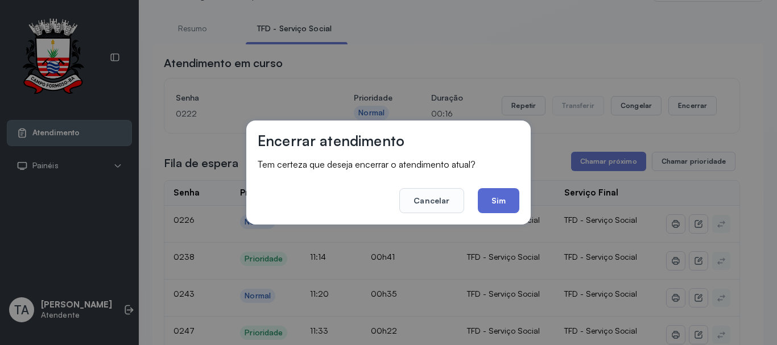
click at [496, 190] on button "Sim" at bounding box center [499, 200] width 42 height 25
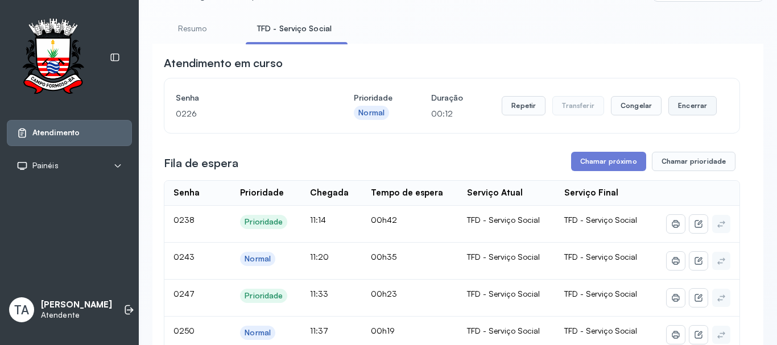
click at [690, 112] on button "Encerrar" at bounding box center [693, 105] width 48 height 19
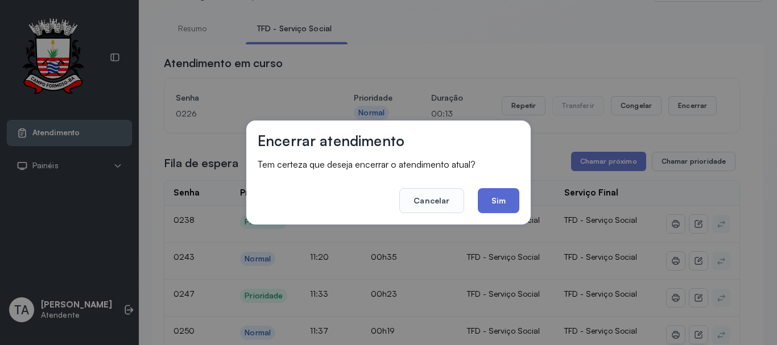
click at [503, 203] on button "Sim" at bounding box center [499, 200] width 42 height 25
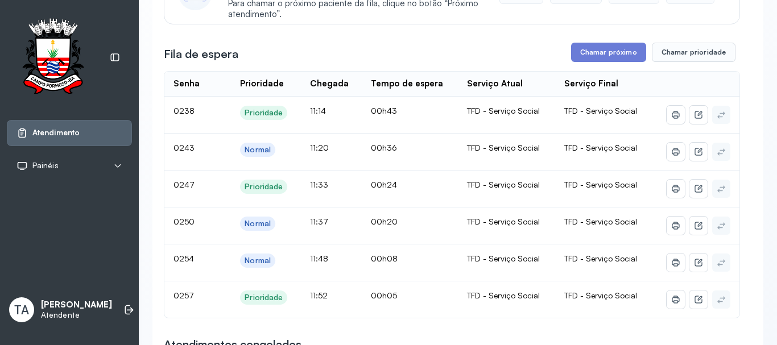
scroll to position [228, 0]
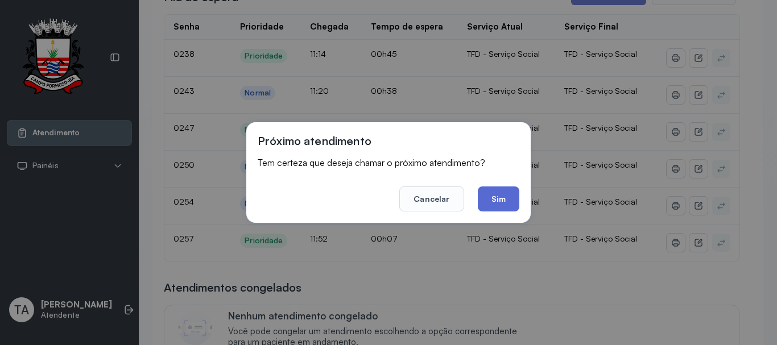
click at [492, 191] on button "Sim" at bounding box center [499, 199] width 42 height 25
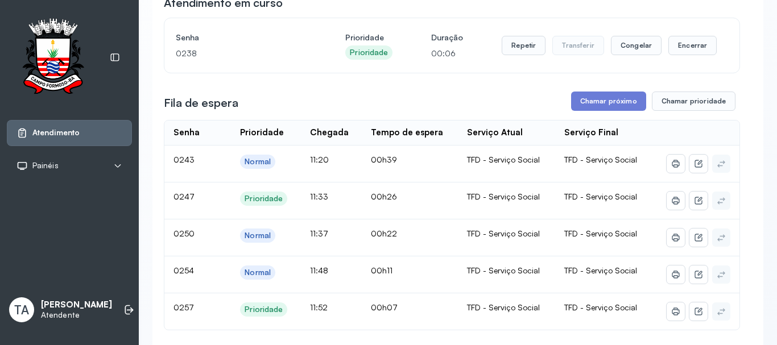
scroll to position [114, 0]
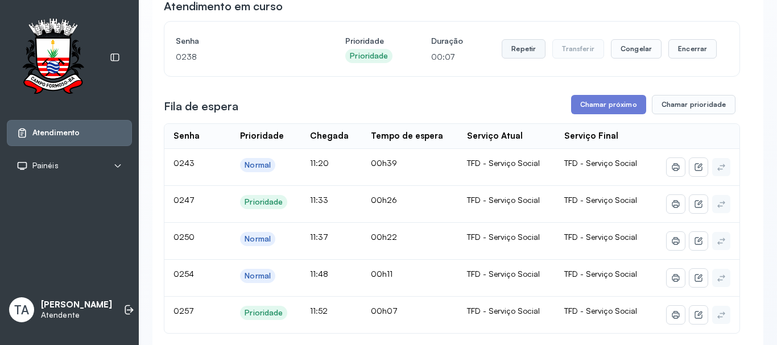
click at [517, 56] on button "Repetir" at bounding box center [524, 48] width 44 height 19
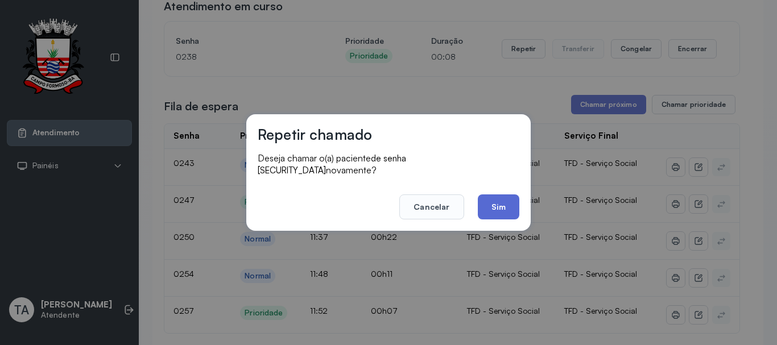
click at [504, 203] on button "Sim" at bounding box center [499, 207] width 42 height 25
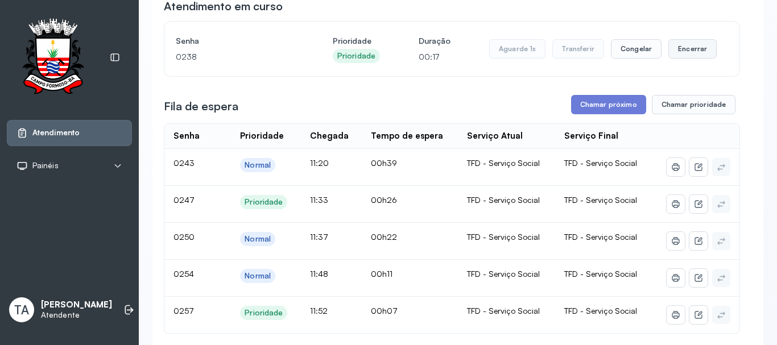
click at [700, 55] on button "Encerrar" at bounding box center [693, 48] width 48 height 19
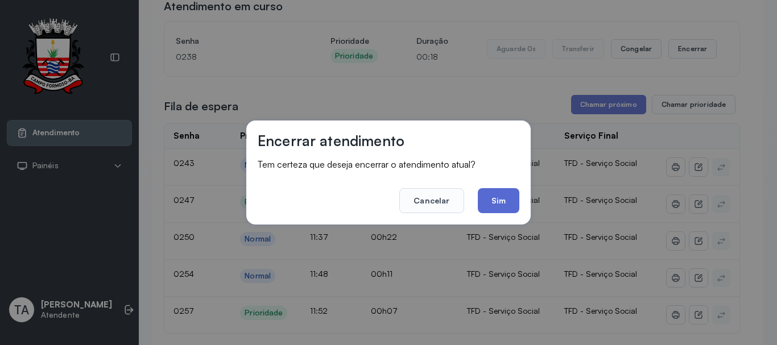
drag, startPoint x: 521, startPoint y: 185, endPoint x: 508, endPoint y: 201, distance: 20.6
click at [516, 191] on div "Encerrar atendimento Tem certeza que deseja encerrar o atendimento atual? Cance…" at bounding box center [388, 173] width 284 height 104
click at [508, 201] on button "Sim" at bounding box center [499, 200] width 42 height 25
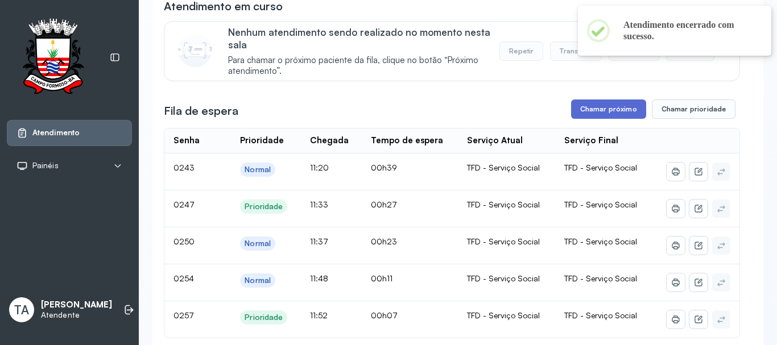
click at [572, 116] on button "Chamar próximo" at bounding box center [608, 109] width 75 height 19
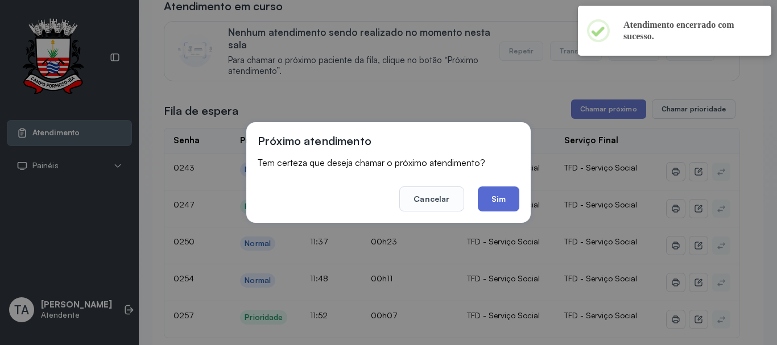
click at [498, 201] on button "Sim" at bounding box center [499, 199] width 42 height 25
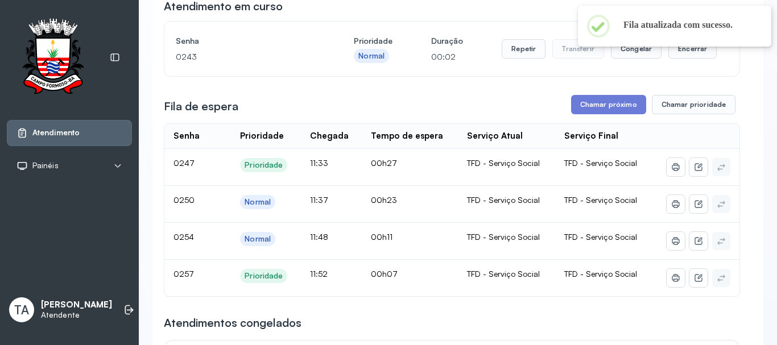
scroll to position [0, 0]
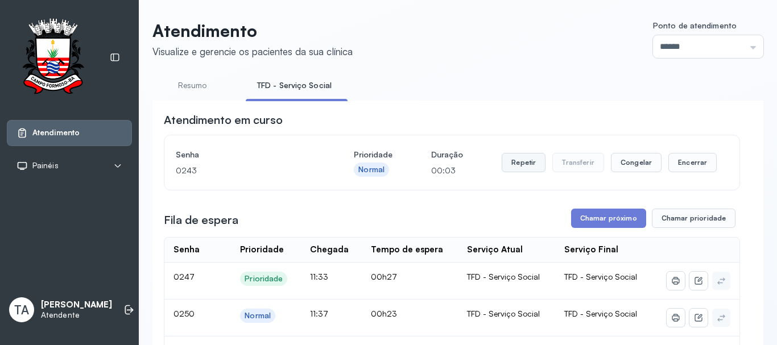
drag, startPoint x: 521, startPoint y: 152, endPoint x: 516, endPoint y: 164, distance: 13.5
click at [518, 161] on div "Repetir Transferir Congelar Encerrar" at bounding box center [609, 163] width 215 height 32
click at [516, 165] on button "Repetir" at bounding box center [524, 162] width 44 height 19
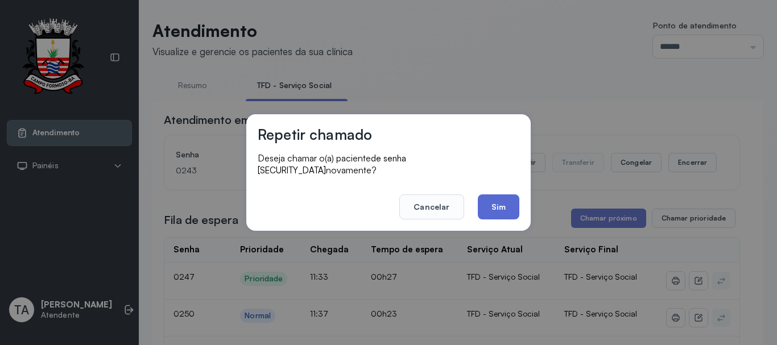
click at [502, 203] on button "Sim" at bounding box center [499, 207] width 42 height 25
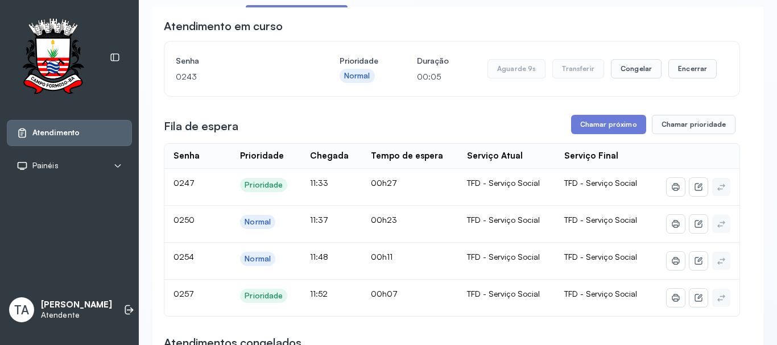
scroll to position [114, 0]
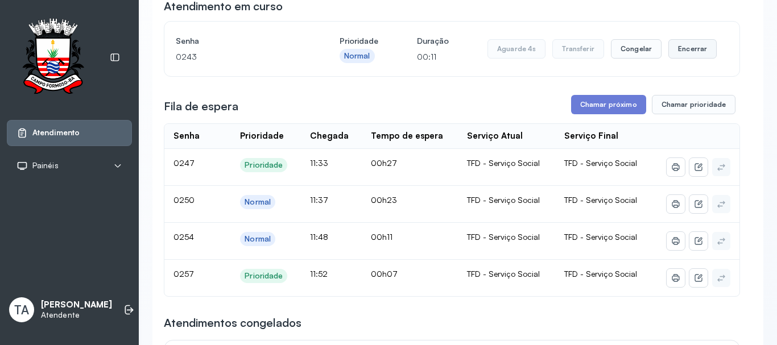
click at [682, 55] on button "Encerrar" at bounding box center [693, 48] width 48 height 19
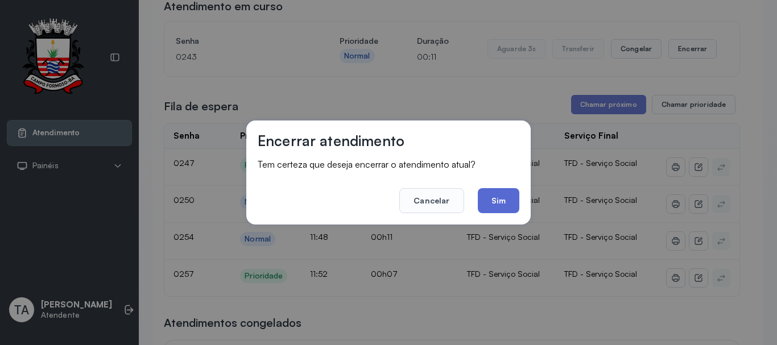
click at [496, 208] on button "Sim" at bounding box center [499, 200] width 42 height 25
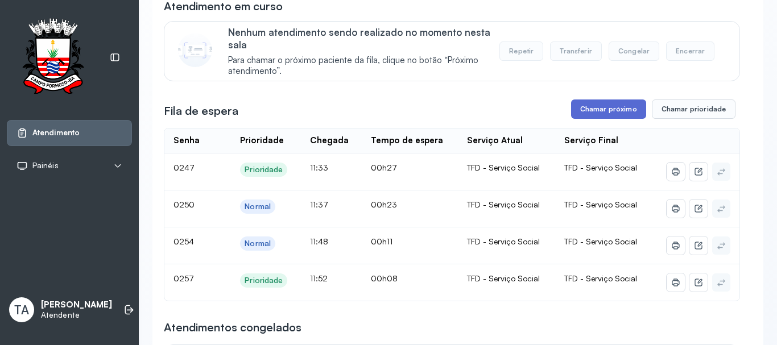
click at [582, 119] on button "Chamar próximo" at bounding box center [608, 109] width 75 height 19
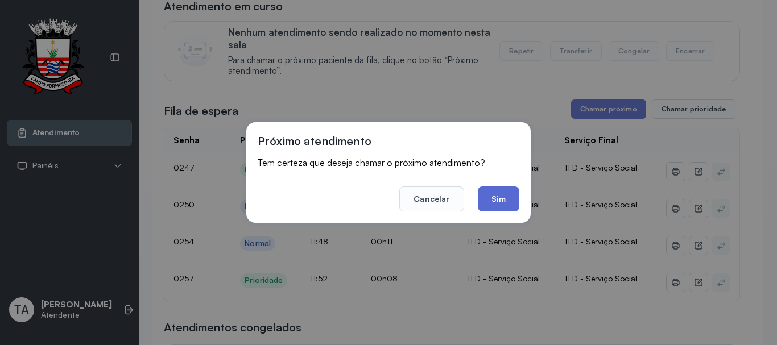
click at [497, 199] on button "Sim" at bounding box center [499, 199] width 42 height 25
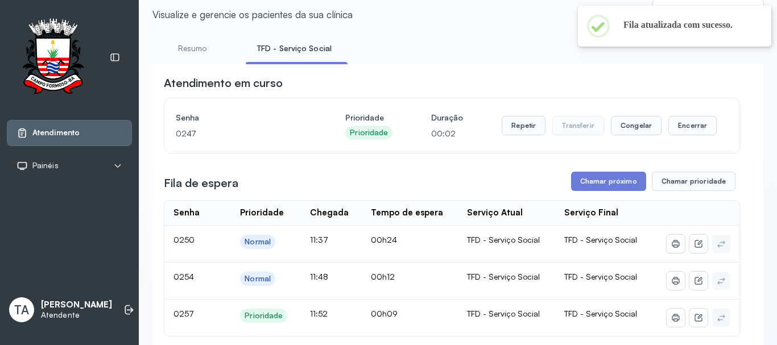
scroll to position [0, 0]
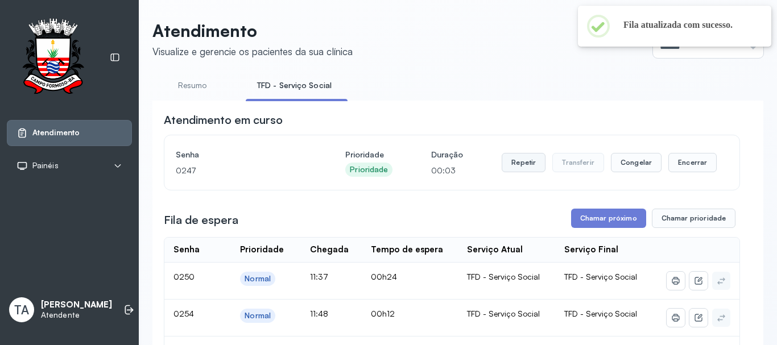
click at [516, 172] on button "Repetir" at bounding box center [524, 162] width 44 height 19
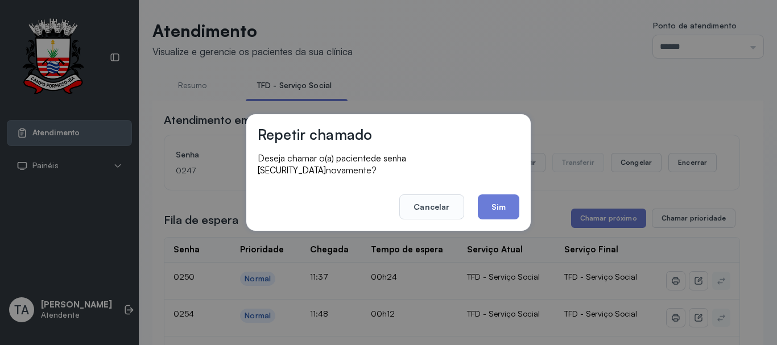
drag, startPoint x: 502, startPoint y: 192, endPoint x: 492, endPoint y: 197, distance: 11.5
click at [501, 195] on button "Sim" at bounding box center [499, 207] width 42 height 25
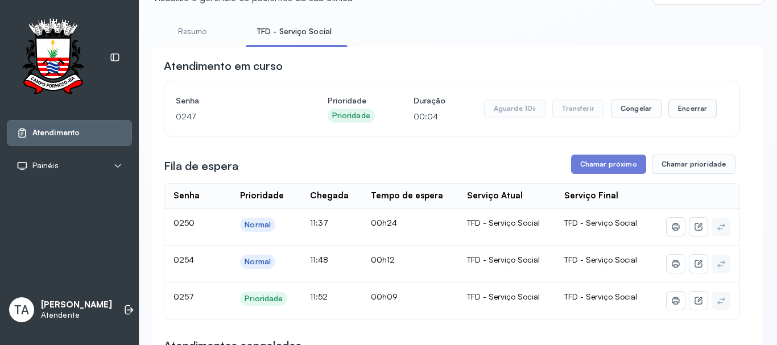
scroll to position [114, 0]
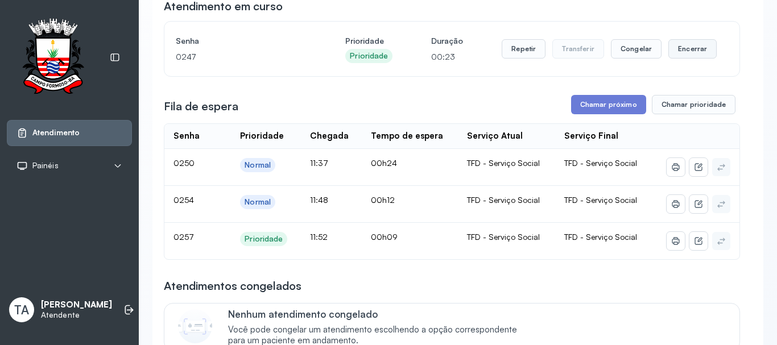
click at [672, 52] on button "Encerrar" at bounding box center [693, 48] width 48 height 19
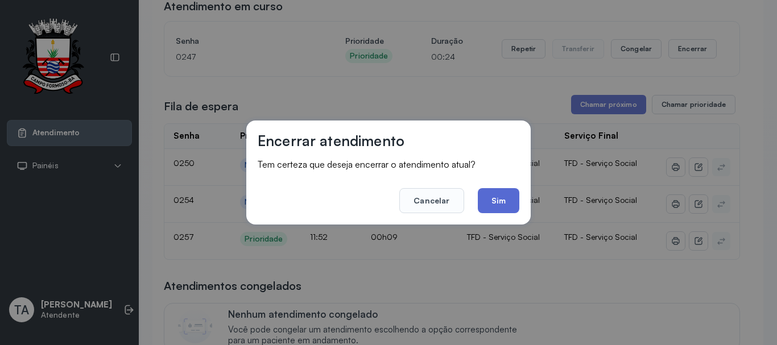
click at [498, 205] on button "Sim" at bounding box center [499, 200] width 42 height 25
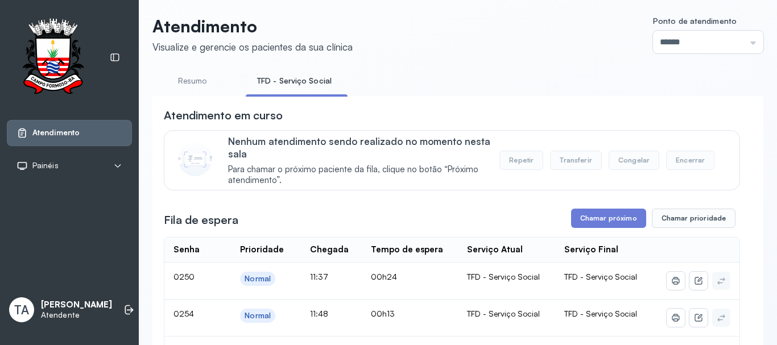
scroll to position [0, 0]
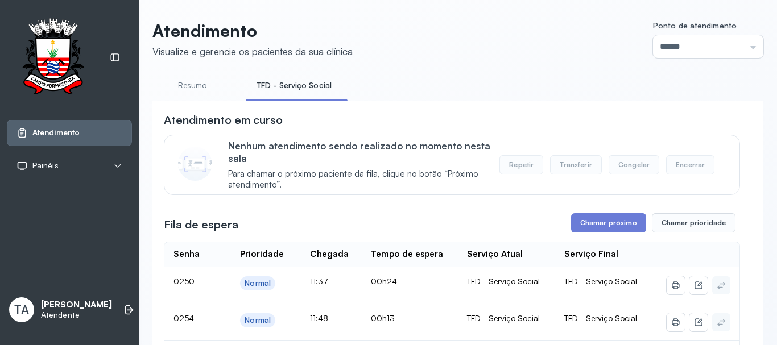
click at [187, 88] on link "Resumo" at bounding box center [192, 85] width 80 height 19
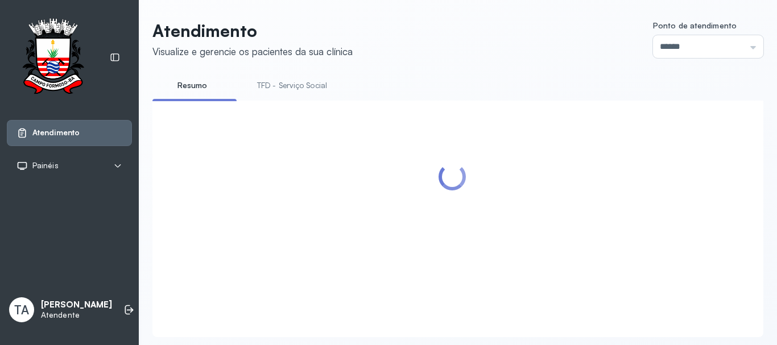
click at [272, 88] on link "TFD - Serviço Social" at bounding box center [292, 85] width 93 height 19
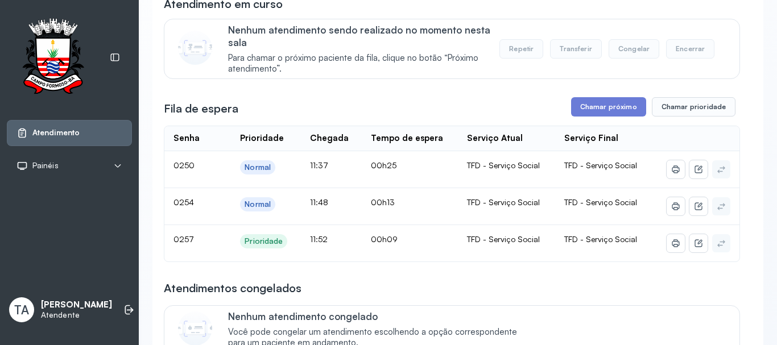
scroll to position [171, 0]
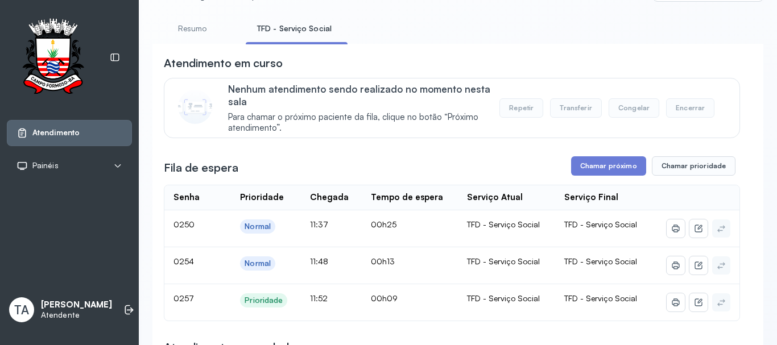
click at [206, 36] on link "Resumo" at bounding box center [192, 28] width 80 height 19
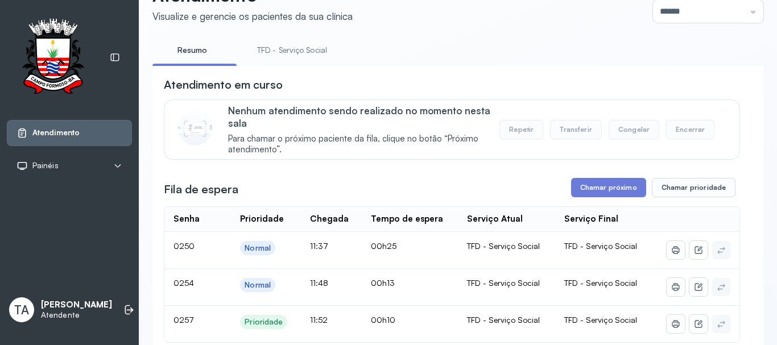
scroll to position [57, 0]
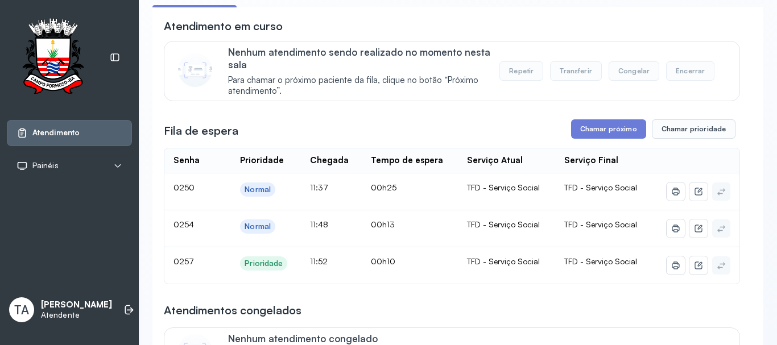
scroll to position [114, 0]
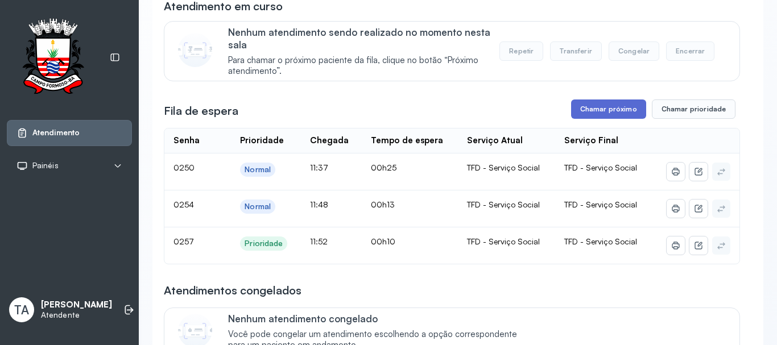
click at [583, 109] on button "Chamar próximo" at bounding box center [608, 109] width 75 height 19
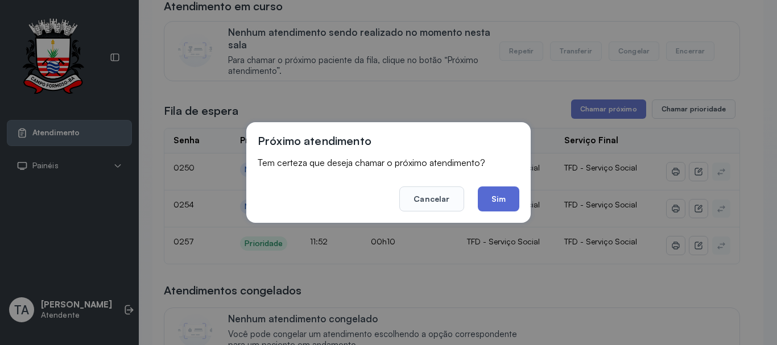
click at [508, 198] on button "Sim" at bounding box center [499, 199] width 42 height 25
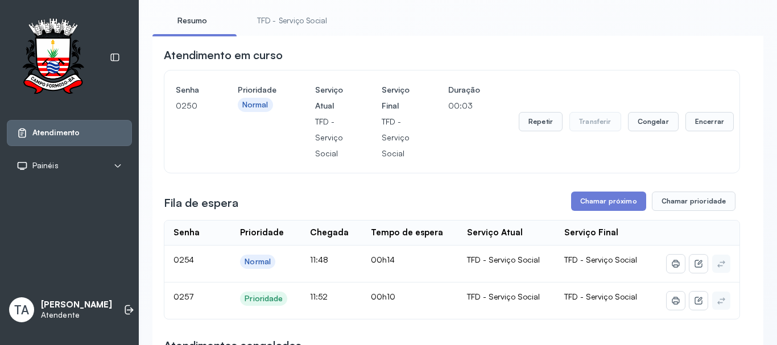
scroll to position [57, 0]
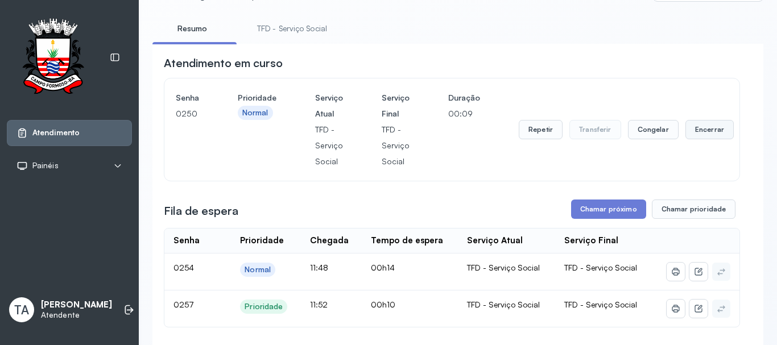
click at [691, 131] on button "Encerrar" at bounding box center [710, 129] width 48 height 19
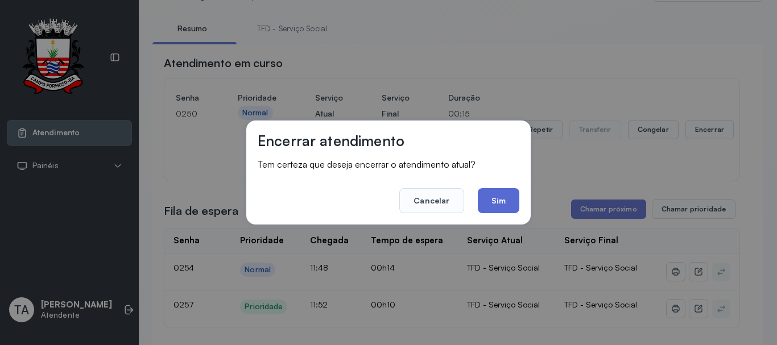
click at [500, 206] on button "Sim" at bounding box center [499, 200] width 42 height 25
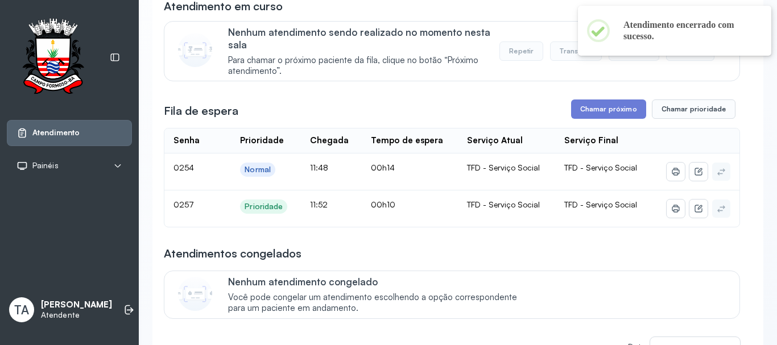
scroll to position [0, 0]
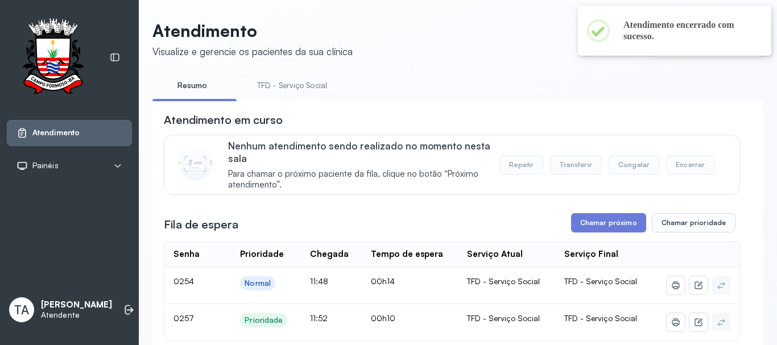
click at [302, 95] on li "TFD - Serviço Social" at bounding box center [294, 89] width 97 height 26
click at [303, 84] on link "TFD - Serviço Social" at bounding box center [292, 85] width 93 height 19
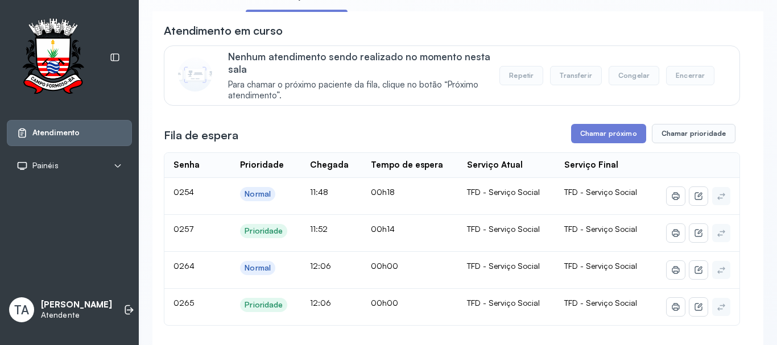
scroll to position [171, 0]
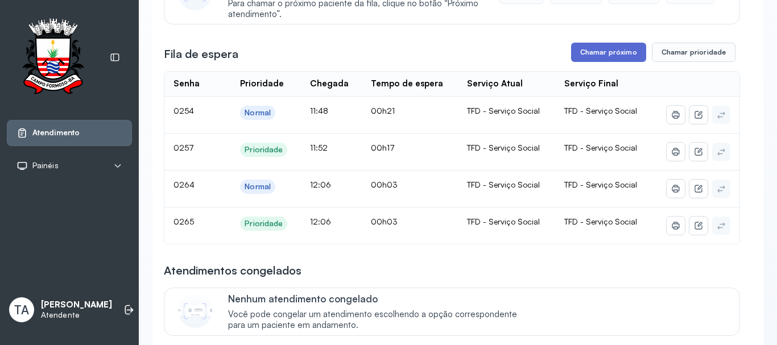
click at [578, 60] on button "Chamar próximo" at bounding box center [608, 52] width 75 height 19
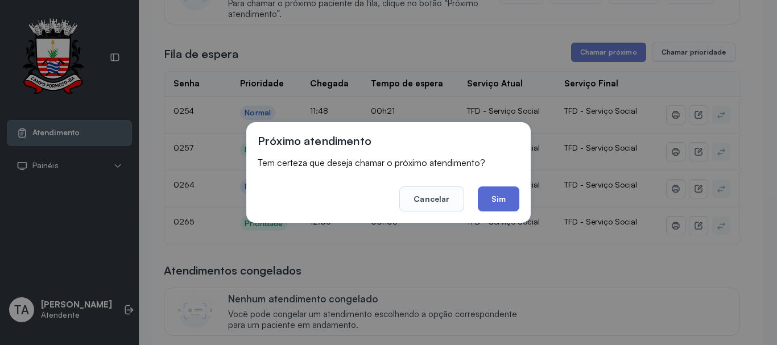
click at [509, 189] on button "Sim" at bounding box center [499, 199] width 42 height 25
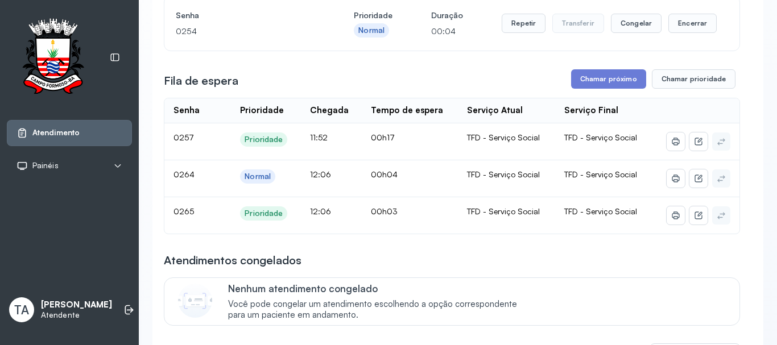
scroll to position [114, 0]
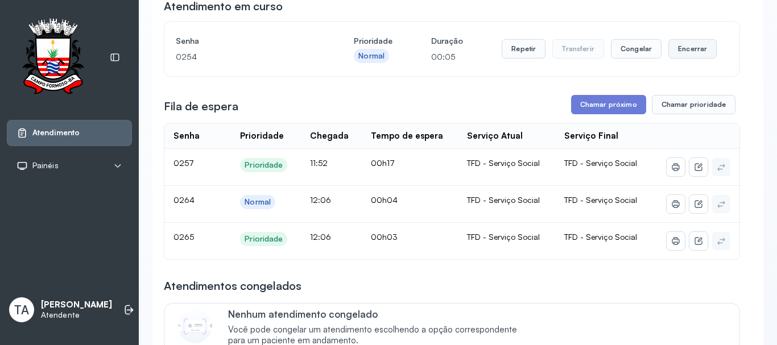
click at [678, 56] on button "Encerrar" at bounding box center [693, 48] width 48 height 19
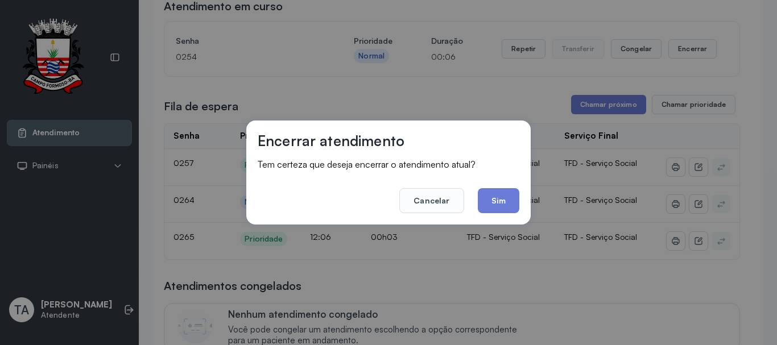
click at [493, 223] on div "Encerrar atendimento Tem certeza que deseja encerrar o atendimento atual? Cance…" at bounding box center [388, 173] width 284 height 104
click at [494, 201] on button "Sim" at bounding box center [499, 200] width 42 height 25
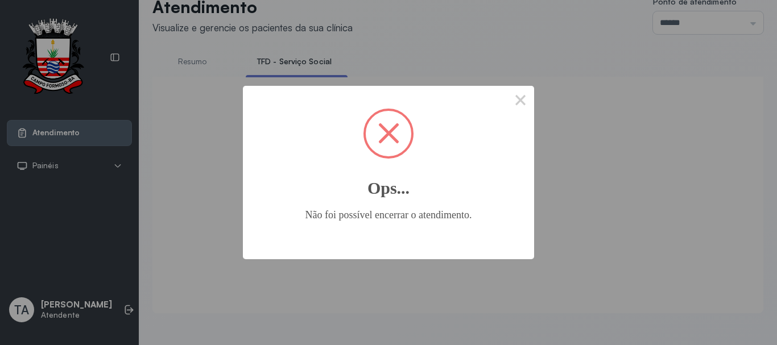
scroll to position [35, 0]
click at [521, 90] on button "×" at bounding box center [520, 99] width 27 height 27
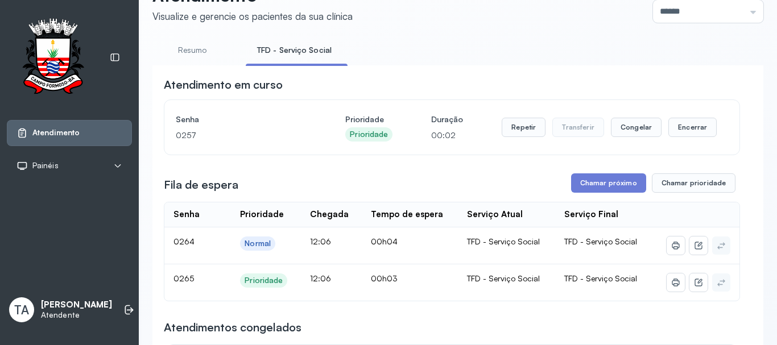
scroll to position [114, 0]
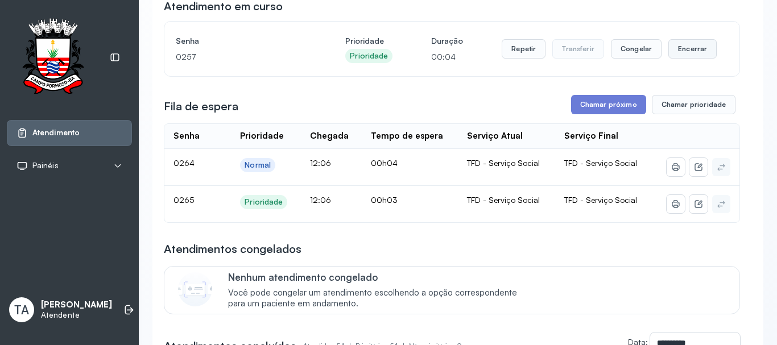
click at [678, 55] on button "Encerrar" at bounding box center [693, 48] width 48 height 19
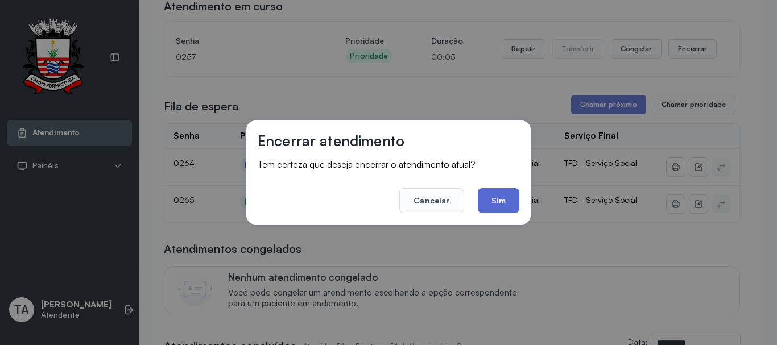
click at [483, 200] on button "Sim" at bounding box center [499, 200] width 42 height 25
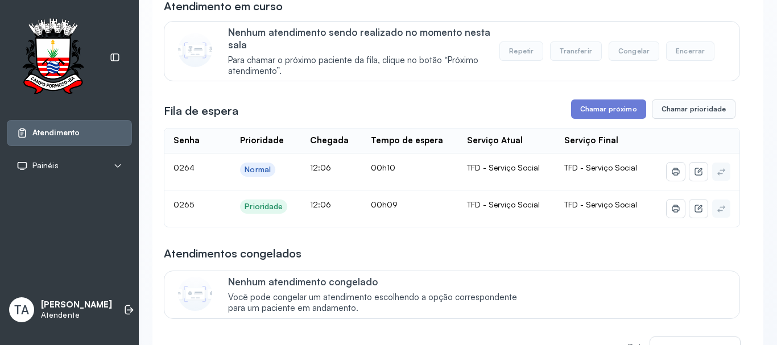
click at [564, 119] on div "Fila de espera Chamar próximo Chamar prioridade" at bounding box center [452, 109] width 576 height 19
click at [572, 119] on button "Chamar próximo" at bounding box center [608, 109] width 75 height 19
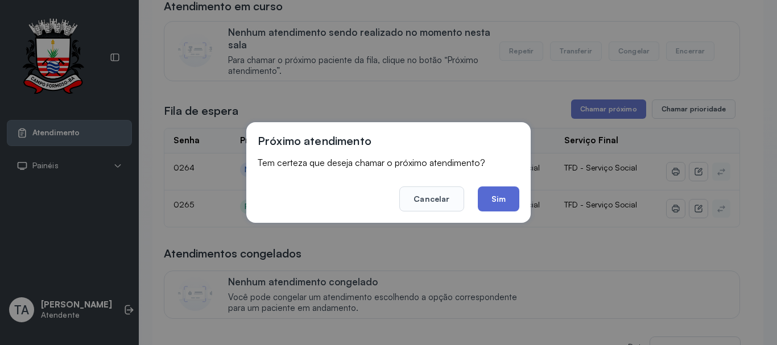
click at [487, 196] on button "Sim" at bounding box center [499, 199] width 42 height 25
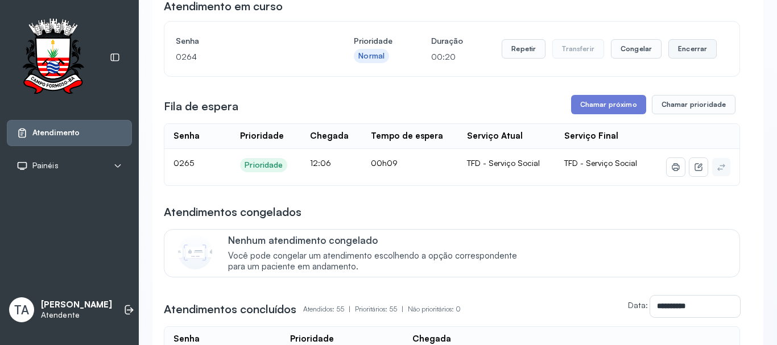
click at [690, 52] on button "Encerrar" at bounding box center [693, 48] width 48 height 19
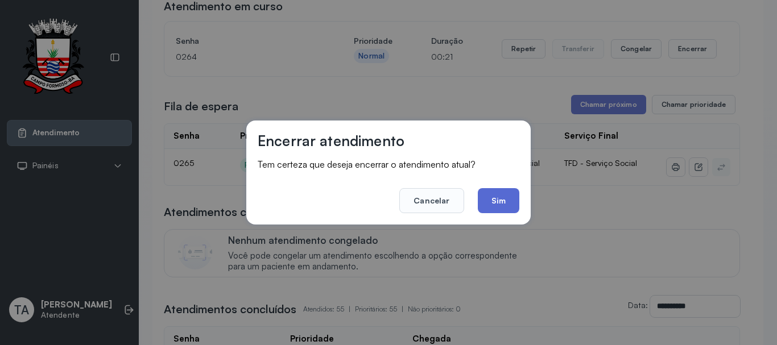
click at [516, 203] on button "Sim" at bounding box center [499, 200] width 42 height 25
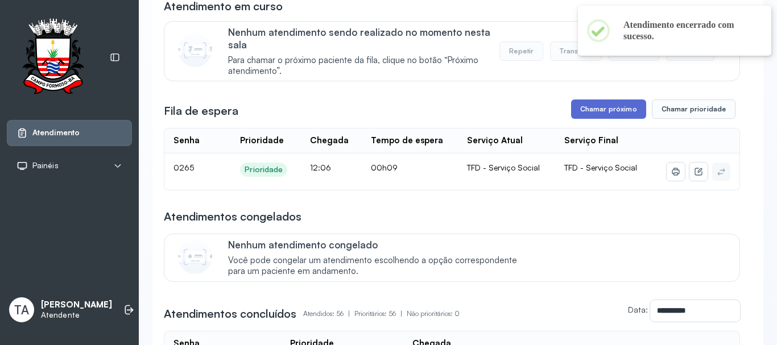
click at [574, 117] on button "Chamar próximo" at bounding box center [608, 109] width 75 height 19
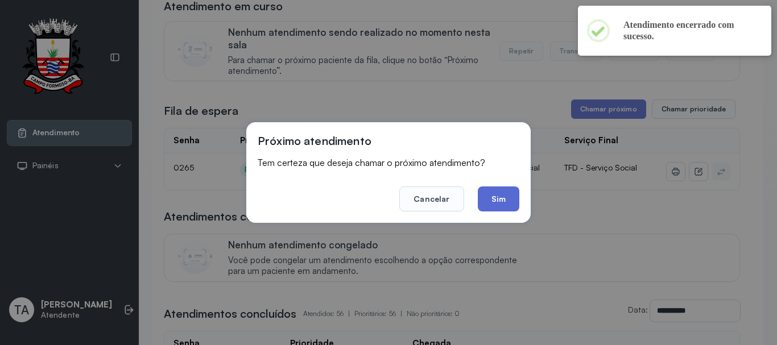
click at [496, 204] on button "Sim" at bounding box center [499, 199] width 42 height 25
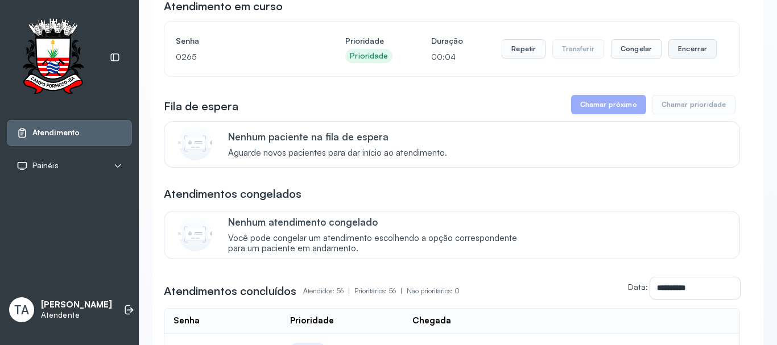
click at [676, 55] on button "Encerrar" at bounding box center [693, 48] width 48 height 19
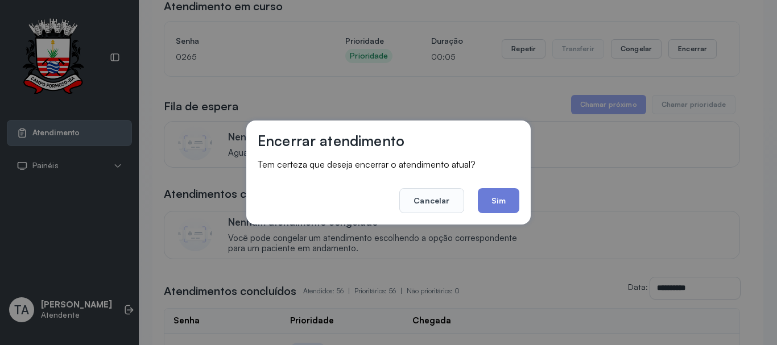
drag, startPoint x: 440, startPoint y: 202, endPoint x: 448, endPoint y: 197, distance: 8.7
click at [442, 202] on button "Cancelar" at bounding box center [431, 200] width 64 height 25
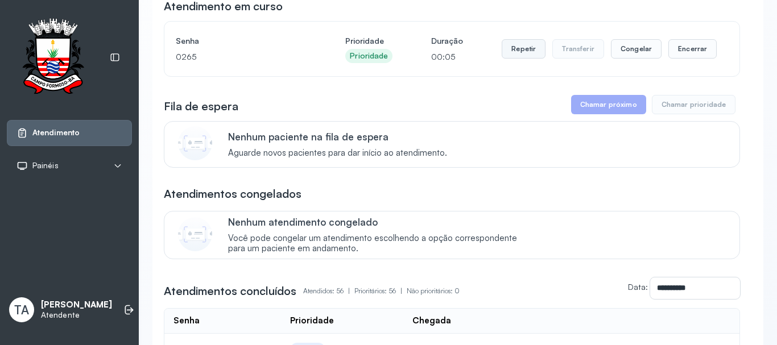
click at [525, 47] on button "Repetir" at bounding box center [524, 48] width 44 height 19
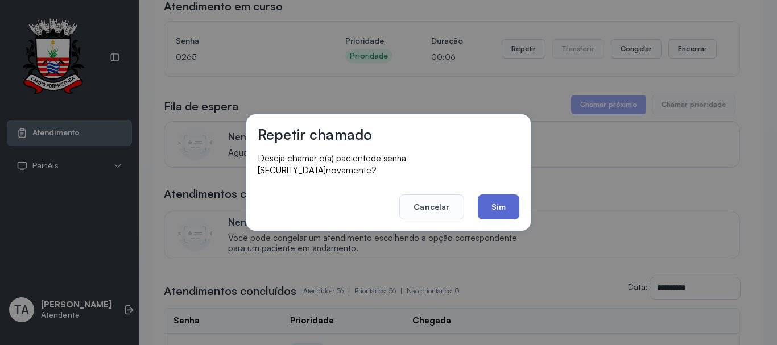
click at [494, 195] on button "Sim" at bounding box center [499, 207] width 42 height 25
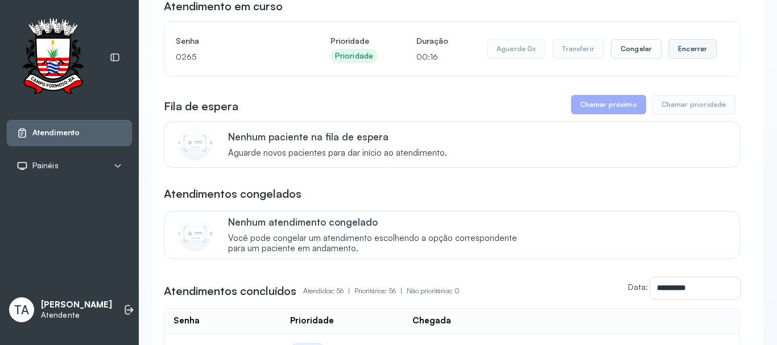
click at [686, 53] on button "Encerrar" at bounding box center [693, 48] width 48 height 19
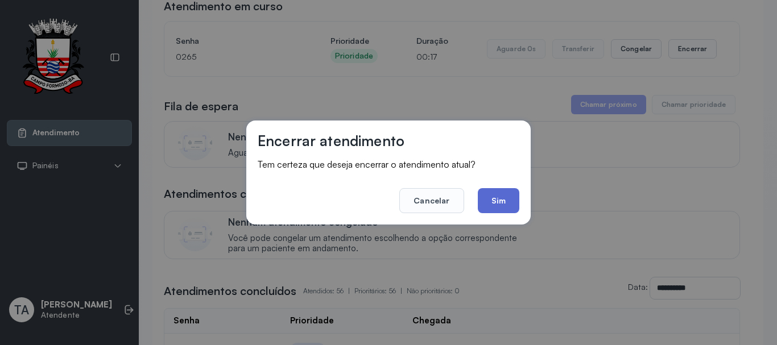
click at [507, 203] on button "Sim" at bounding box center [499, 200] width 42 height 25
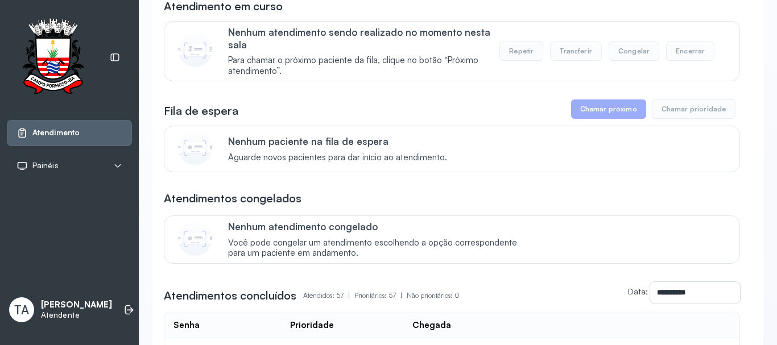
scroll to position [0, 0]
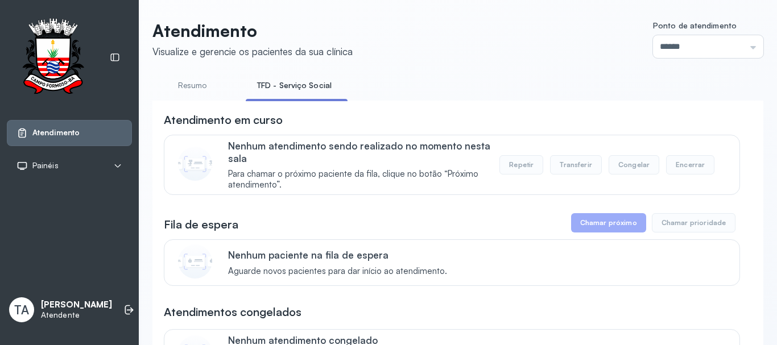
click at [199, 230] on h3 "Fila de espera" at bounding box center [201, 225] width 75 height 16
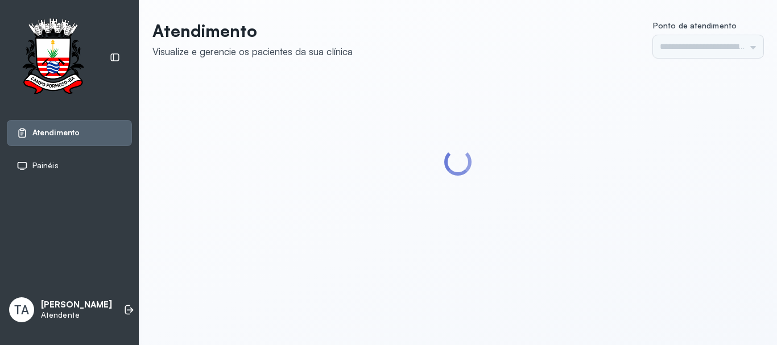
type input "******"
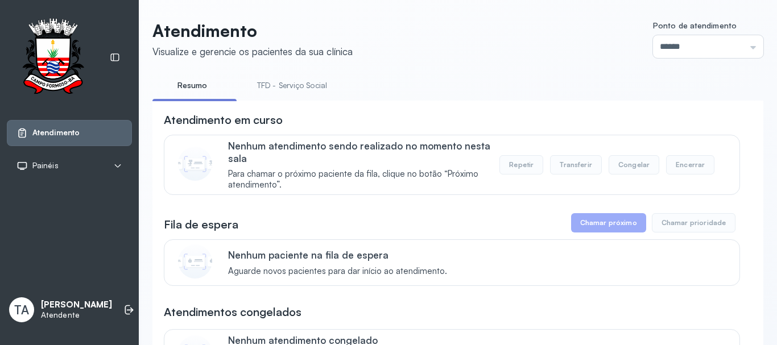
click at [297, 82] on link "TFD - Serviço Social" at bounding box center [292, 85] width 93 height 19
click at [213, 85] on link "Resumo" at bounding box center [192, 85] width 80 height 19
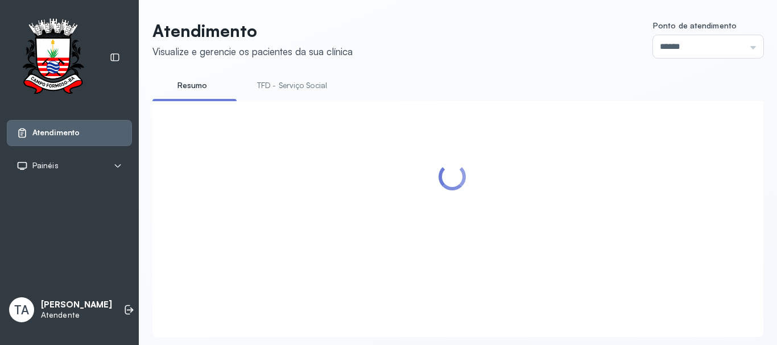
click at [292, 89] on link "TFD - Serviço Social" at bounding box center [292, 85] width 93 height 19
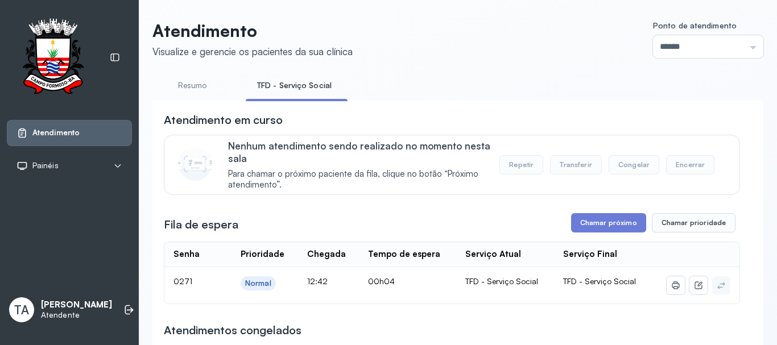
click at [193, 88] on link "Resumo" at bounding box center [192, 85] width 80 height 19
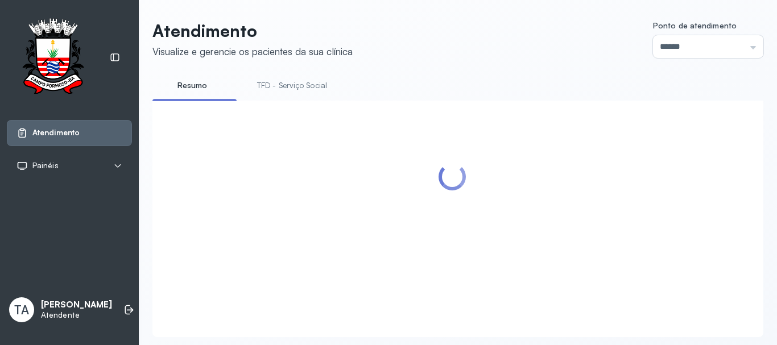
click at [261, 86] on link "TFD - Serviço Social" at bounding box center [292, 85] width 93 height 19
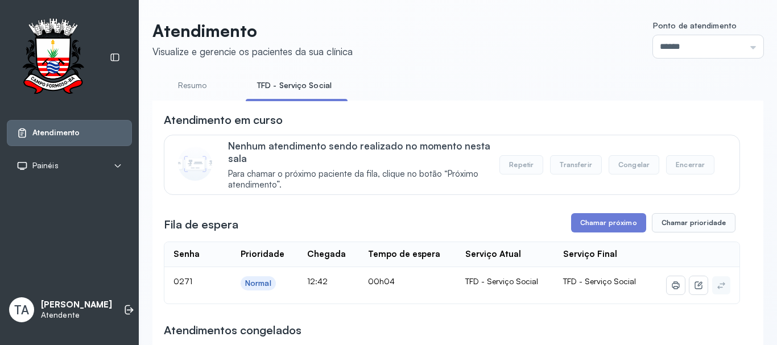
click at [189, 83] on link "Resumo" at bounding box center [192, 85] width 80 height 19
click at [284, 81] on link "TFD - Serviço Social" at bounding box center [292, 85] width 93 height 19
click at [615, 233] on button "Chamar próximo" at bounding box center [608, 222] width 75 height 19
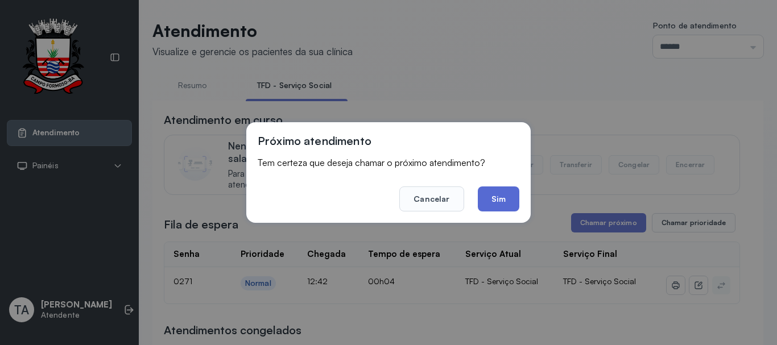
click at [502, 211] on button "Sim" at bounding box center [499, 199] width 42 height 25
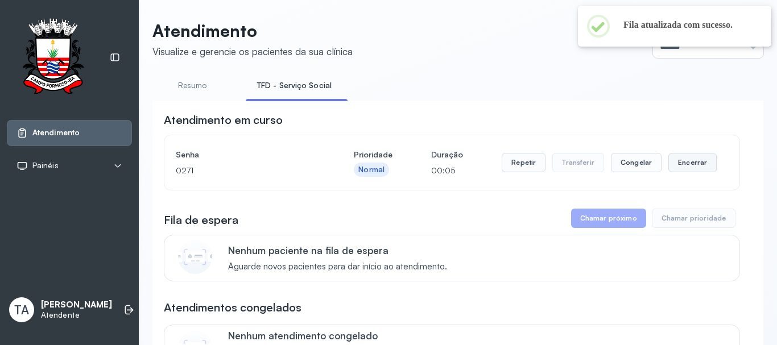
click at [674, 165] on button "Encerrar" at bounding box center [693, 162] width 48 height 19
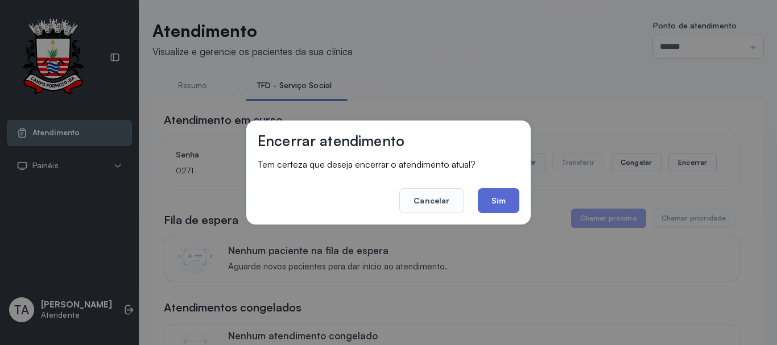
click at [487, 205] on button "Sim" at bounding box center [499, 200] width 42 height 25
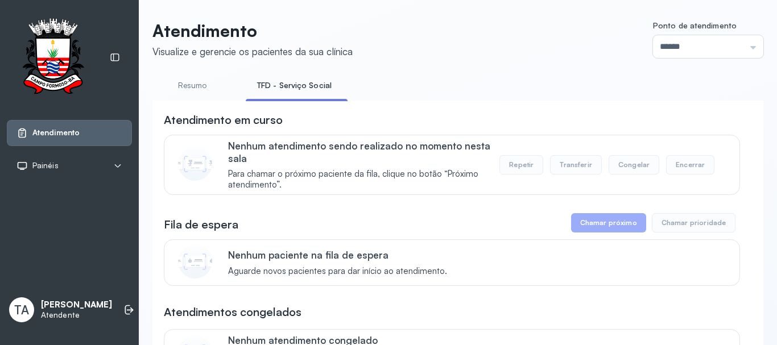
click at [193, 89] on link "Resumo" at bounding box center [192, 85] width 80 height 19
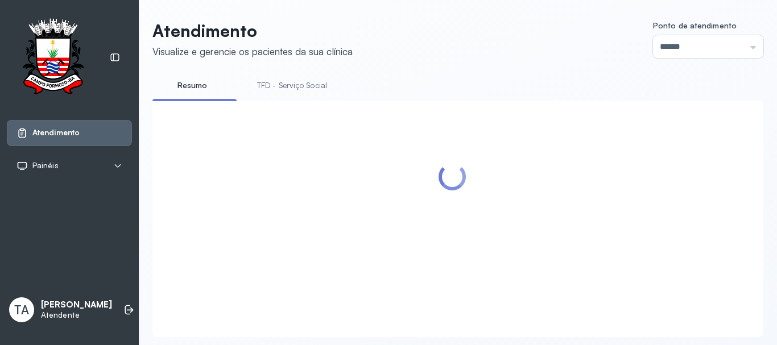
click at [294, 79] on link "TFD - Serviço Social" at bounding box center [292, 85] width 93 height 19
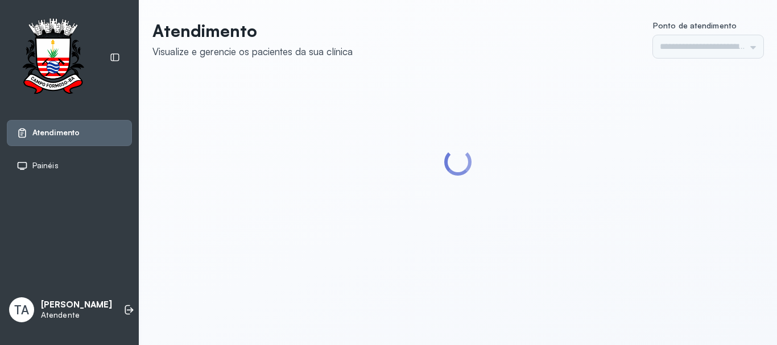
type input "******"
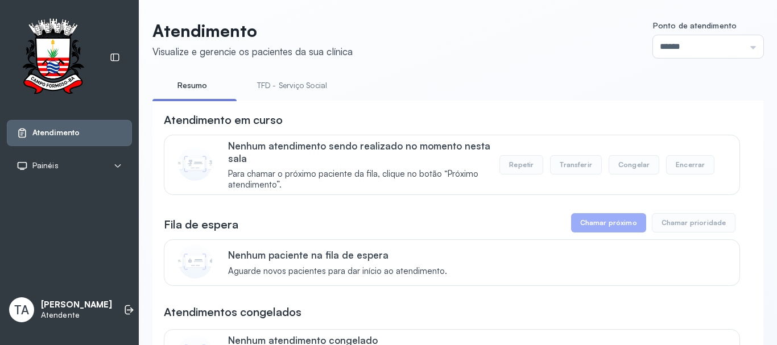
click at [308, 92] on link "TFD - Serviço Social" at bounding box center [292, 85] width 93 height 19
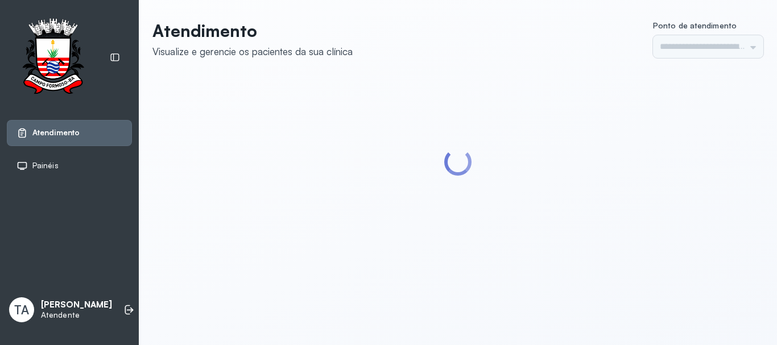
type input "******"
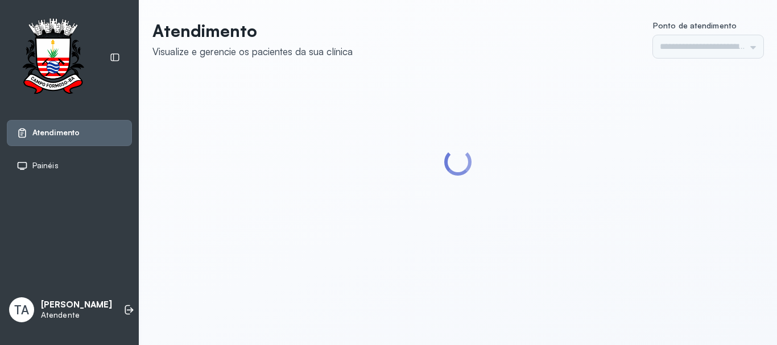
type input "******"
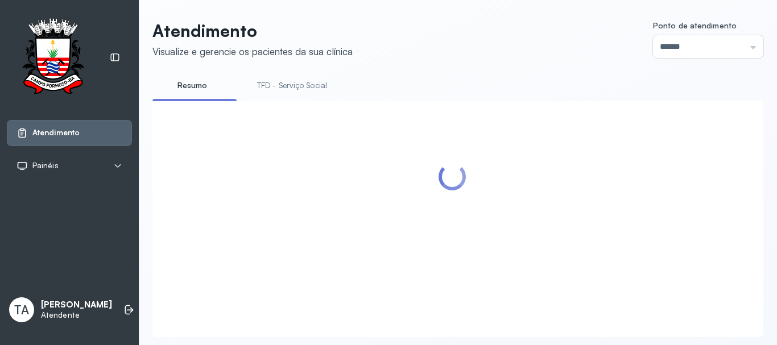
drag, startPoint x: 0, startPoint y: 0, endPoint x: 307, endPoint y: 93, distance: 320.4
click at [307, 93] on link "TFD - Serviço Social" at bounding box center [292, 85] width 93 height 19
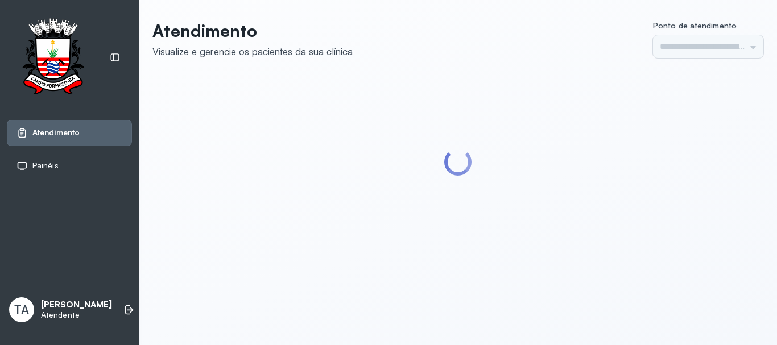
type input "******"
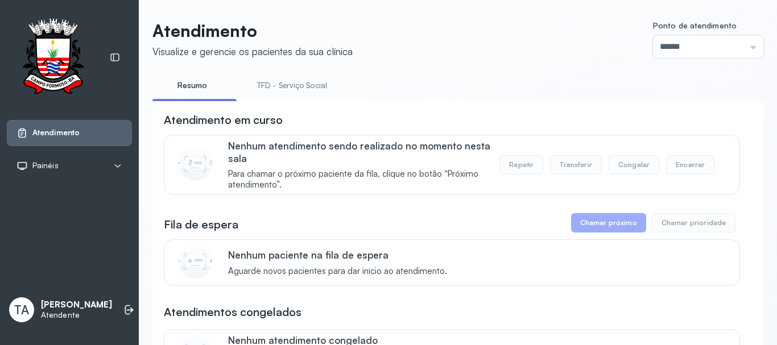
drag, startPoint x: 260, startPoint y: 88, endPoint x: 199, endPoint y: 10, distance: 99.3
click at [259, 88] on link "TFD - Serviço Social" at bounding box center [292, 85] width 93 height 19
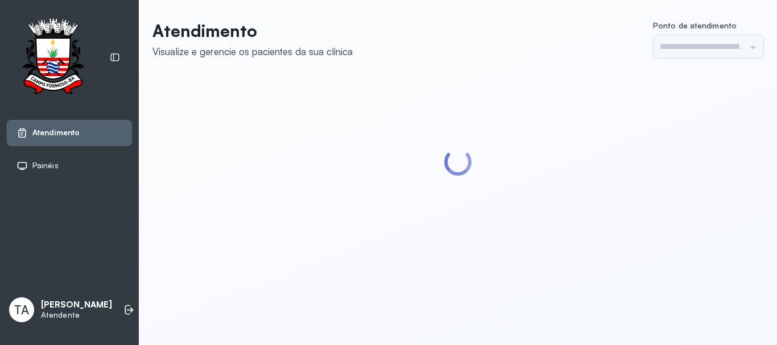
type input "******"
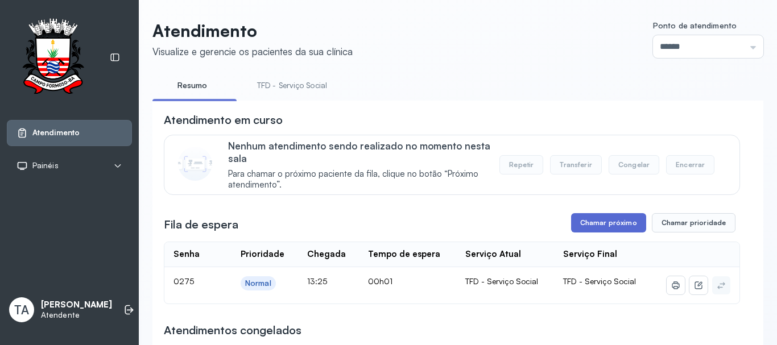
click at [629, 229] on button "Chamar próximo" at bounding box center [608, 222] width 75 height 19
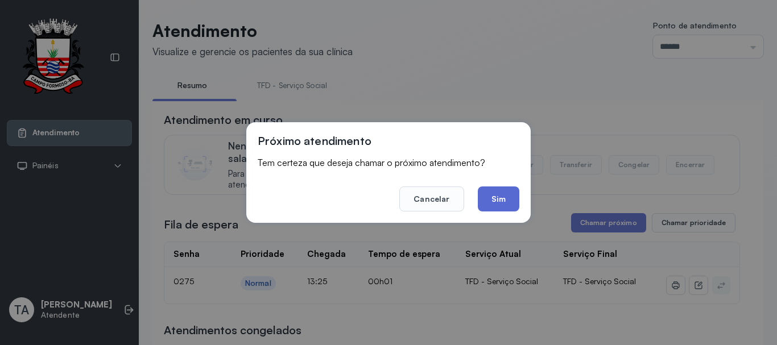
click at [488, 192] on button "Sim" at bounding box center [499, 199] width 42 height 25
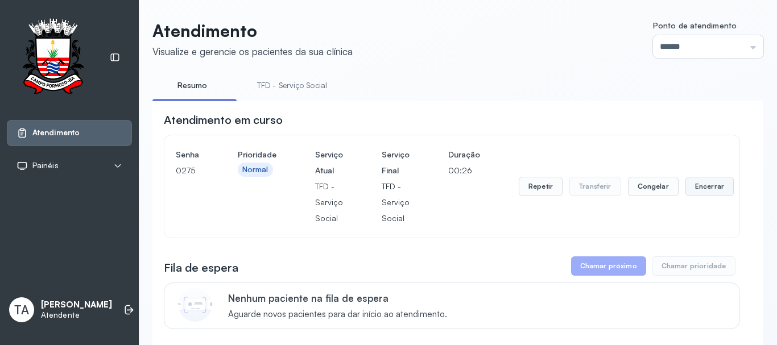
click at [686, 189] on button "Encerrar" at bounding box center [710, 186] width 48 height 19
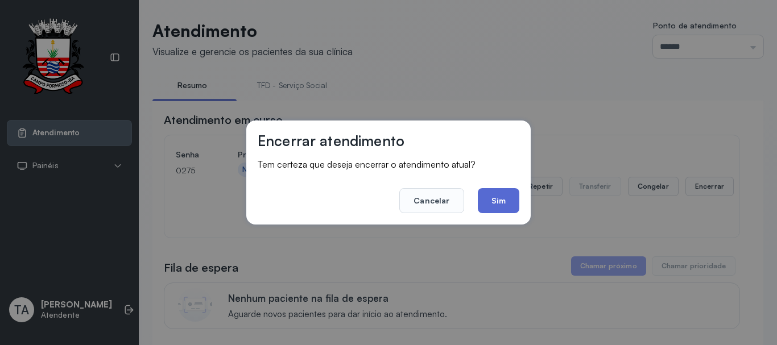
click at [497, 211] on button "Sim" at bounding box center [499, 200] width 42 height 25
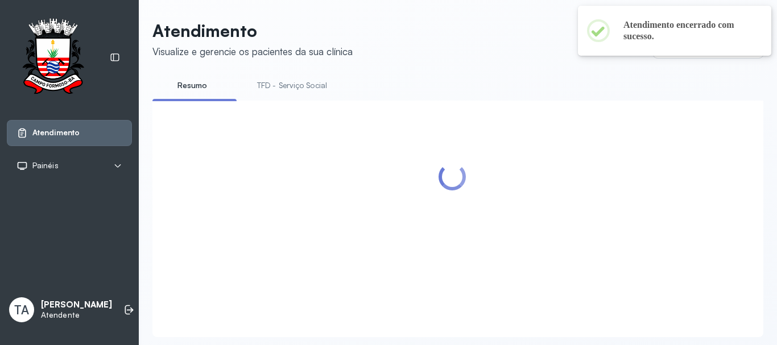
click at [277, 86] on link "TFD - Serviço Social" at bounding box center [292, 85] width 93 height 19
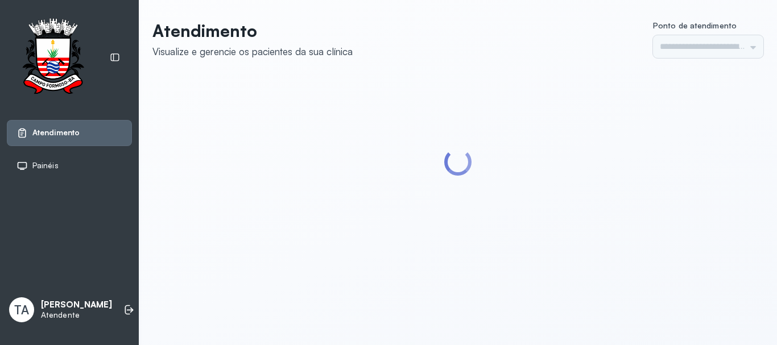
type input "******"
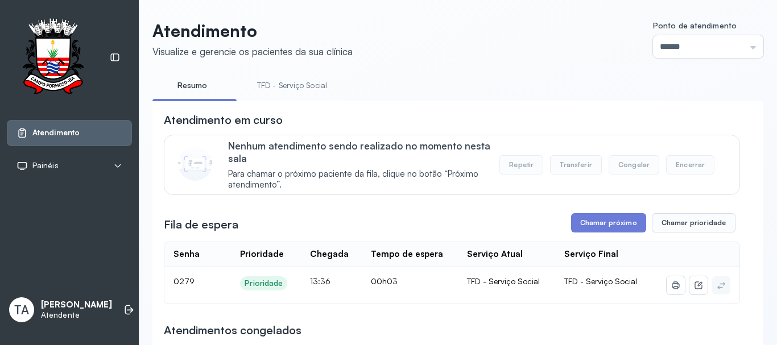
scroll to position [259, 0]
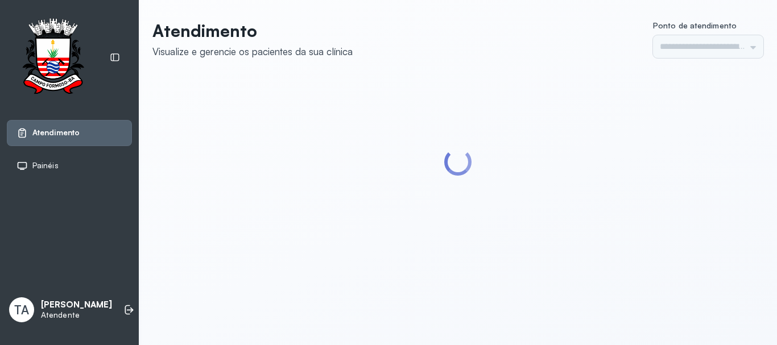
type input "******"
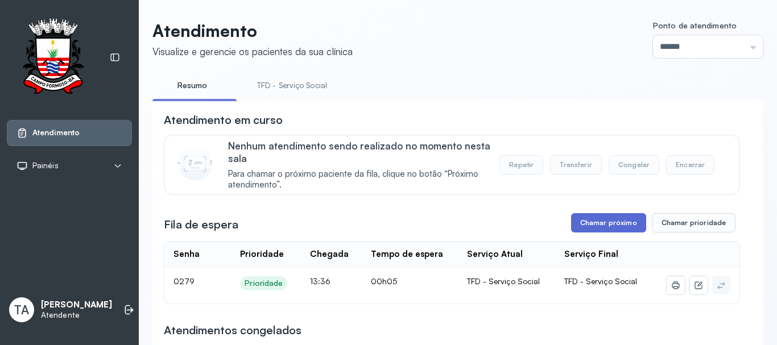
click at [579, 220] on button "Chamar próximo" at bounding box center [608, 222] width 75 height 19
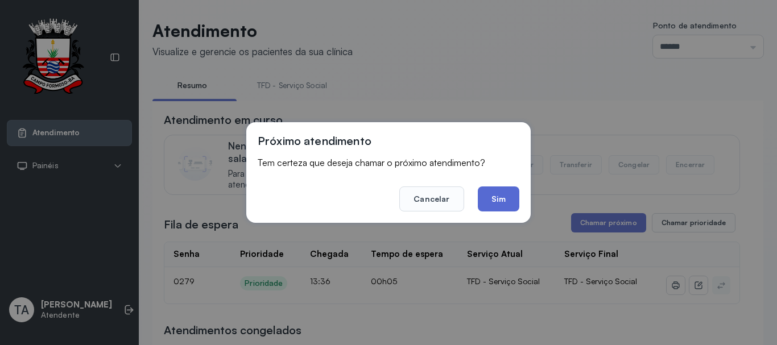
click at [507, 204] on button "Sim" at bounding box center [499, 199] width 42 height 25
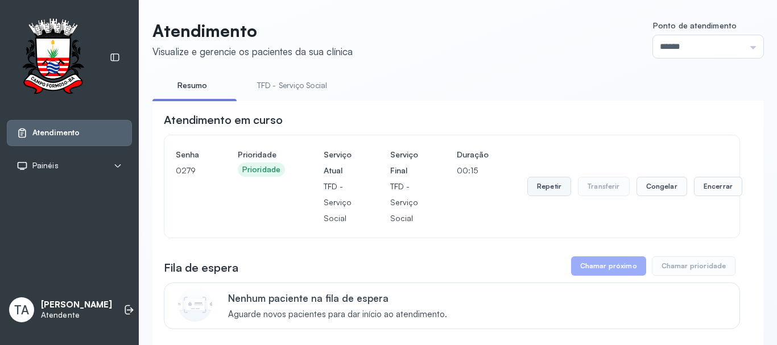
click at [538, 195] on button "Repetir" at bounding box center [549, 186] width 44 height 19
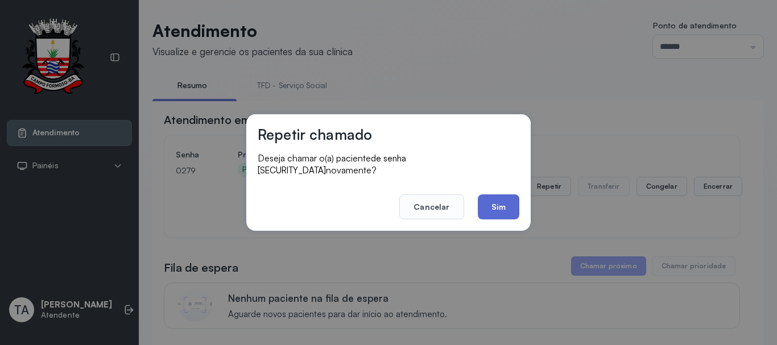
click at [507, 209] on button "Sim" at bounding box center [499, 207] width 42 height 25
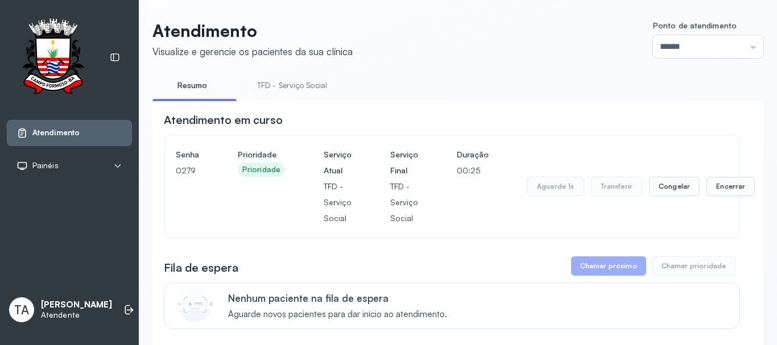
click at [726, 201] on div "Aguarde 1s Transferir Congelar Encerrar" at bounding box center [641, 187] width 228 height 80
click at [726, 183] on button "Encerrar" at bounding box center [731, 186] width 48 height 19
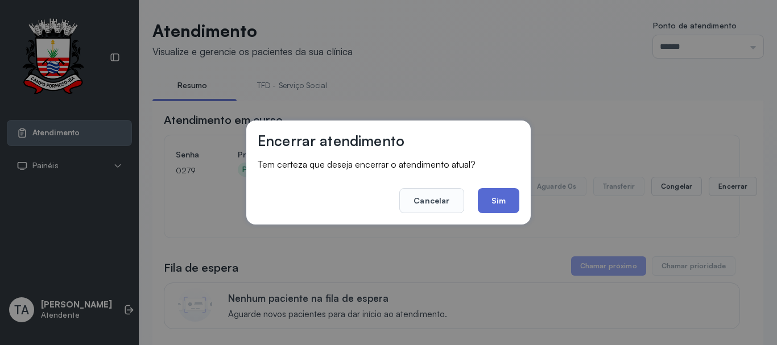
click at [504, 201] on button "Sim" at bounding box center [499, 200] width 42 height 25
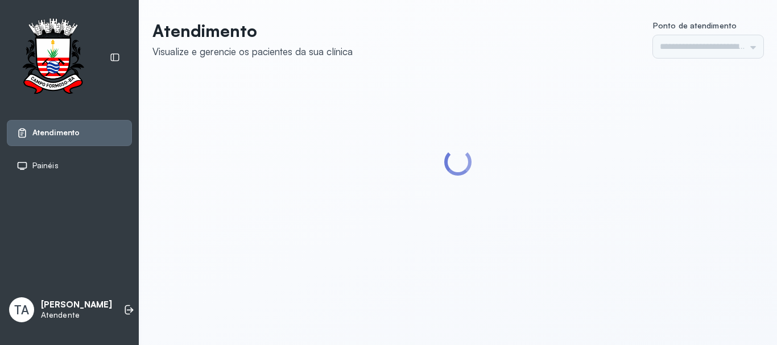
type input "******"
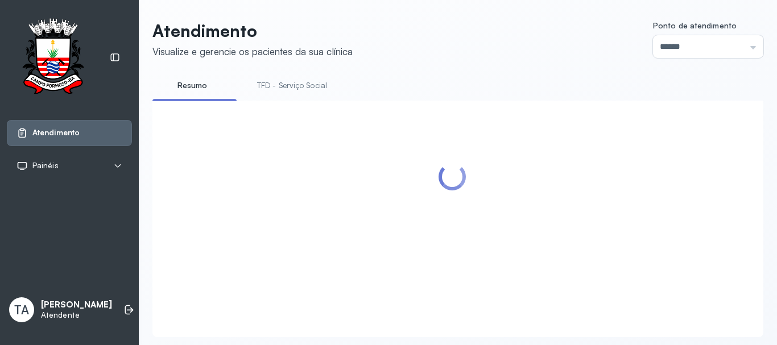
click at [291, 86] on link "TFD - Serviço Social" at bounding box center [292, 85] width 93 height 19
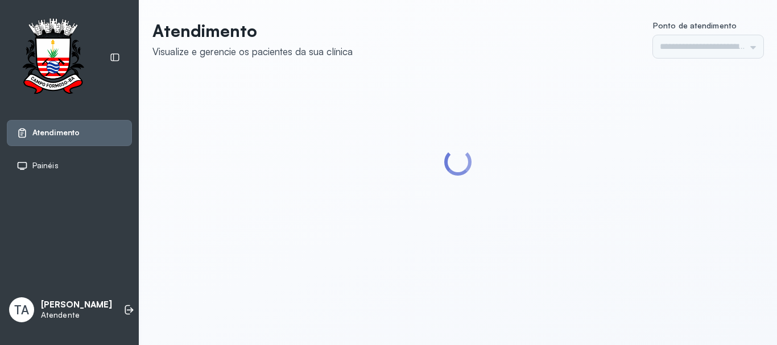
type input "******"
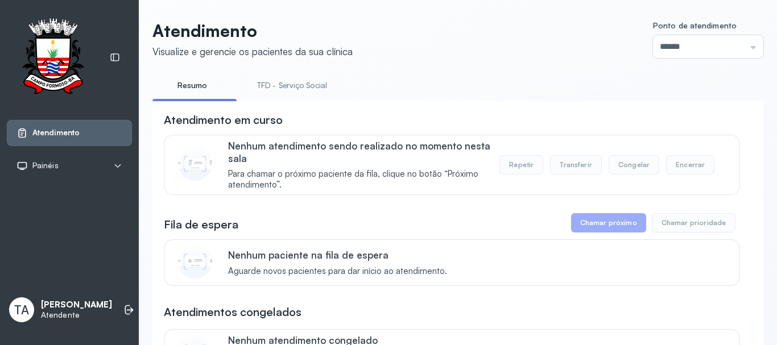
click at [254, 84] on link "TFD - Serviço Social" at bounding box center [292, 85] width 93 height 19
click at [193, 90] on link "Resumo" at bounding box center [192, 85] width 80 height 19
click at [259, 92] on link "TFD - Serviço Social" at bounding box center [292, 85] width 93 height 19
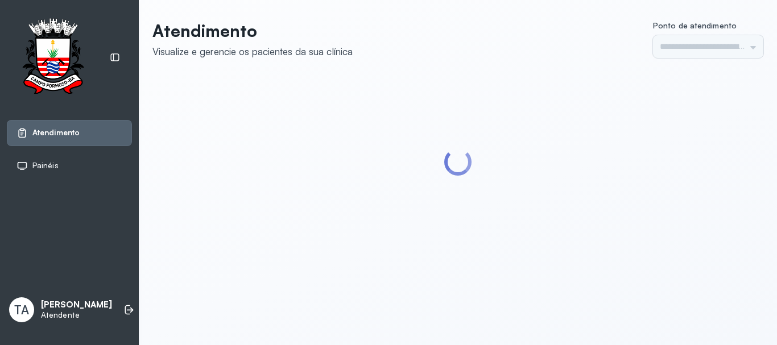
type input "******"
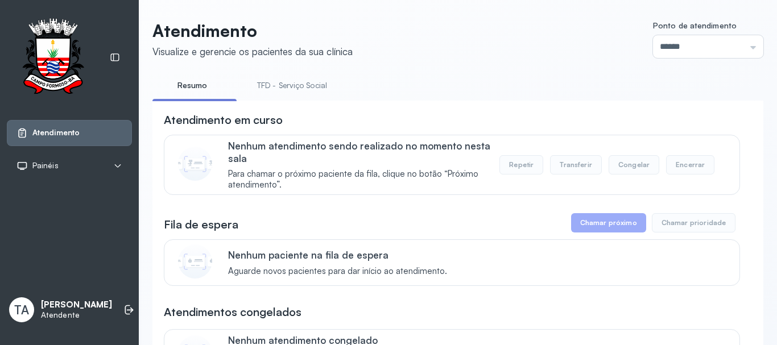
click at [291, 89] on link "TFD - Serviço Social" at bounding box center [292, 85] width 93 height 19
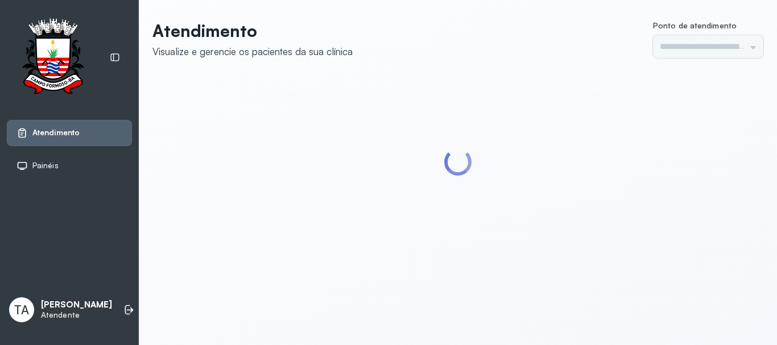
type input "******"
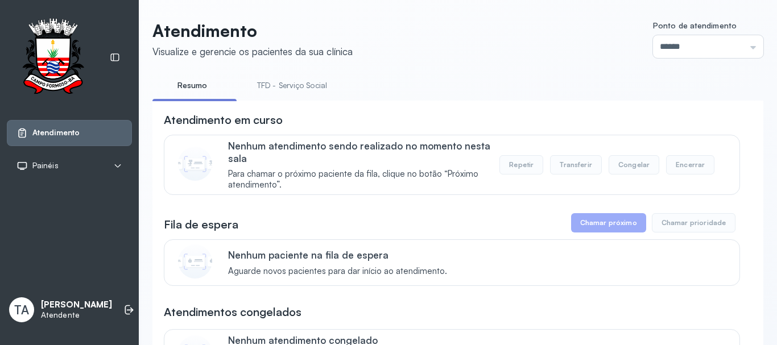
click at [289, 94] on link "TFD - Serviço Social" at bounding box center [292, 85] width 93 height 19
drag, startPoint x: 280, startPoint y: 173, endPoint x: 439, endPoint y: 39, distance: 207.6
click at [439, 39] on header "Atendimento Visualize e gerencie os pacientes da sua clínica Ponto de atendimen…" at bounding box center [457, 39] width 611 height 38
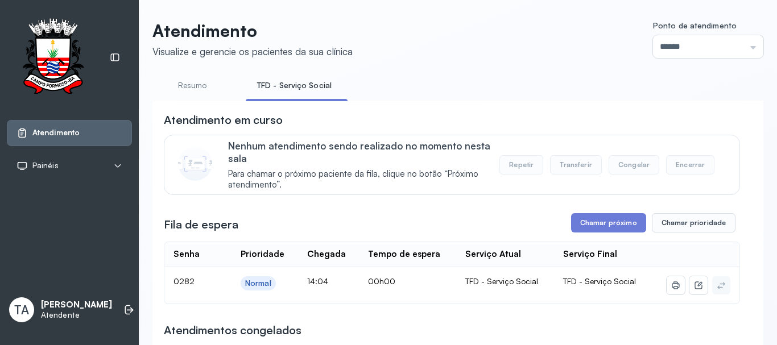
click at [619, 222] on button "Chamar próximo" at bounding box center [608, 222] width 75 height 19
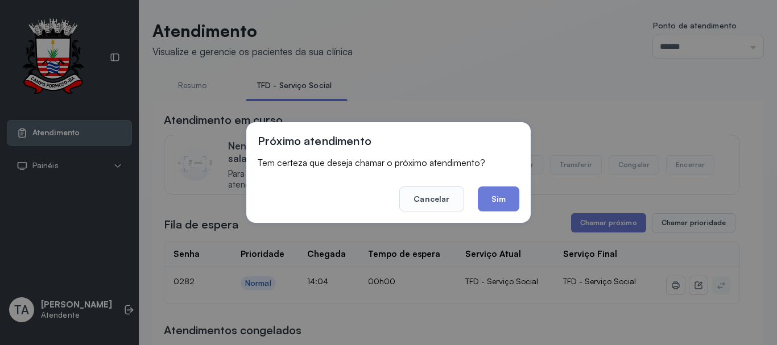
click at [500, 184] on footer "Cancelar Sim" at bounding box center [389, 191] width 262 height 41
click at [505, 201] on button "Sim" at bounding box center [499, 199] width 42 height 25
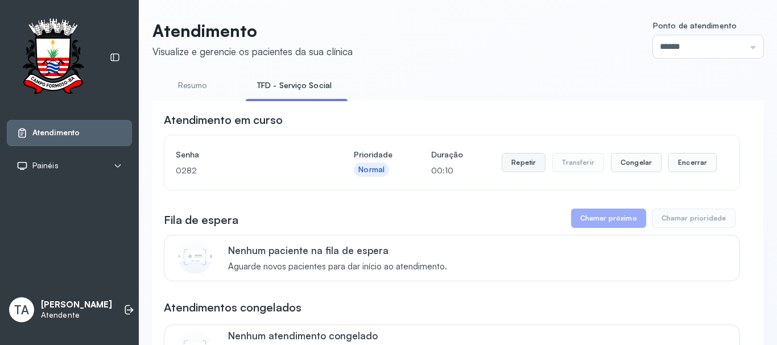
click at [528, 159] on button "Repetir" at bounding box center [524, 162] width 44 height 19
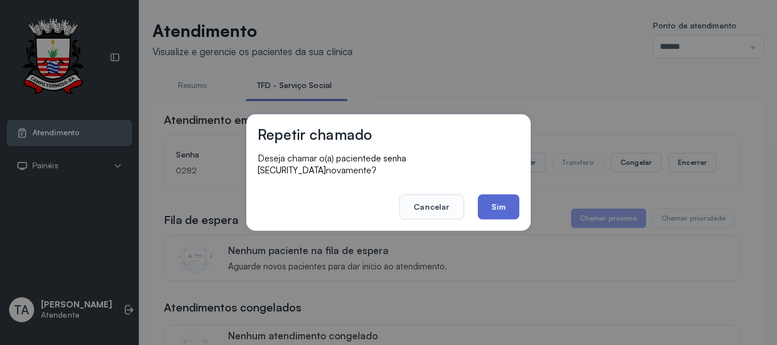
click at [496, 208] on button "Sim" at bounding box center [499, 207] width 42 height 25
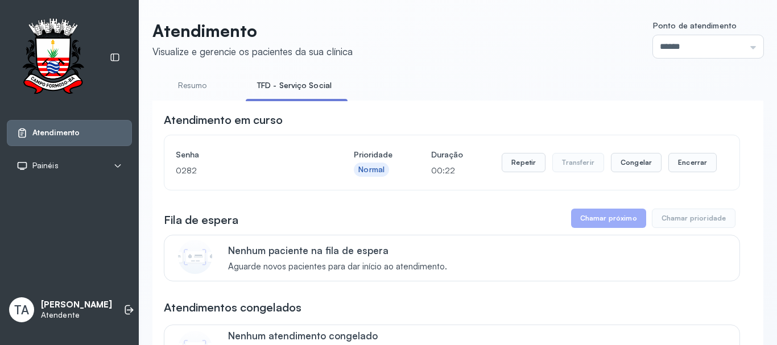
click at [690, 155] on div "Repetir Transferir Congelar Encerrar" at bounding box center [609, 163] width 215 height 32
click at [688, 163] on button "Encerrar" at bounding box center [693, 162] width 48 height 19
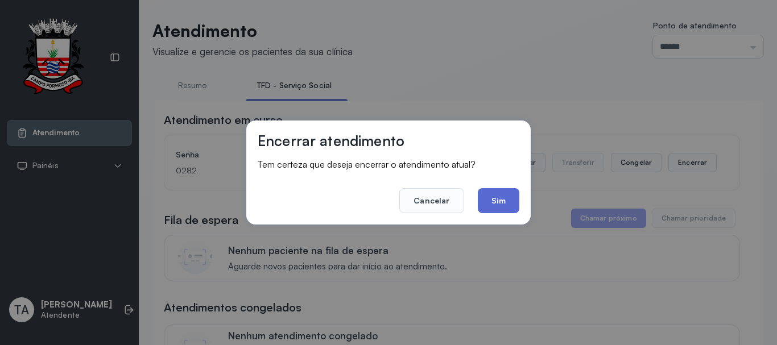
click at [500, 196] on button "Sim" at bounding box center [499, 200] width 42 height 25
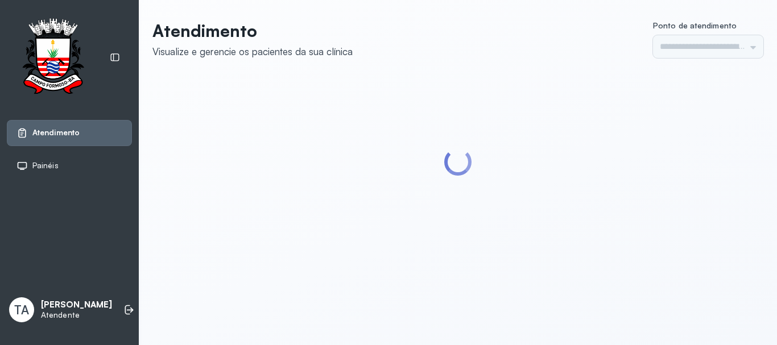
type input "******"
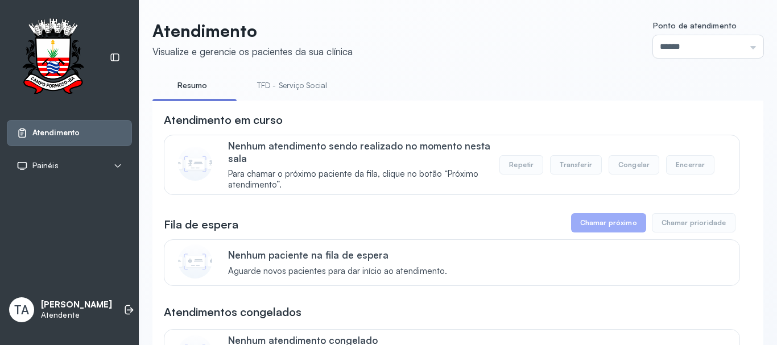
click at [286, 94] on link "TFD - Serviço Social" at bounding box center [292, 85] width 93 height 19
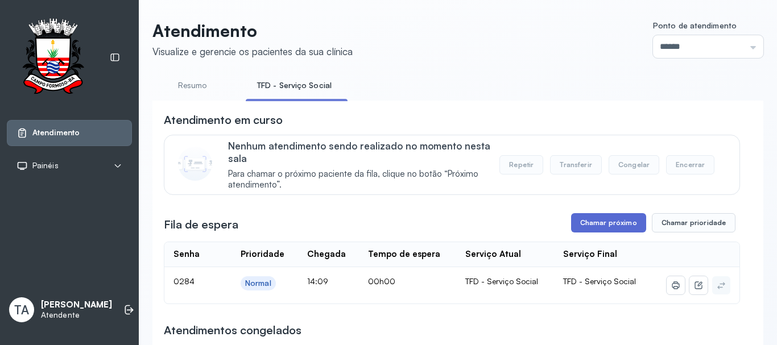
click at [584, 229] on button "Chamar próximo" at bounding box center [608, 222] width 75 height 19
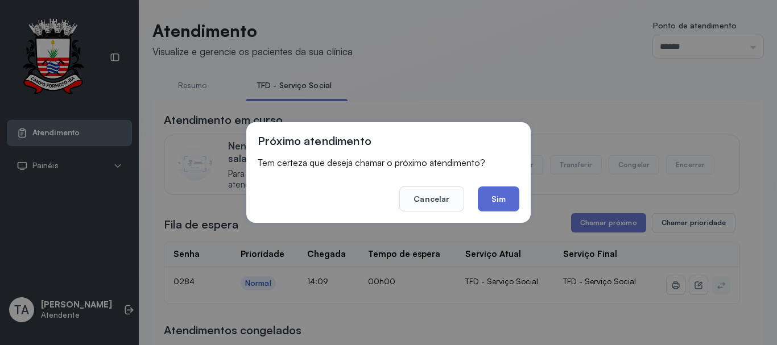
click at [507, 195] on button "Sim" at bounding box center [499, 199] width 42 height 25
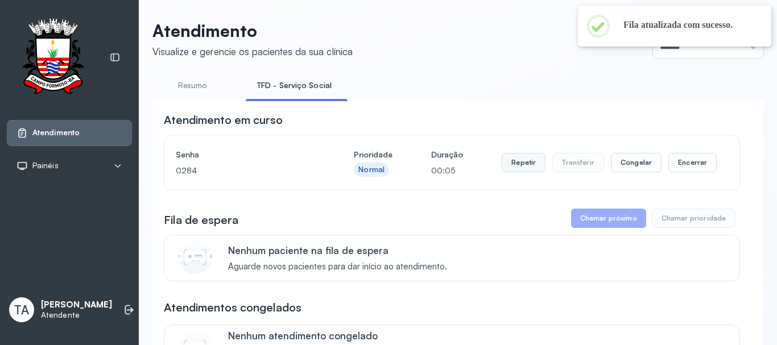
click at [515, 163] on button "Repetir" at bounding box center [524, 162] width 44 height 19
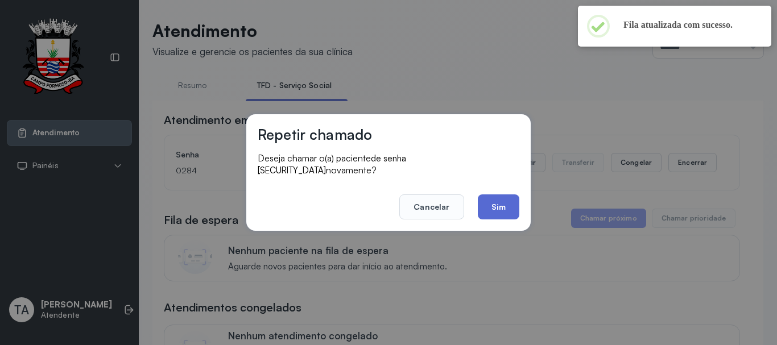
click at [504, 202] on button "Sim" at bounding box center [499, 207] width 42 height 25
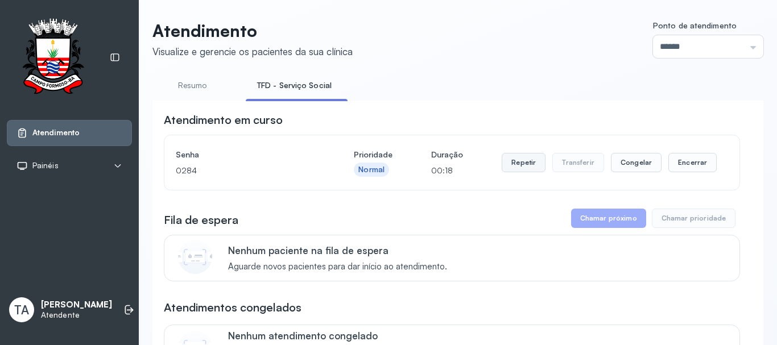
click at [528, 165] on button "Repetir" at bounding box center [524, 162] width 44 height 19
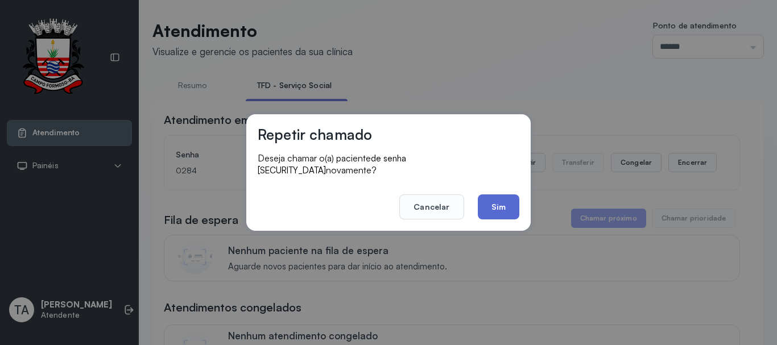
click at [509, 211] on button "Sim" at bounding box center [499, 207] width 42 height 25
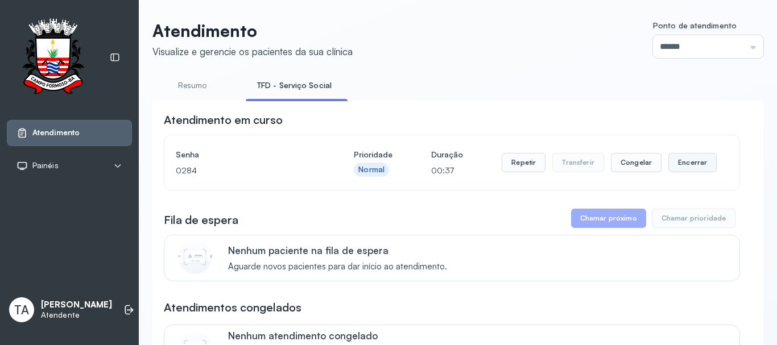
click at [687, 171] on button "Encerrar" at bounding box center [693, 162] width 48 height 19
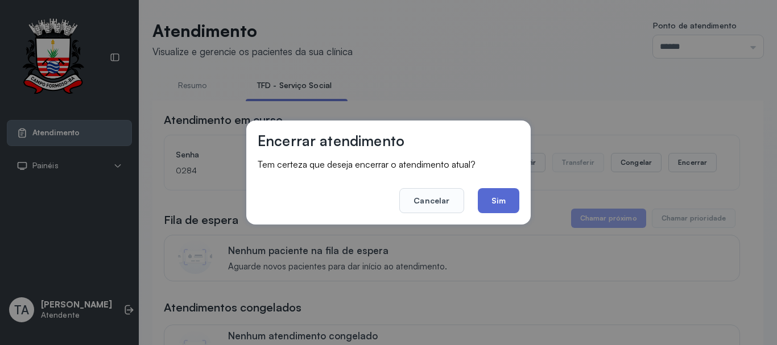
click at [512, 203] on button "Sim" at bounding box center [499, 200] width 42 height 25
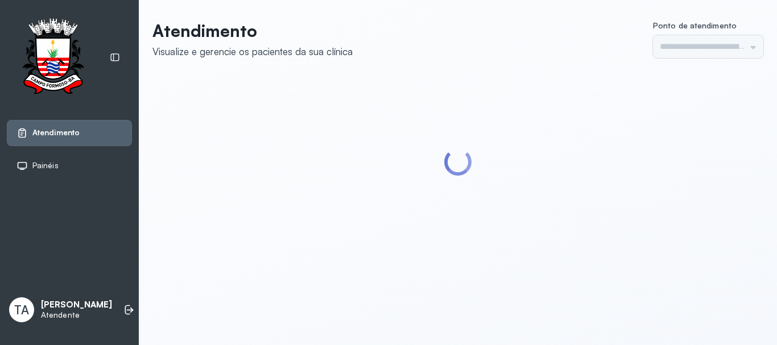
type input "******"
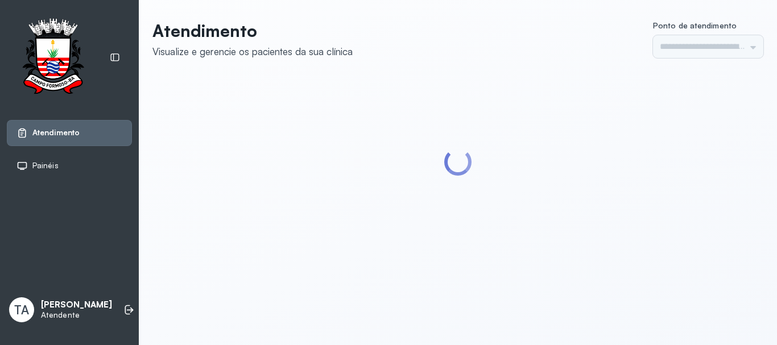
type input "******"
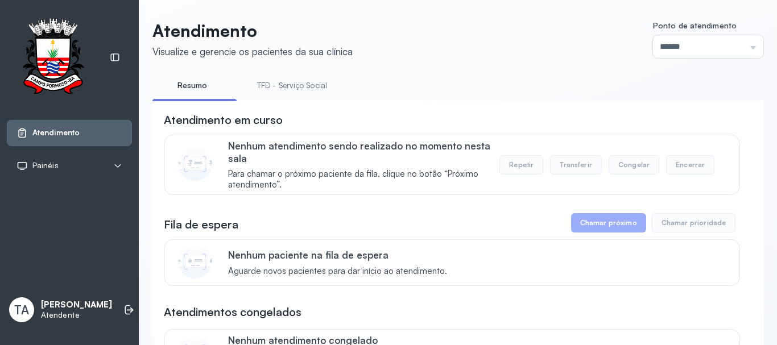
click at [281, 83] on link "TFD - Serviço Social" at bounding box center [292, 85] width 93 height 19
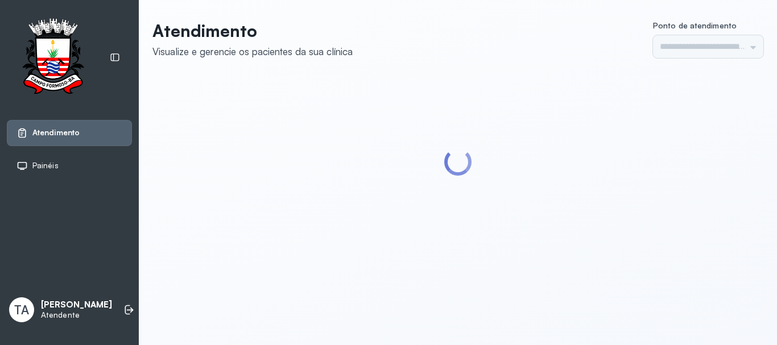
type input "******"
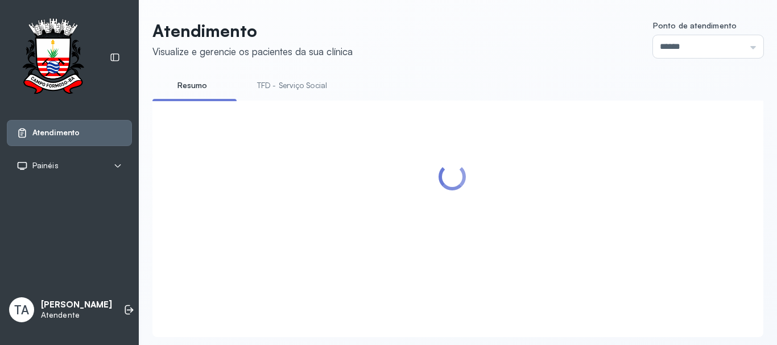
click at [270, 79] on body "Atendimento Painéis Tv TA THAMIRES ALMEIDA MARQUES Atendente Atendimento Visual…" at bounding box center [388, 172] width 777 height 345
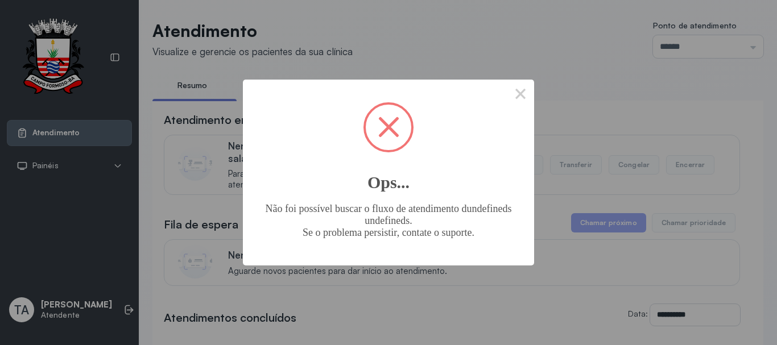
drag, startPoint x: 514, startPoint y: 99, endPoint x: 434, endPoint y: 98, distance: 80.2
click at [512, 99] on button "×" at bounding box center [520, 93] width 27 height 27
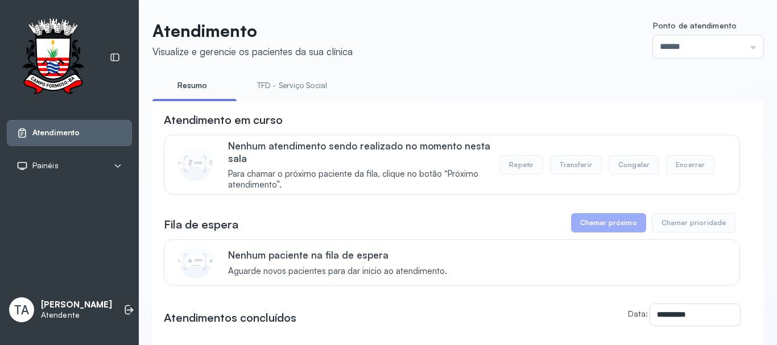
click at [303, 85] on link "TFD - Serviço Social" at bounding box center [292, 85] width 93 height 19
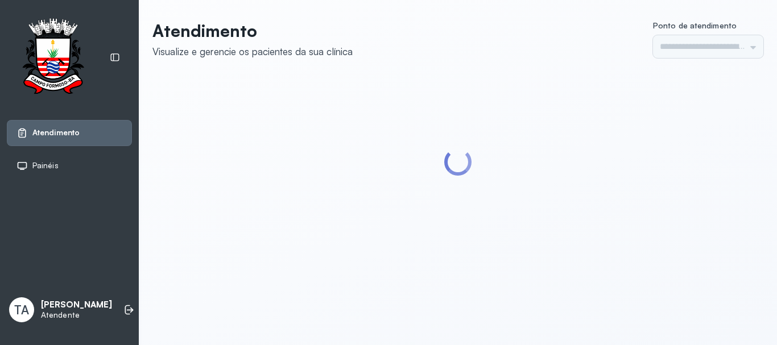
type input "******"
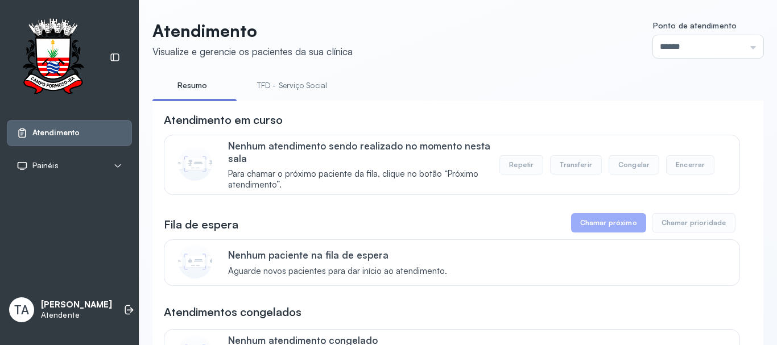
click at [253, 89] on link "TFD - Serviço Social" at bounding box center [292, 85] width 93 height 19
click at [204, 88] on link "Resumo" at bounding box center [192, 85] width 80 height 19
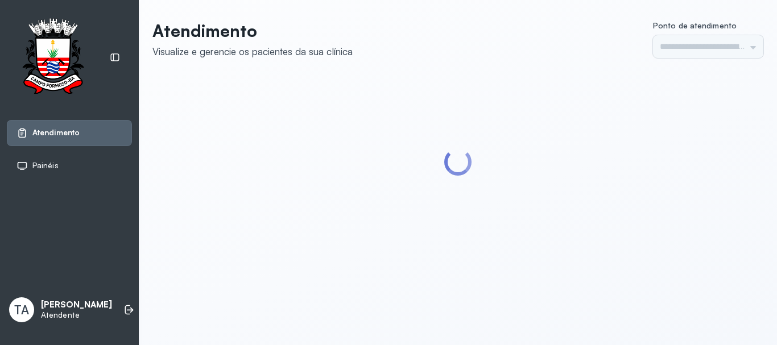
type input "******"
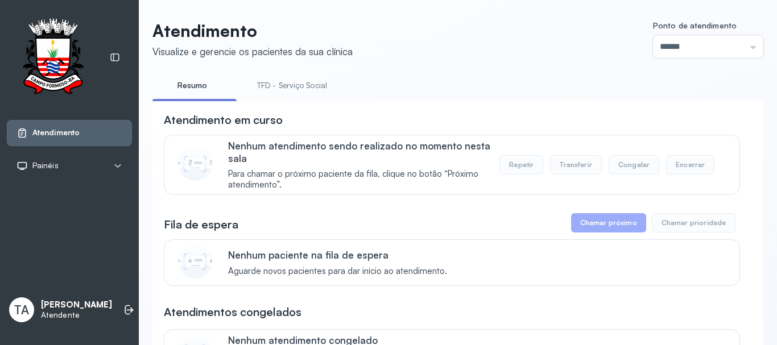
click at [277, 90] on link "TFD - Serviço Social" at bounding box center [292, 85] width 93 height 19
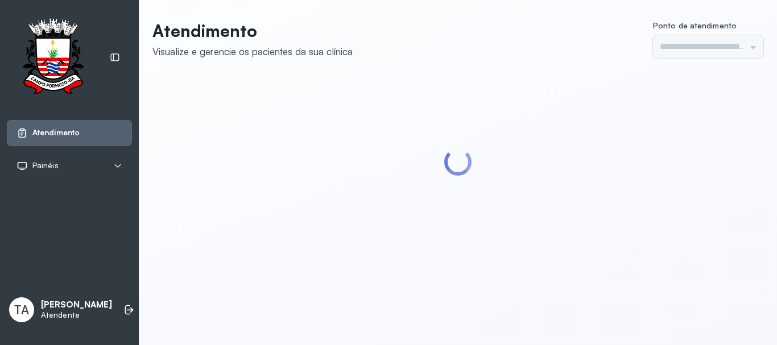
type input "******"
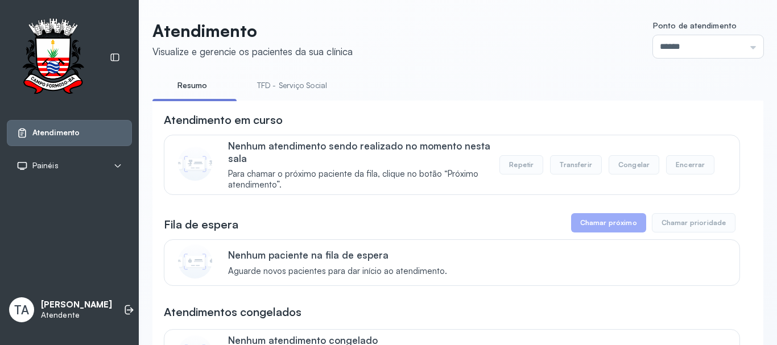
click at [266, 88] on link "TFD - Serviço Social" at bounding box center [292, 85] width 93 height 19
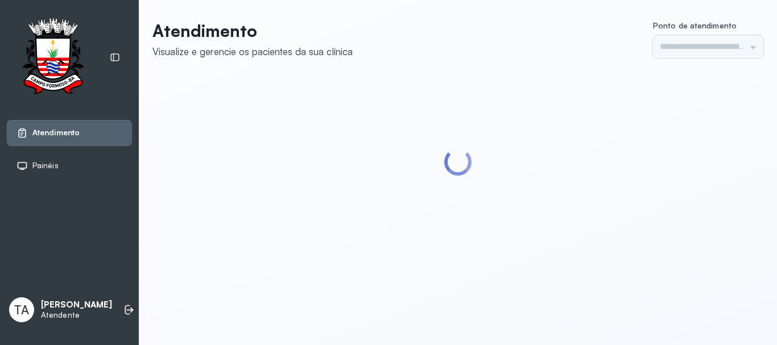
type input "******"
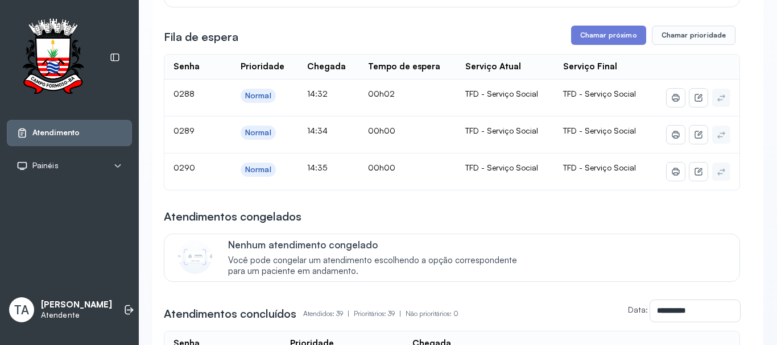
scroll to position [171, 0]
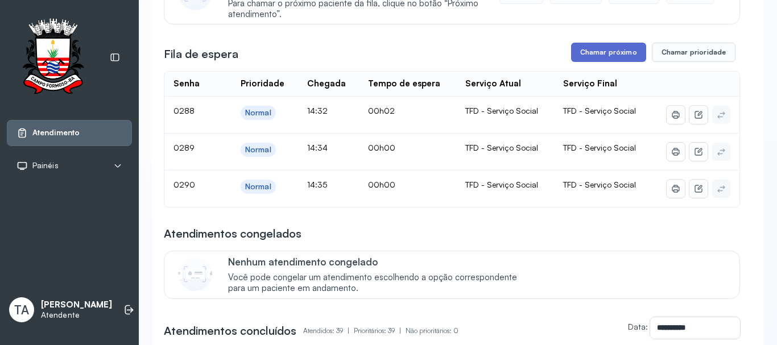
click at [572, 62] on button "Chamar próximo" at bounding box center [608, 52] width 75 height 19
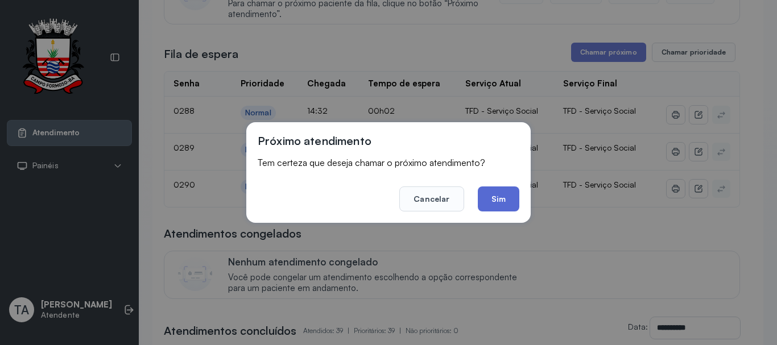
click at [501, 205] on button "Sim" at bounding box center [499, 199] width 42 height 25
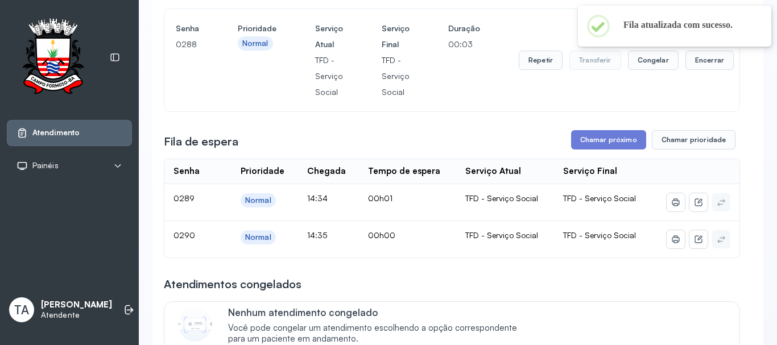
scroll to position [57, 0]
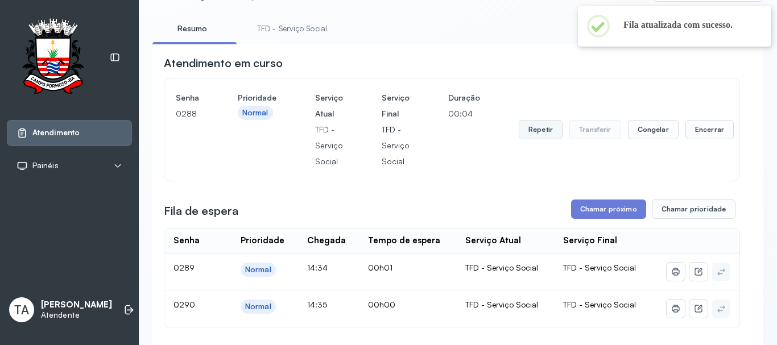
click at [533, 133] on button "Repetir" at bounding box center [541, 129] width 44 height 19
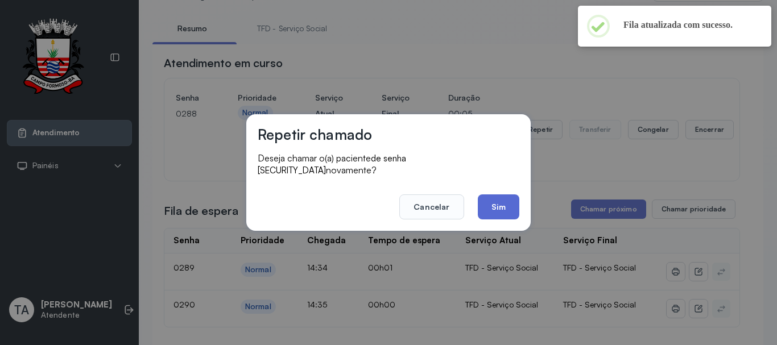
click at [492, 203] on button "Sim" at bounding box center [499, 207] width 42 height 25
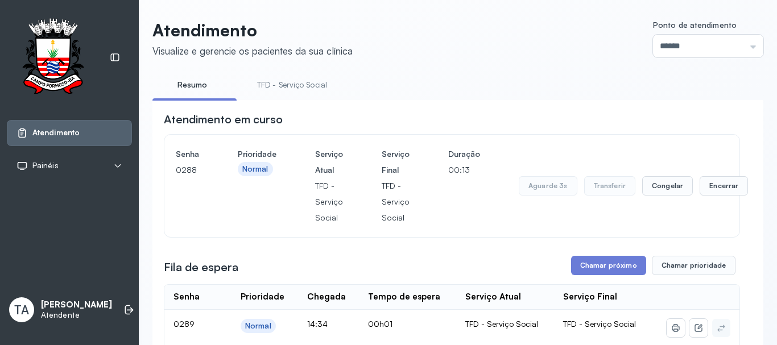
scroll to position [0, 0]
click at [696, 195] on button "Encerrar" at bounding box center [710, 186] width 48 height 19
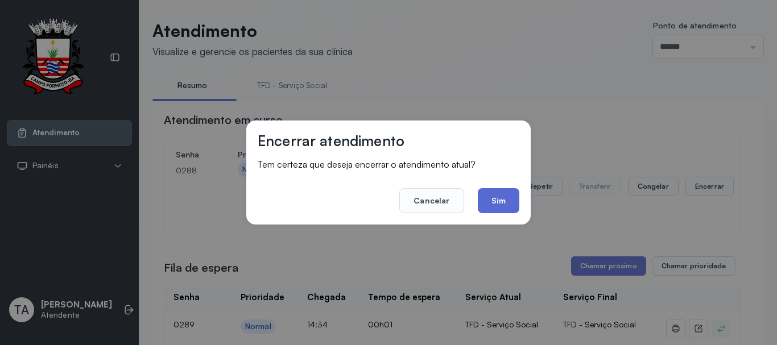
click at [491, 200] on button "Sim" at bounding box center [499, 200] width 42 height 25
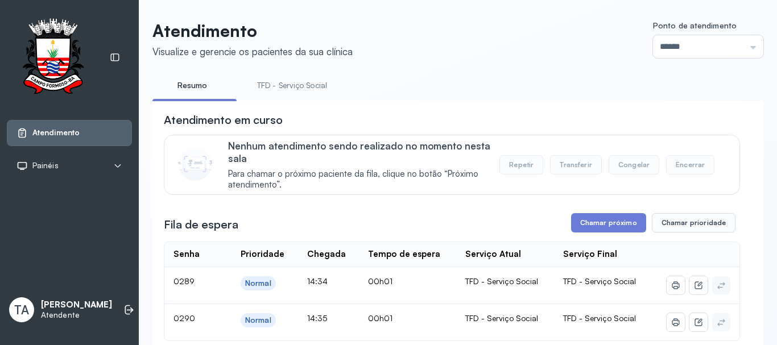
scroll to position [114, 0]
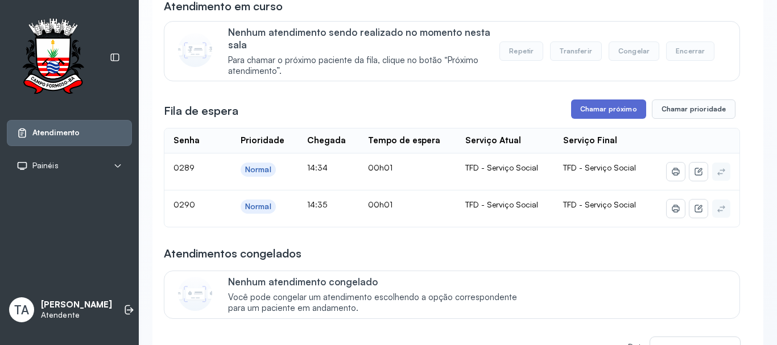
click at [600, 112] on button "Chamar próximo" at bounding box center [608, 109] width 75 height 19
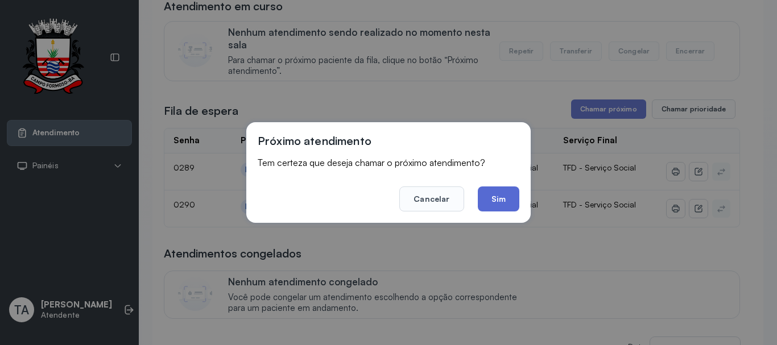
click at [504, 194] on button "Sim" at bounding box center [499, 199] width 42 height 25
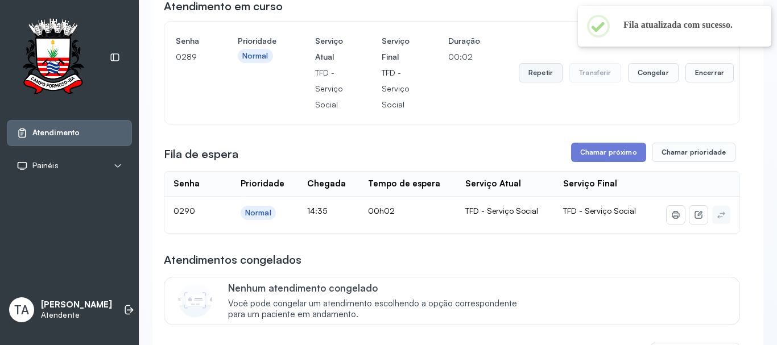
click at [537, 73] on button "Repetir" at bounding box center [541, 72] width 44 height 19
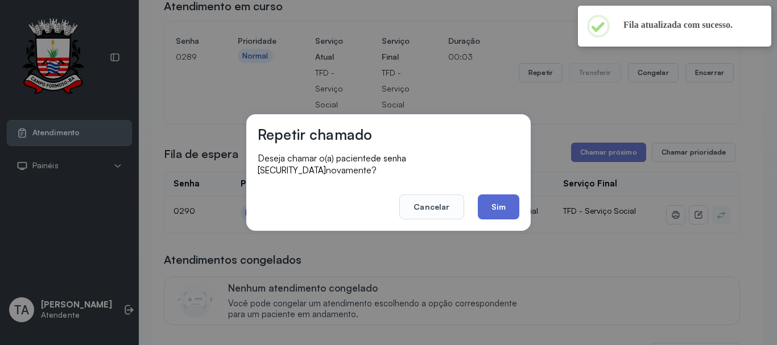
click at [489, 208] on button "Sim" at bounding box center [499, 207] width 42 height 25
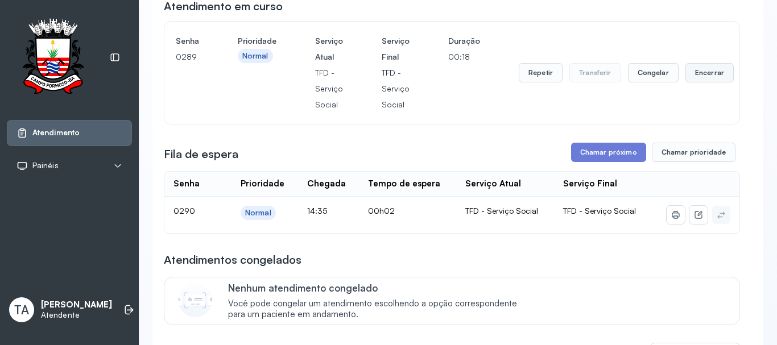
click at [686, 75] on button "Encerrar" at bounding box center [710, 72] width 48 height 19
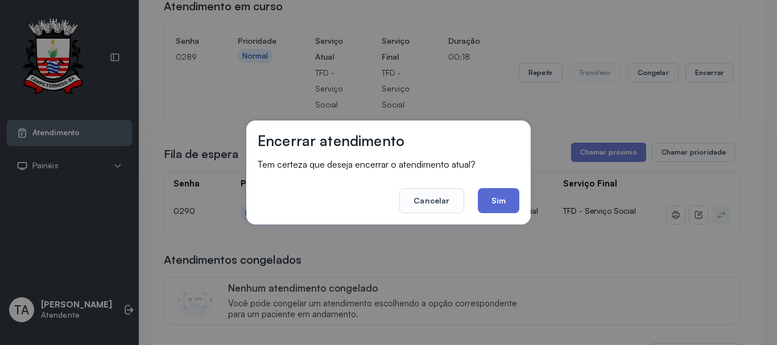
click at [504, 195] on button "Sim" at bounding box center [499, 200] width 42 height 25
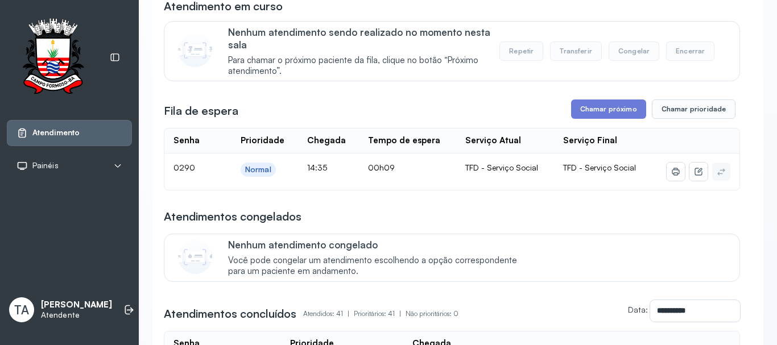
drag, startPoint x: 589, startPoint y: 123, endPoint x: 579, endPoint y: 123, distance: 10.3
click at [576, 116] on button "Chamar próximo" at bounding box center [608, 109] width 75 height 19
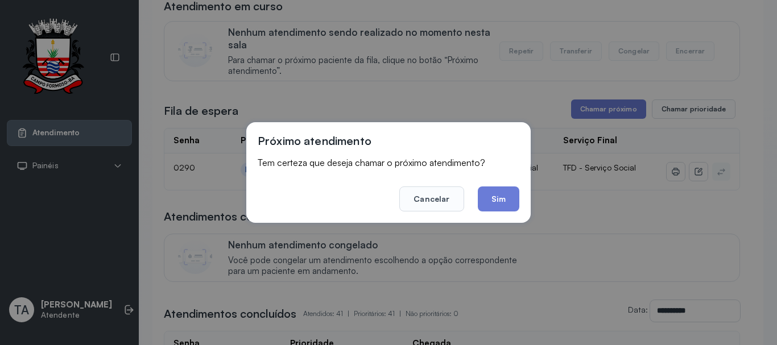
click at [498, 201] on button "Sim" at bounding box center [499, 199] width 42 height 25
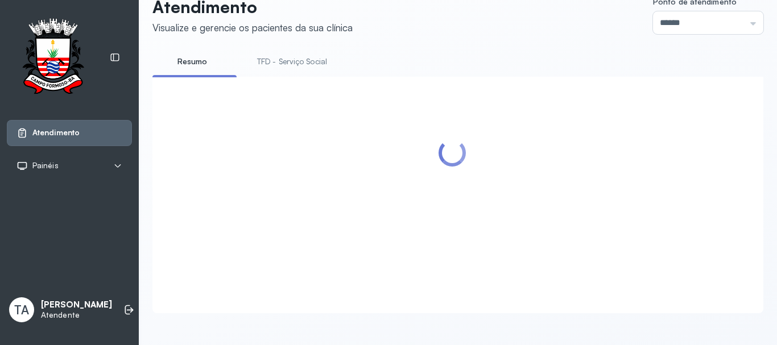
click at [287, 52] on link "TFD - Serviço Social" at bounding box center [292, 61] width 93 height 19
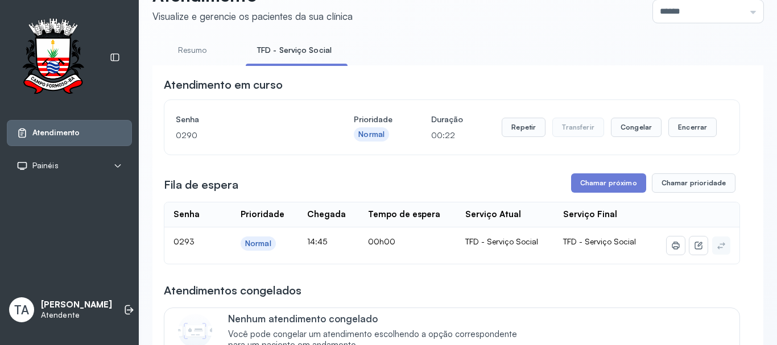
click at [659, 129] on div "Repetir Transferir Congelar Encerrar" at bounding box center [609, 127] width 215 height 19
click at [673, 132] on button "Encerrar" at bounding box center [693, 127] width 48 height 19
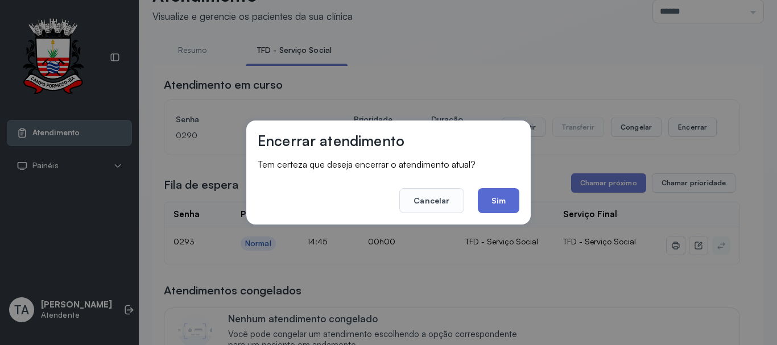
click at [496, 202] on button "Sim" at bounding box center [499, 200] width 42 height 25
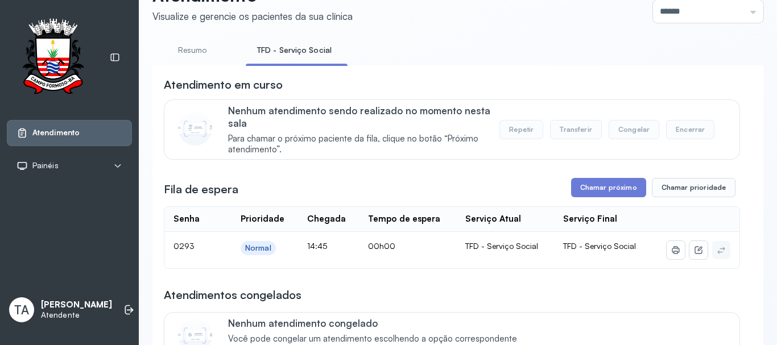
click at [584, 191] on button "Chamar próximo" at bounding box center [608, 187] width 75 height 19
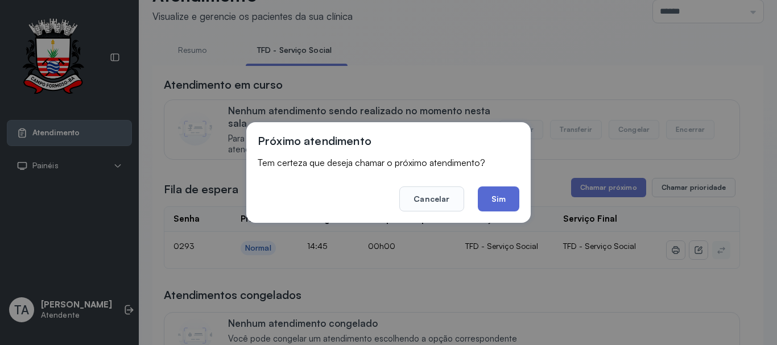
click at [511, 197] on button "Sim" at bounding box center [499, 199] width 42 height 25
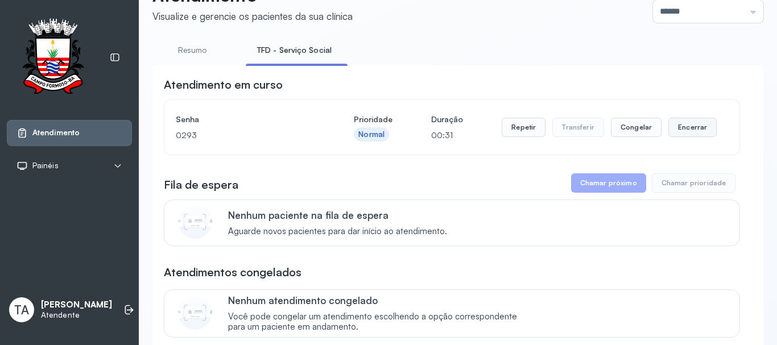
click at [677, 127] on button "Encerrar" at bounding box center [693, 127] width 48 height 19
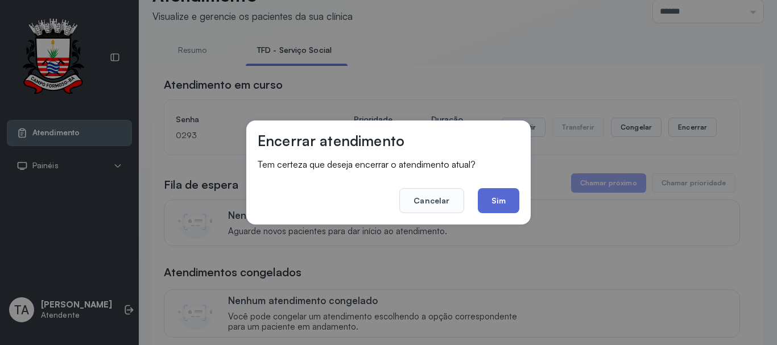
click at [487, 200] on button "Sim" at bounding box center [499, 200] width 42 height 25
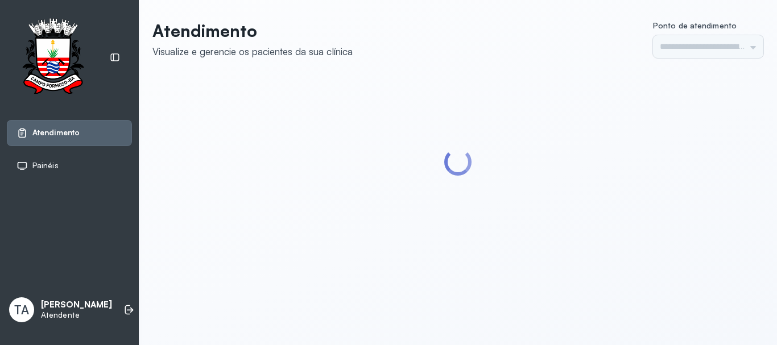
type input "******"
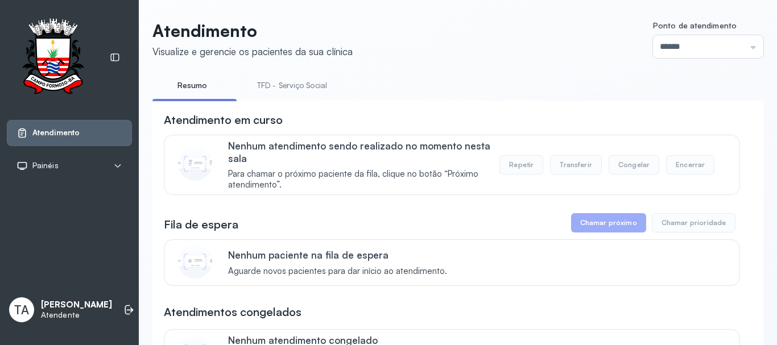
click at [272, 93] on link "TFD - Serviço Social" at bounding box center [292, 85] width 93 height 19
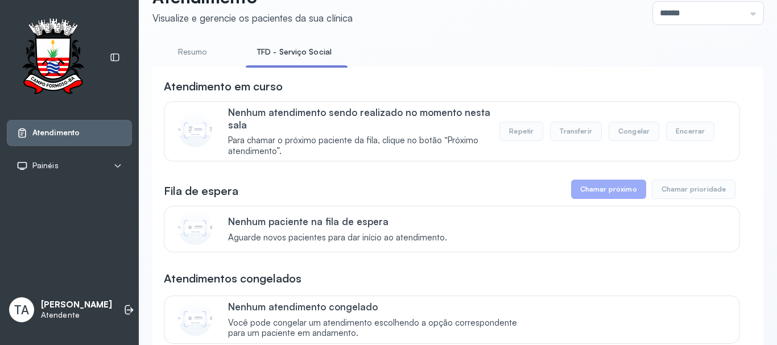
scroll to position [35, 0]
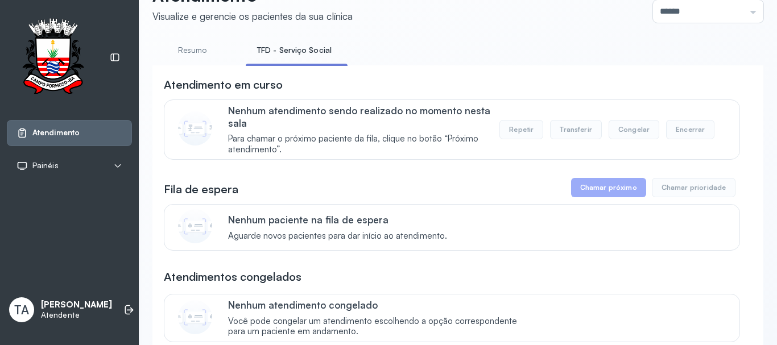
click at [198, 44] on link "Resumo" at bounding box center [192, 50] width 80 height 19
click at [281, 60] on li "TFD - Serviço Social" at bounding box center [294, 54] width 97 height 26
click at [283, 53] on link "TFD - Serviço Social" at bounding box center [292, 50] width 93 height 19
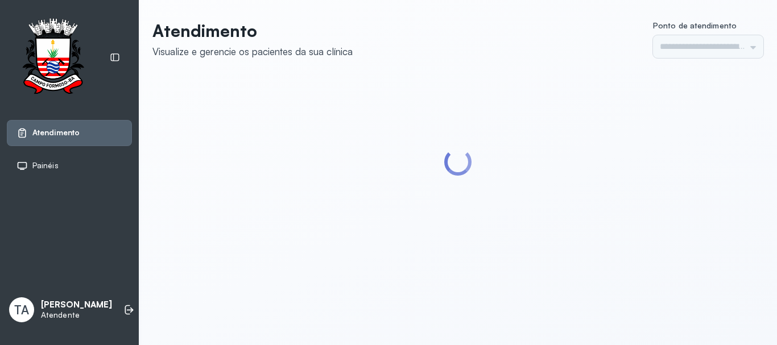
type input "******"
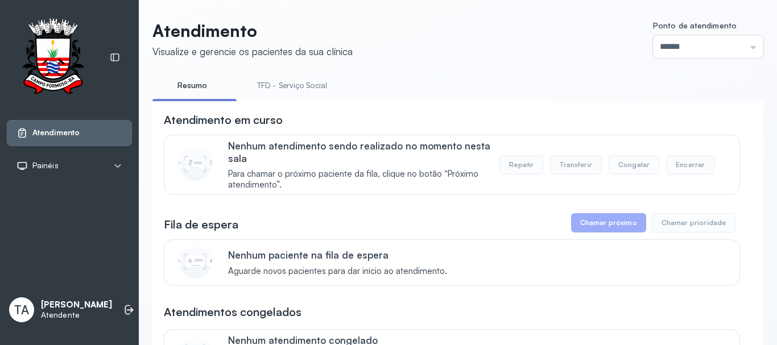
click at [265, 87] on link "TFD - Serviço Social" at bounding box center [292, 85] width 93 height 19
click at [201, 93] on link "Resumo" at bounding box center [192, 85] width 80 height 19
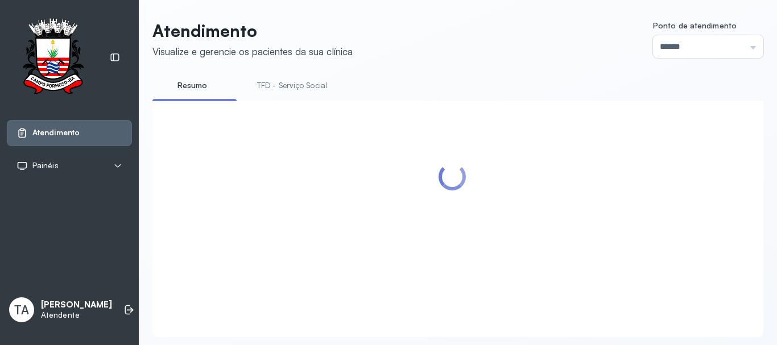
click at [306, 85] on link "TFD - Serviço Social" at bounding box center [292, 85] width 93 height 19
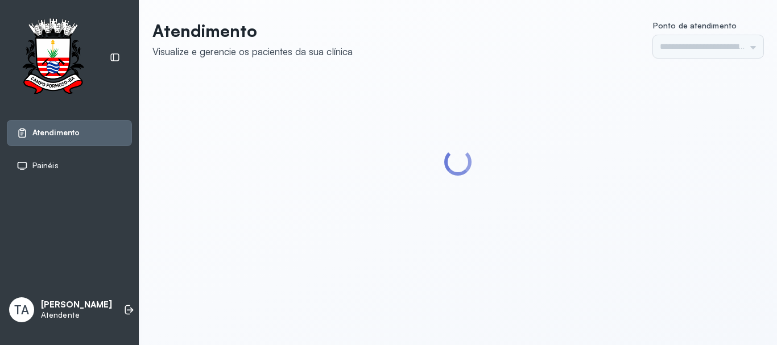
type input "******"
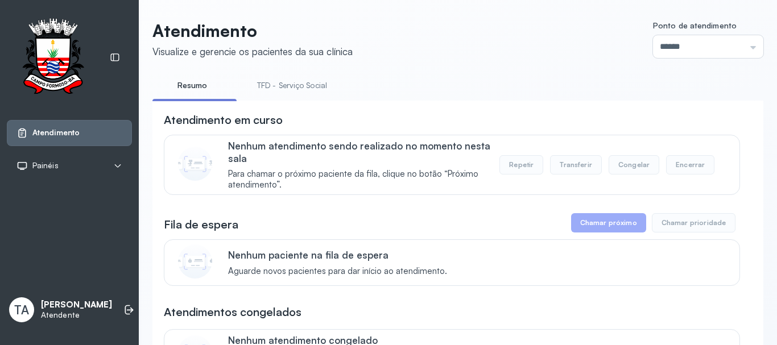
click at [304, 94] on link "TFD - Serviço Social" at bounding box center [292, 85] width 93 height 19
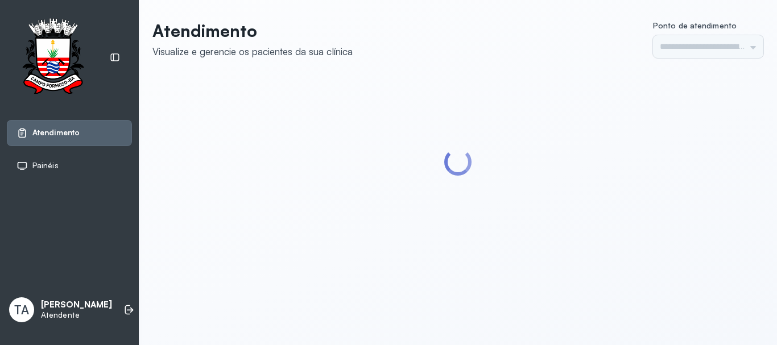
type input "******"
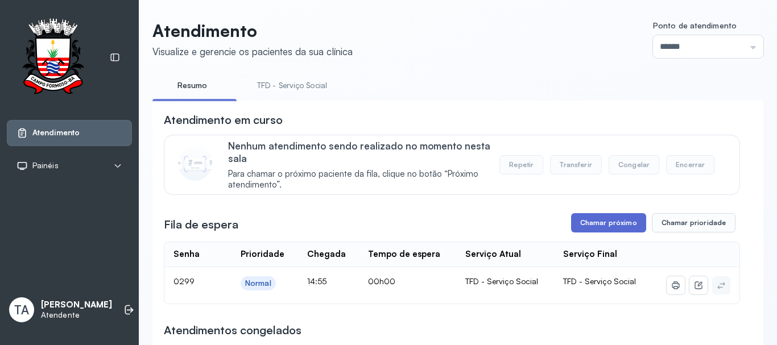
click at [587, 225] on button "Chamar próximo" at bounding box center [608, 222] width 75 height 19
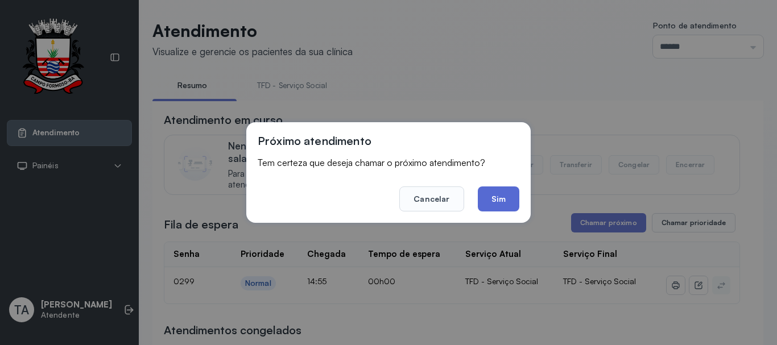
click at [502, 202] on button "Sim" at bounding box center [499, 199] width 42 height 25
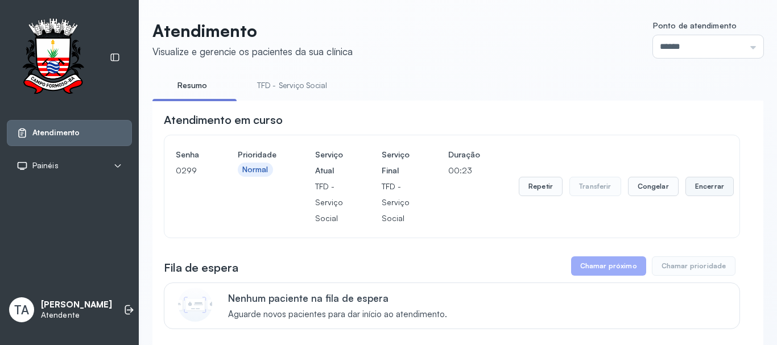
click at [686, 191] on button "Encerrar" at bounding box center [710, 186] width 48 height 19
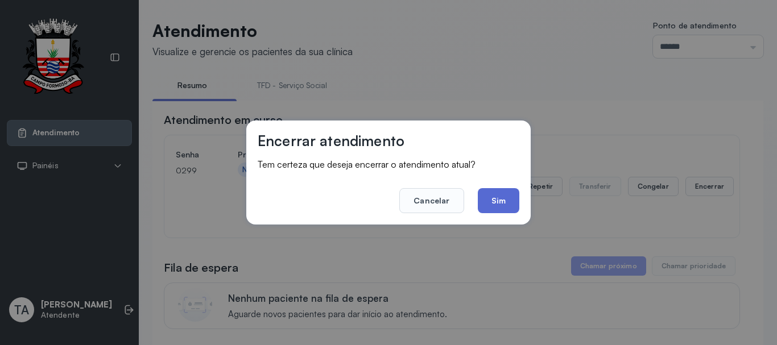
click at [505, 209] on button "Sim" at bounding box center [499, 200] width 42 height 25
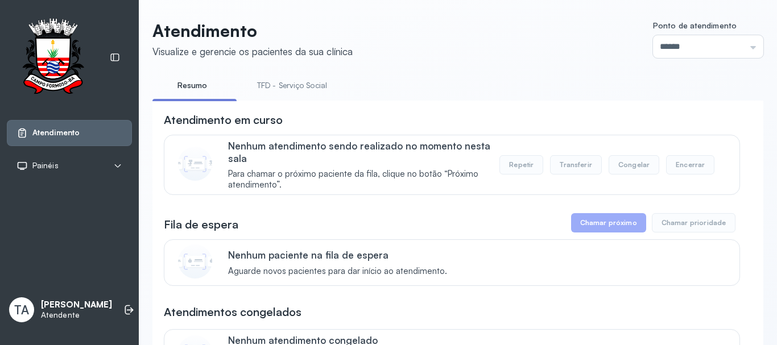
click at [272, 83] on link "TFD - Serviço Social" at bounding box center [292, 85] width 93 height 19
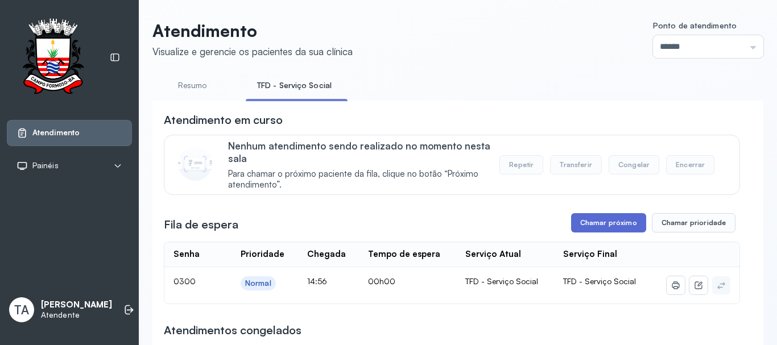
click at [622, 218] on button "Chamar próximo" at bounding box center [608, 222] width 75 height 19
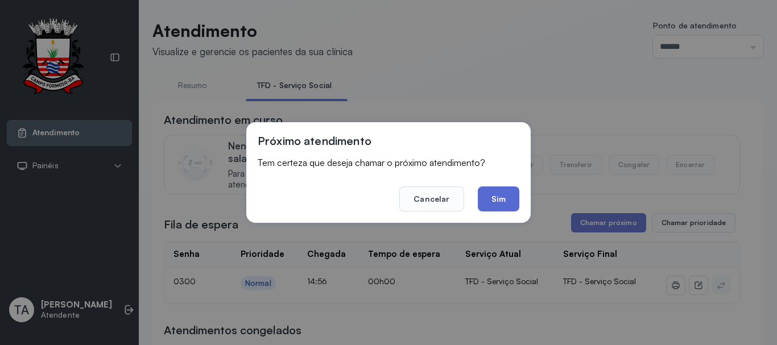
drag, startPoint x: 504, startPoint y: 216, endPoint x: 492, endPoint y: 189, distance: 29.3
click at [503, 210] on div "Próximo atendimento Tem certeza que deseja chamar o próximo atendimento? Cancel…" at bounding box center [388, 172] width 284 height 101
click at [492, 189] on button "Sim" at bounding box center [499, 199] width 42 height 25
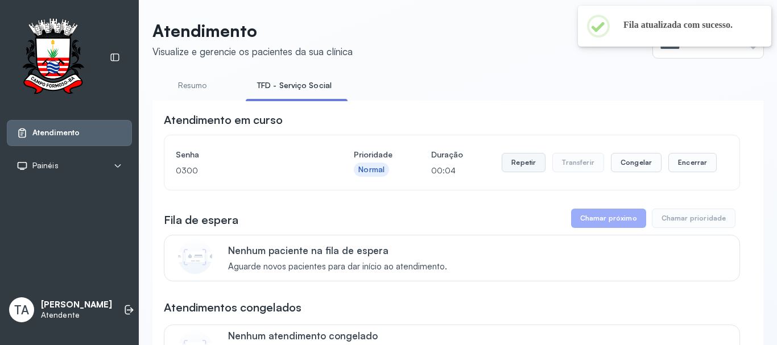
click at [530, 172] on button "Repetir" at bounding box center [524, 162] width 44 height 19
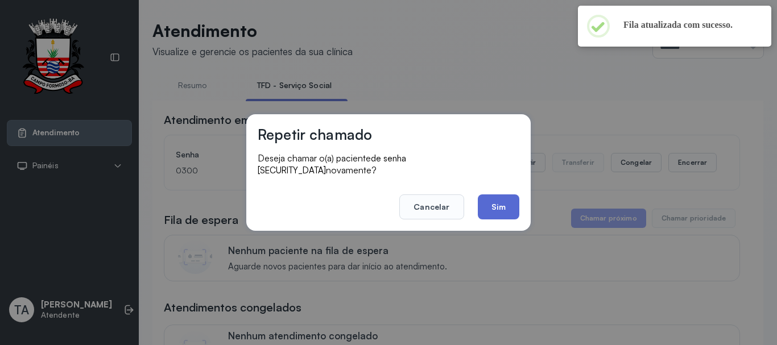
click at [507, 204] on button "Sim" at bounding box center [499, 207] width 42 height 25
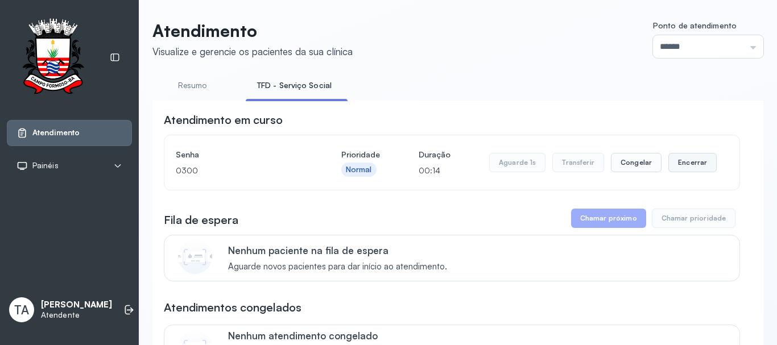
click at [675, 166] on button "Encerrar" at bounding box center [693, 162] width 48 height 19
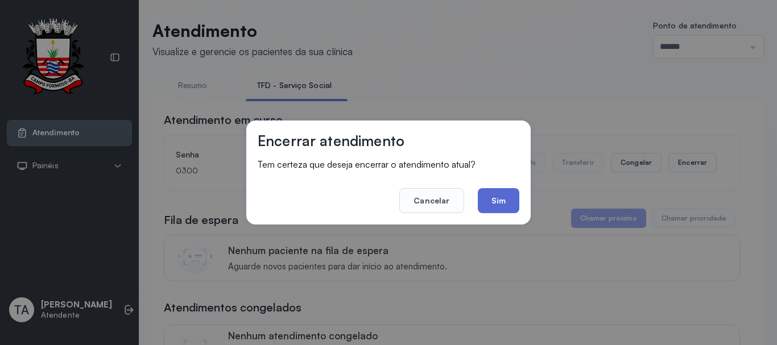
click at [499, 201] on button "Sim" at bounding box center [499, 200] width 42 height 25
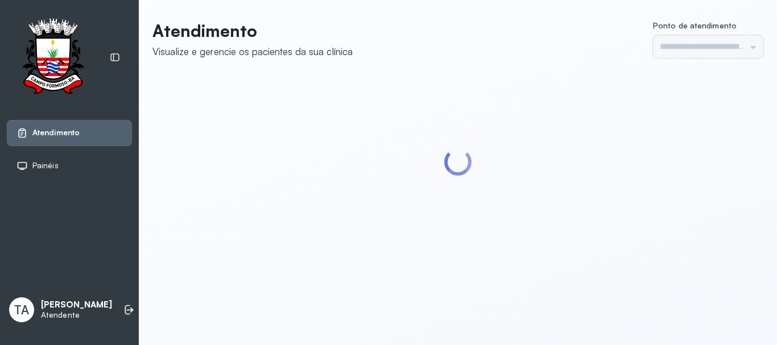
type input "******"
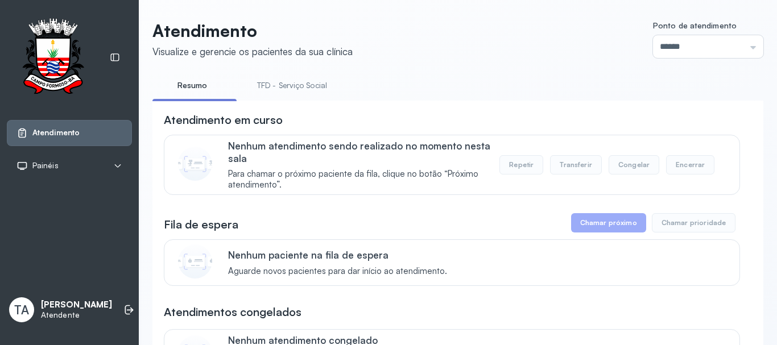
click at [303, 90] on link "TFD - Serviço Social" at bounding box center [292, 85] width 93 height 19
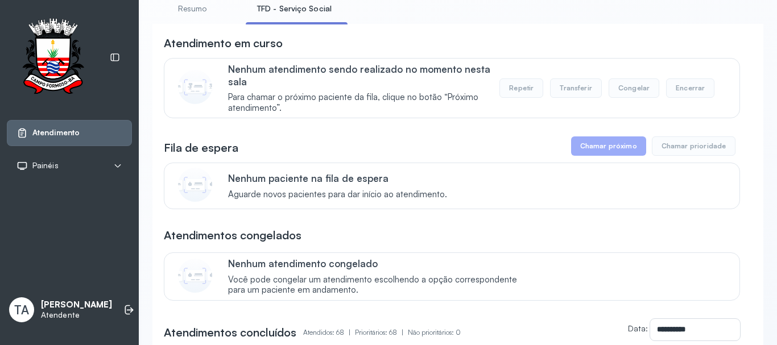
scroll to position [57, 0]
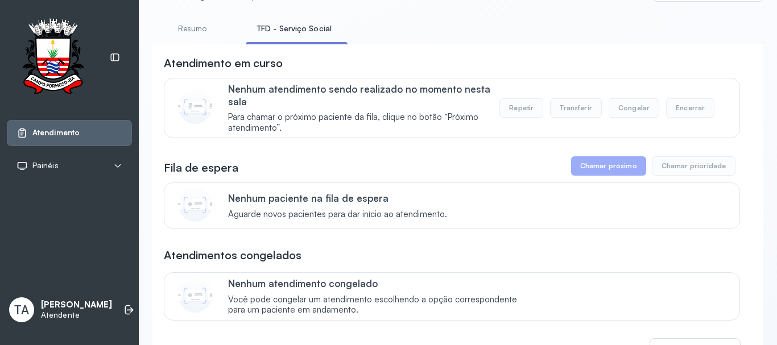
click at [204, 29] on link "Resumo" at bounding box center [192, 28] width 80 height 19
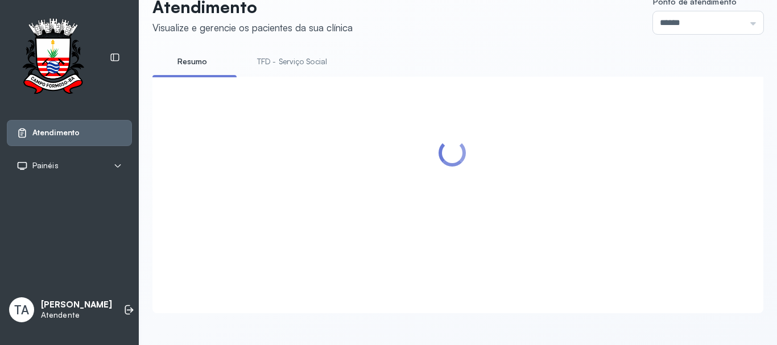
scroll to position [35, 0]
click at [303, 52] on link "TFD - Serviço Social" at bounding box center [292, 61] width 93 height 19
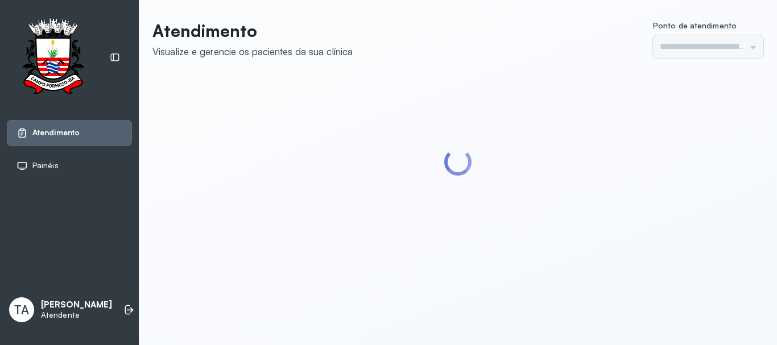
type input "******"
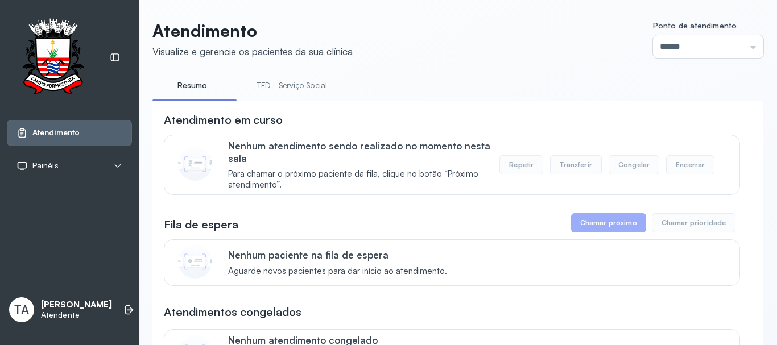
click at [250, 91] on link "TFD - Serviço Social" at bounding box center [292, 85] width 93 height 19
click at [199, 94] on link "Resumo" at bounding box center [192, 85] width 80 height 19
click at [323, 87] on link "TFD - Serviço Social" at bounding box center [292, 85] width 93 height 19
click at [200, 89] on link "Resumo" at bounding box center [192, 85] width 80 height 19
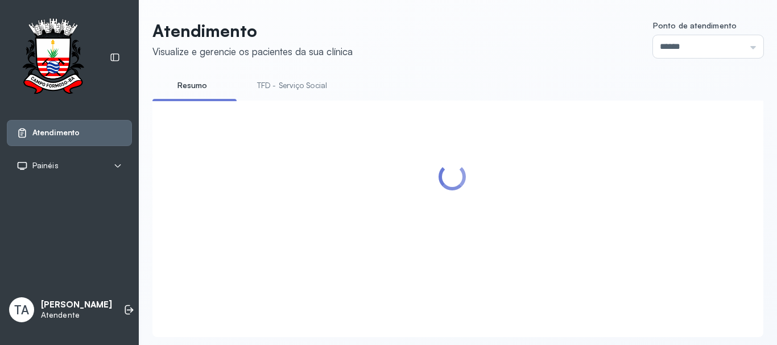
click at [281, 83] on link "TFD - Serviço Social" at bounding box center [292, 85] width 93 height 19
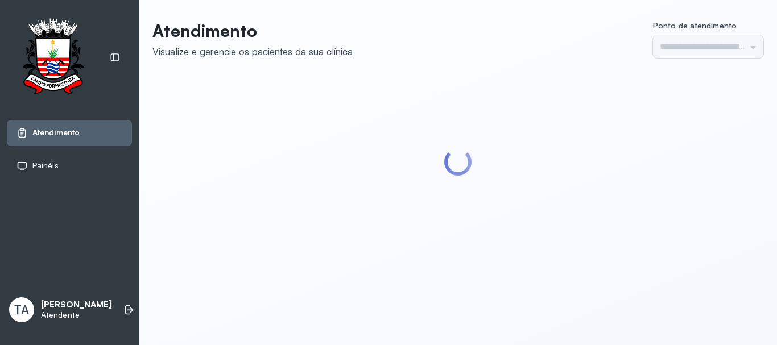
type input "******"
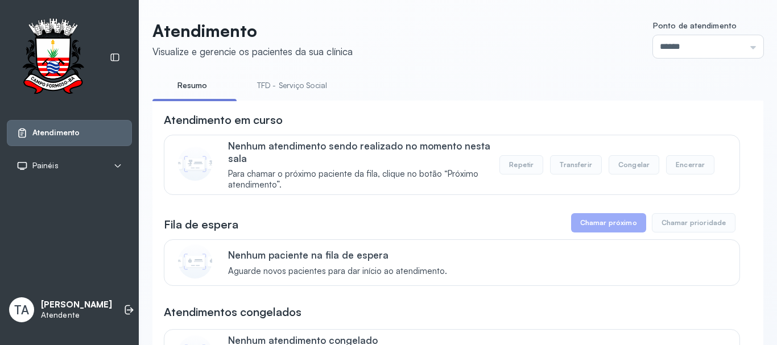
click at [274, 79] on link "TFD - Serviço Social" at bounding box center [292, 85] width 93 height 19
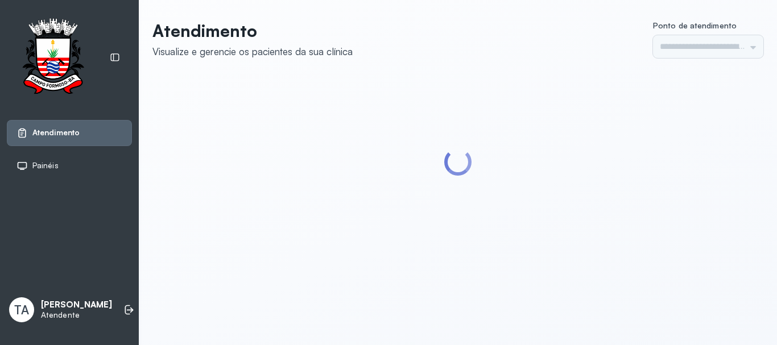
type input "******"
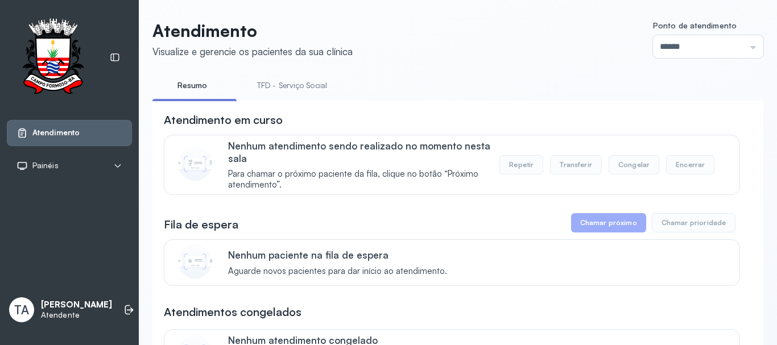
click at [278, 89] on link "TFD - Serviço Social" at bounding box center [292, 85] width 93 height 19
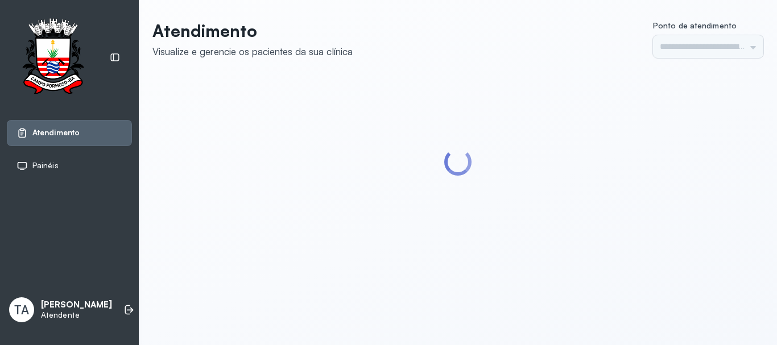
type input "******"
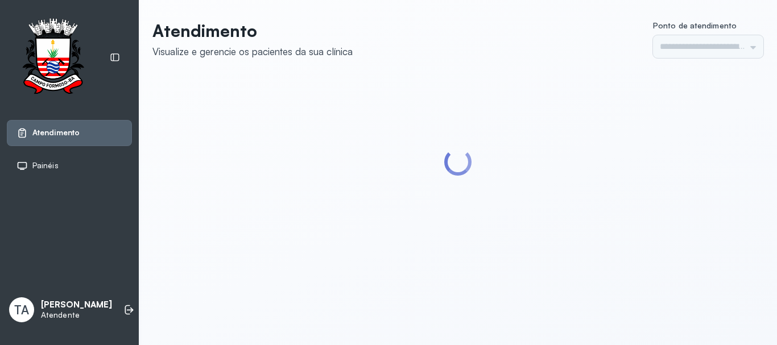
type input "******"
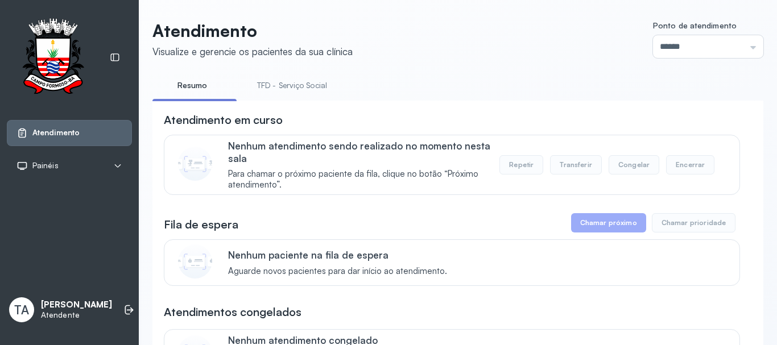
click at [278, 89] on link "TFD - Serviço Social" at bounding box center [292, 85] width 93 height 19
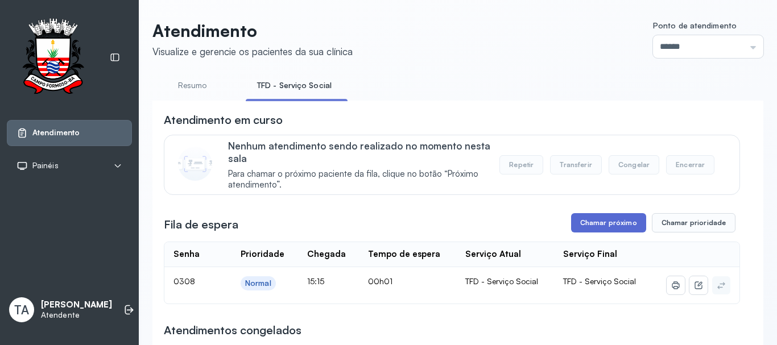
click at [608, 228] on button "Chamar próximo" at bounding box center [608, 222] width 75 height 19
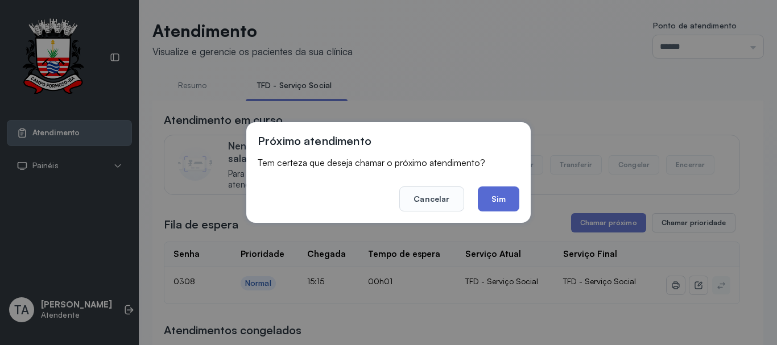
click at [516, 197] on button "Sim" at bounding box center [499, 199] width 42 height 25
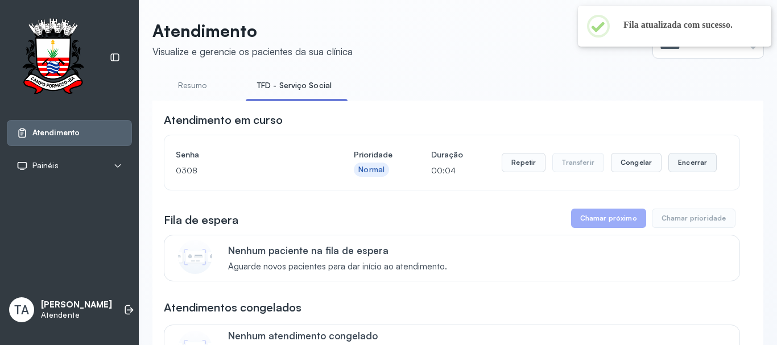
click at [688, 169] on button "Encerrar" at bounding box center [693, 162] width 48 height 19
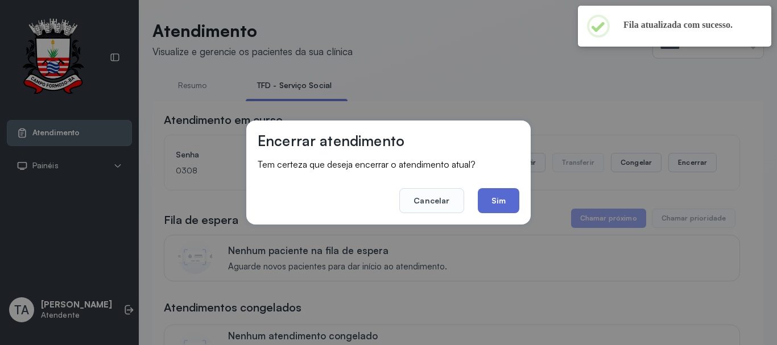
click at [496, 200] on button "Sim" at bounding box center [499, 200] width 42 height 25
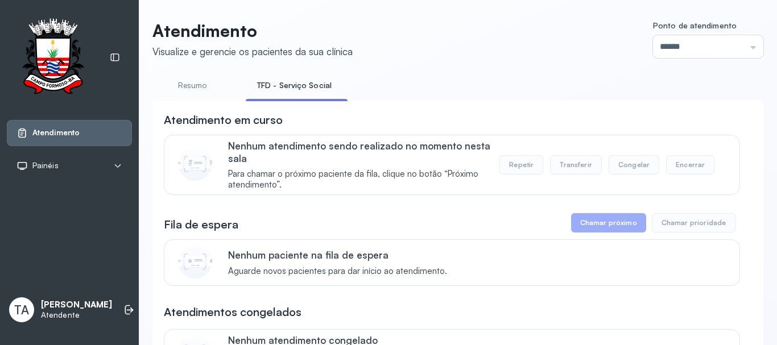
click at [184, 81] on link "Resumo" at bounding box center [192, 85] width 80 height 19
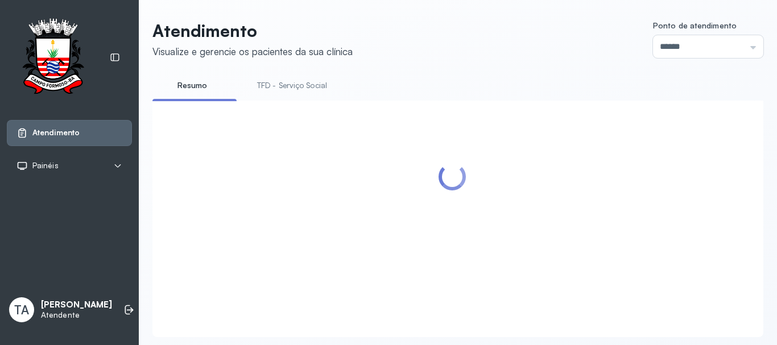
click at [265, 87] on link "TFD - Serviço Social" at bounding box center [292, 85] width 93 height 19
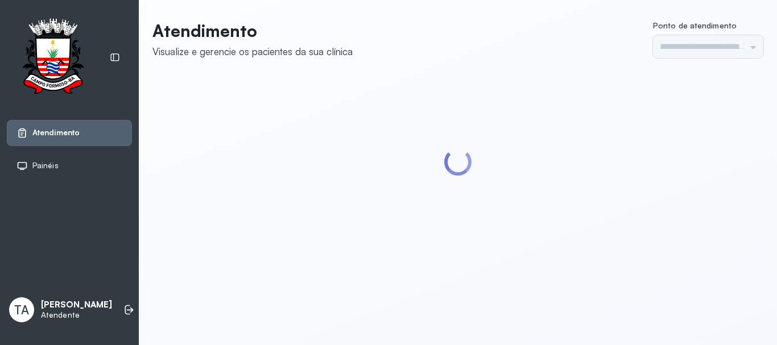
type input "******"
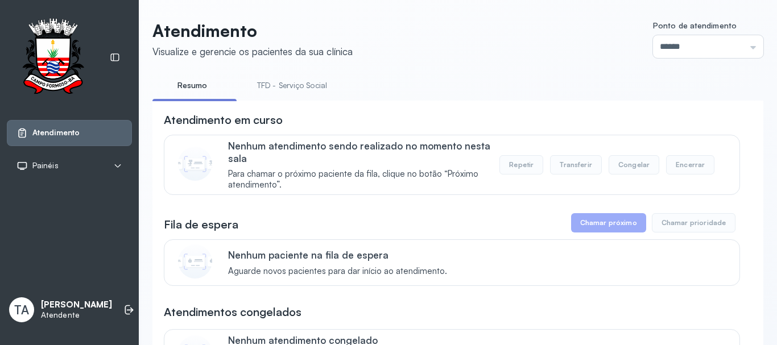
click at [259, 86] on link "TFD - Serviço Social" at bounding box center [292, 85] width 93 height 19
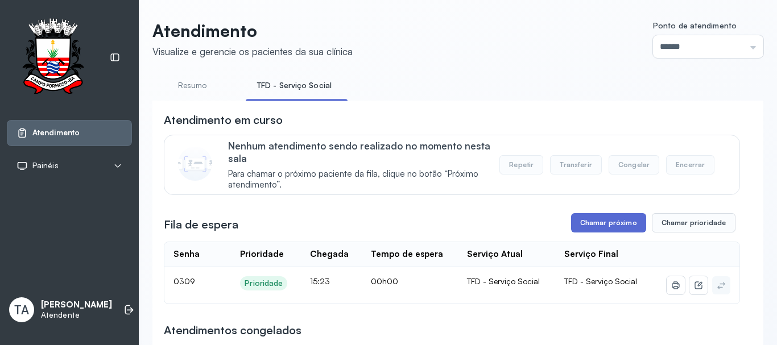
click at [571, 221] on button "Chamar próximo" at bounding box center [608, 222] width 75 height 19
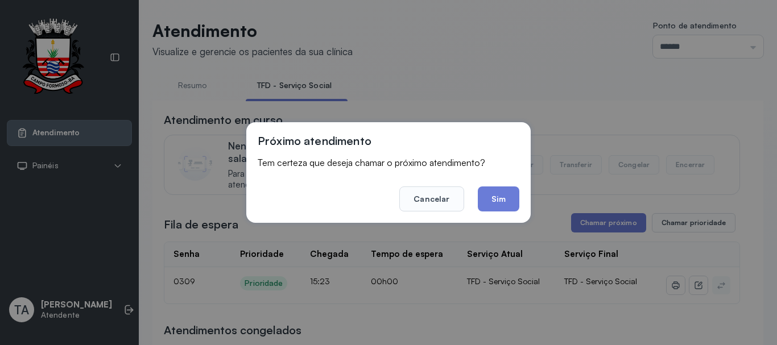
click at [496, 201] on button "Sim" at bounding box center [499, 199] width 42 height 25
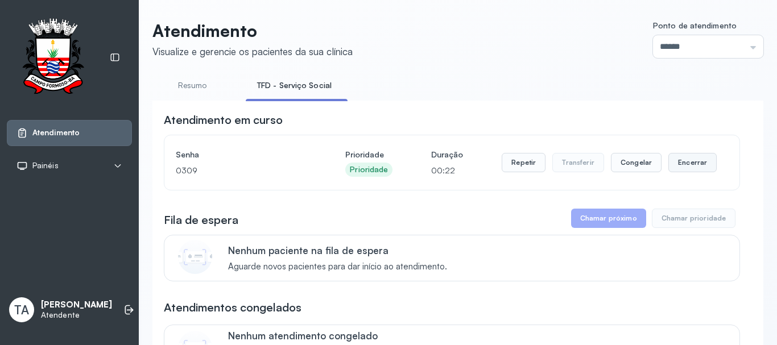
click at [691, 166] on button "Encerrar" at bounding box center [693, 162] width 48 height 19
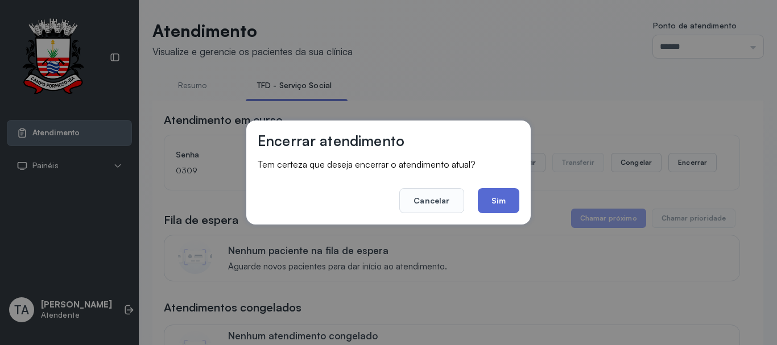
click at [505, 203] on button "Sim" at bounding box center [499, 200] width 42 height 25
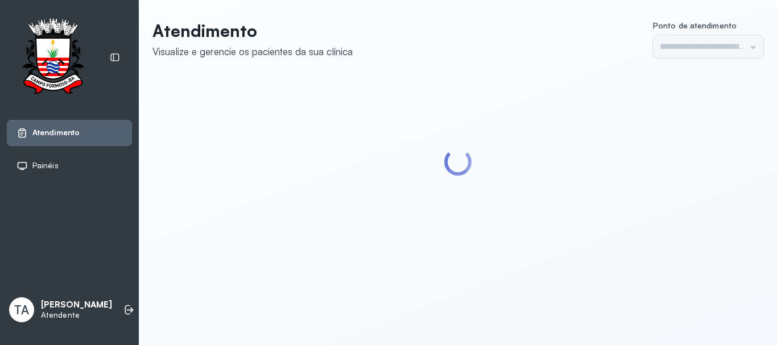
type input "******"
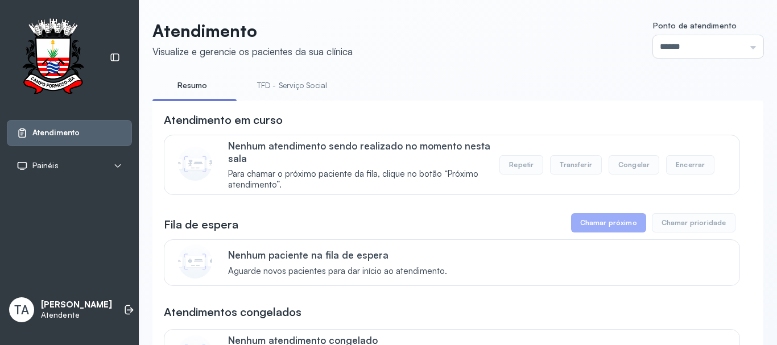
click at [274, 87] on link "TFD - Serviço Social" at bounding box center [292, 85] width 93 height 19
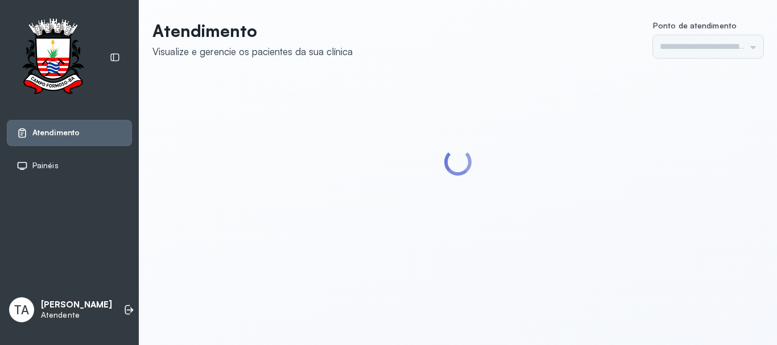
type input "******"
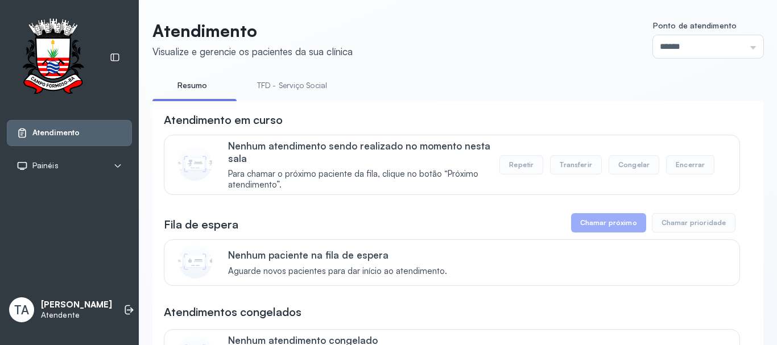
drag, startPoint x: 236, startPoint y: 85, endPoint x: 288, endPoint y: 110, distance: 58.5
click at [244, 93] on ul "Resumo TFD - Serviço Social" at bounding box center [457, 89] width 611 height 26
click at [292, 86] on link "TFD - Serviço Social" at bounding box center [292, 85] width 93 height 19
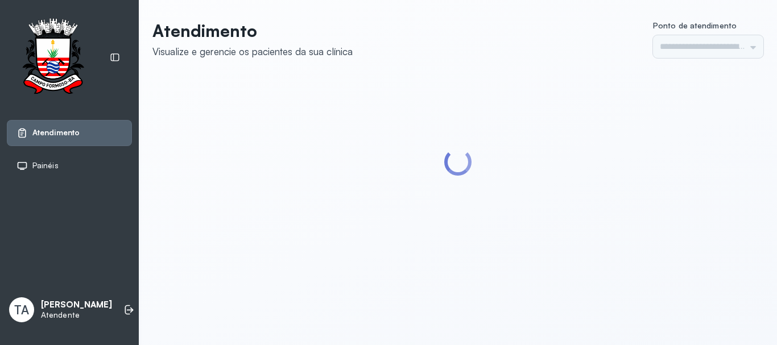
type input "******"
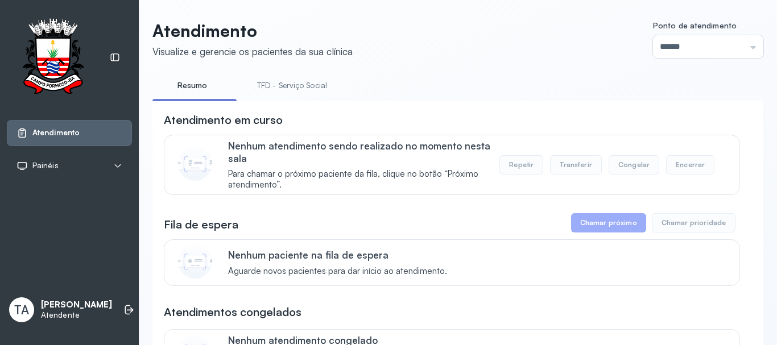
click at [286, 90] on link "TFD - Serviço Social" at bounding box center [292, 85] width 93 height 19
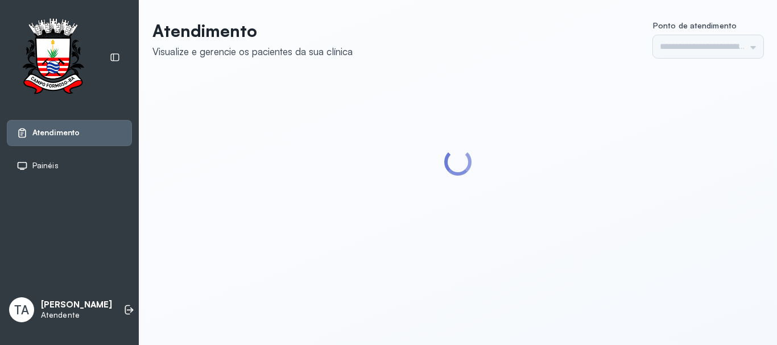
type input "******"
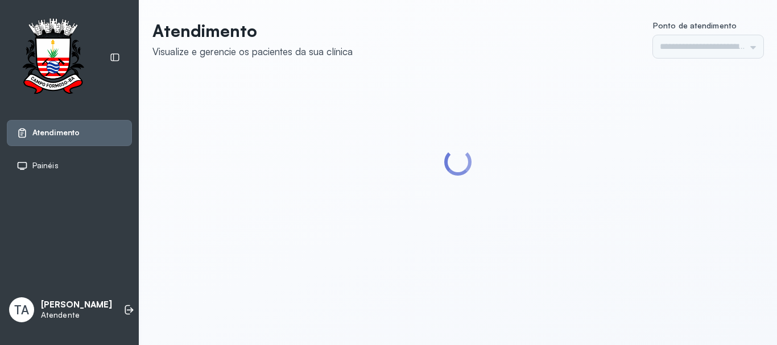
type input "******"
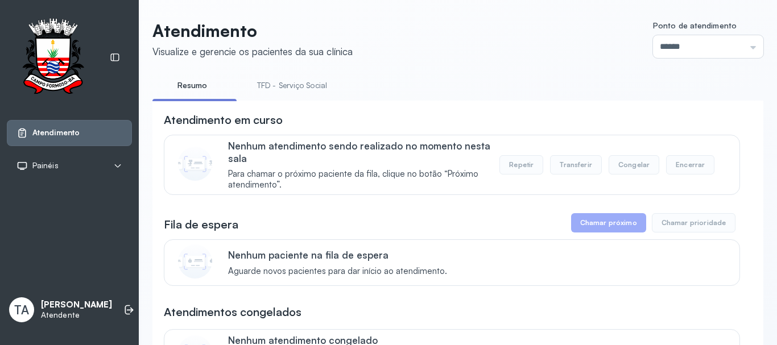
click at [286, 90] on link "TFD - Serviço Social" at bounding box center [292, 85] width 93 height 19
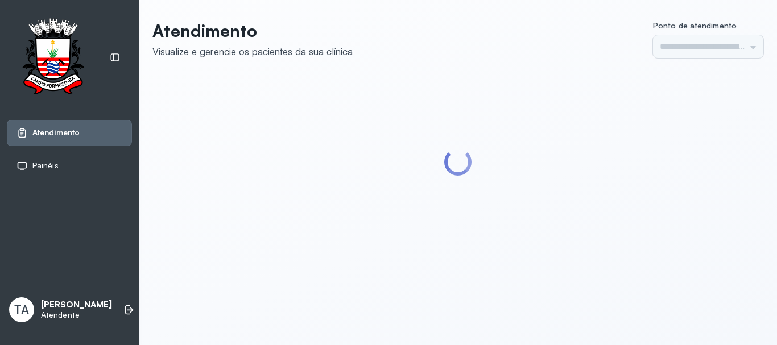
type input "******"
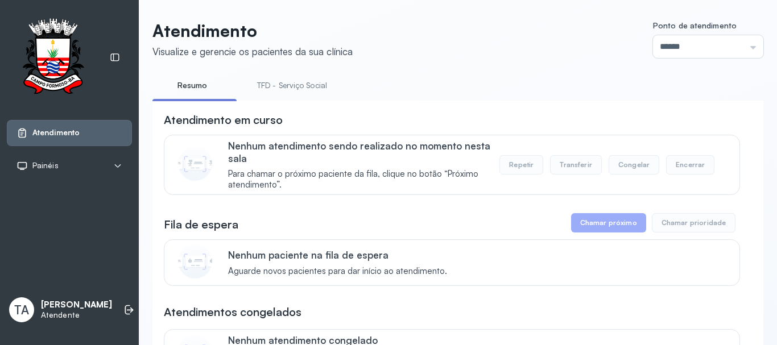
click at [286, 90] on link "TFD - Serviço Social" at bounding box center [292, 85] width 93 height 19
click at [194, 92] on link "Resumo" at bounding box center [192, 85] width 80 height 19
click at [276, 92] on link "TFD - Serviço Social" at bounding box center [292, 85] width 93 height 19
click at [192, 94] on link "Resumo" at bounding box center [192, 85] width 80 height 19
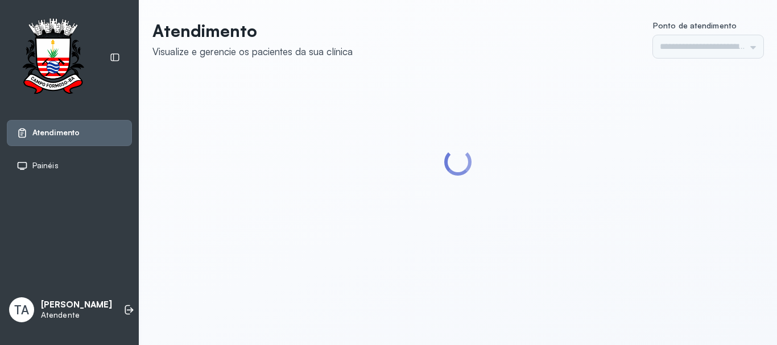
type input "******"
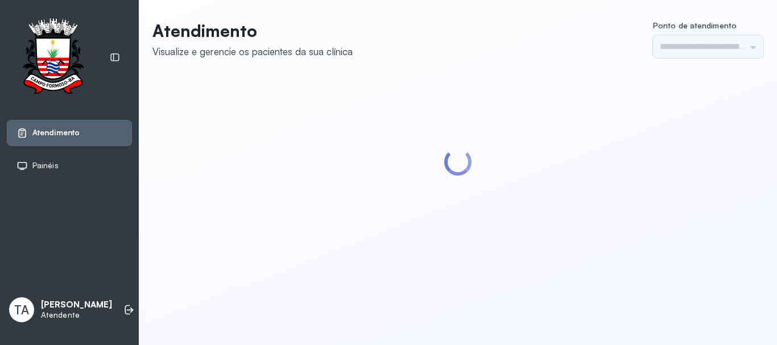
type input "******"
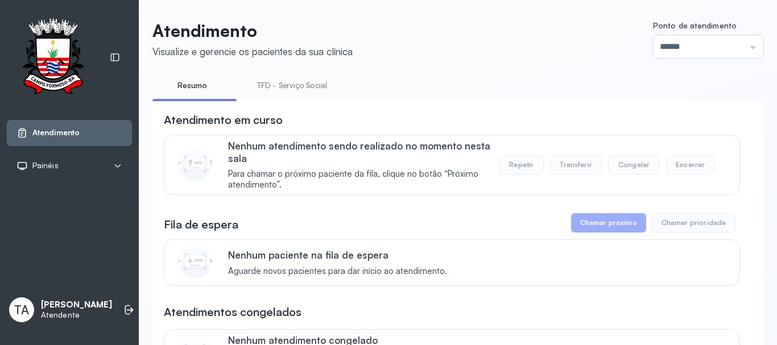
click at [268, 90] on link "TFD - Serviço Social" at bounding box center [292, 85] width 93 height 19
